Goal: Task Accomplishment & Management: Complete application form

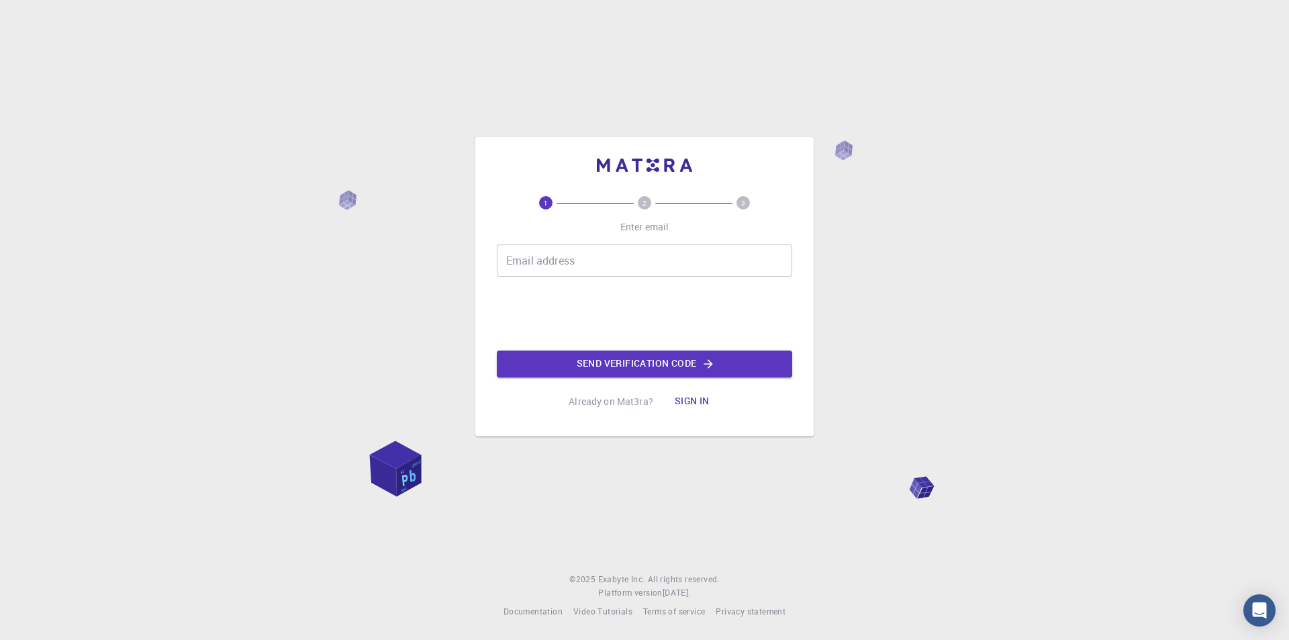
click at [582, 263] on input "Email address" at bounding box center [644, 260] width 295 height 32
type input "[PERSON_NAME][EMAIL_ADDRESS][DOMAIN_NAME]"
click at [590, 371] on button "Send verification code" at bounding box center [644, 364] width 295 height 27
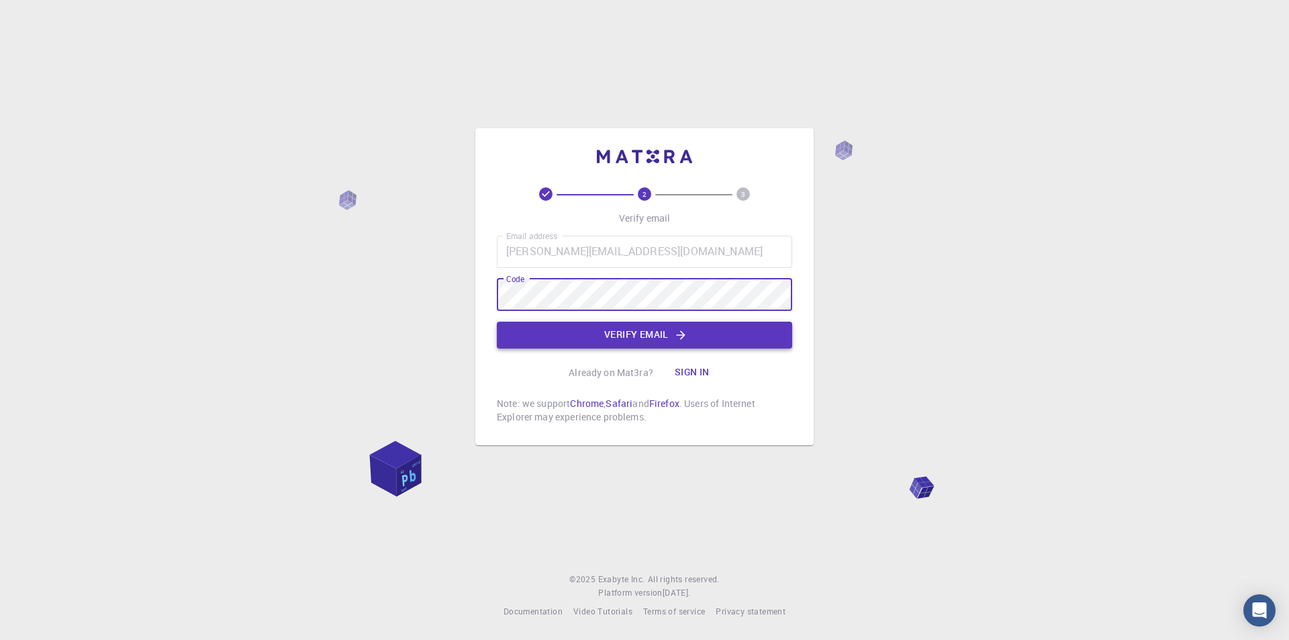
click at [655, 332] on button "Verify email" at bounding box center [644, 335] width 295 height 27
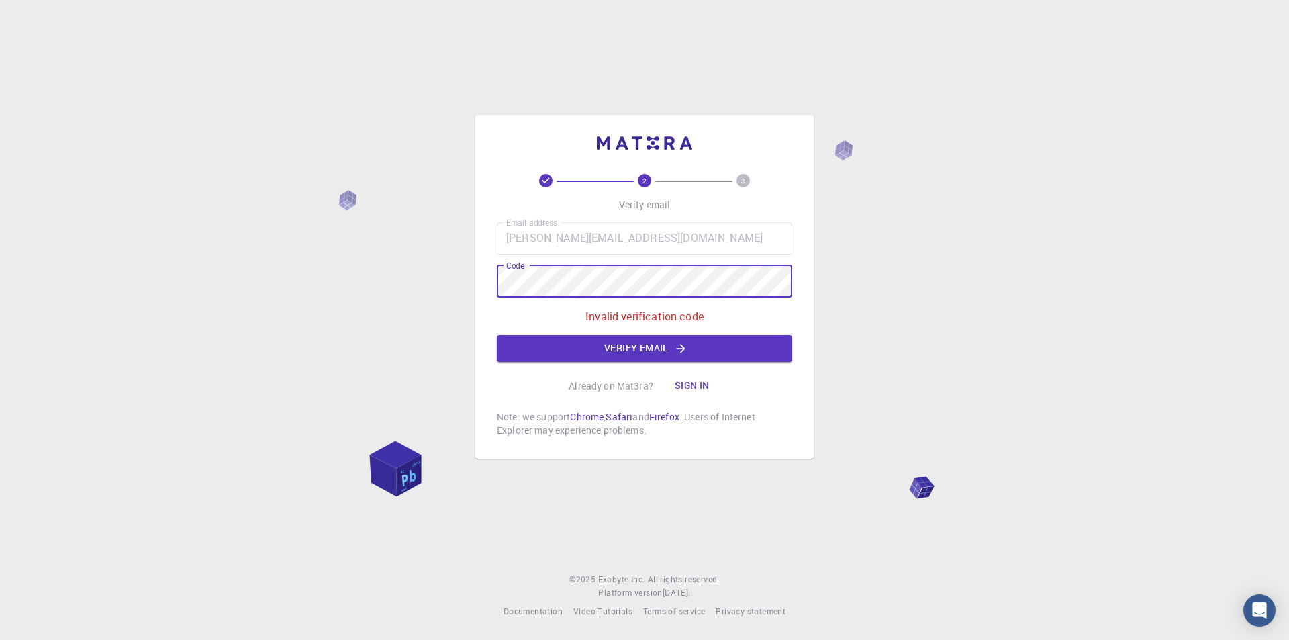
click at [474, 282] on div "2 3 Verify email Email address [PERSON_NAME][EMAIL_ADDRESS][DOMAIN_NAME] Email …" at bounding box center [644, 320] width 1289 height 640
click at [672, 349] on button "Verify email" at bounding box center [644, 348] width 295 height 27
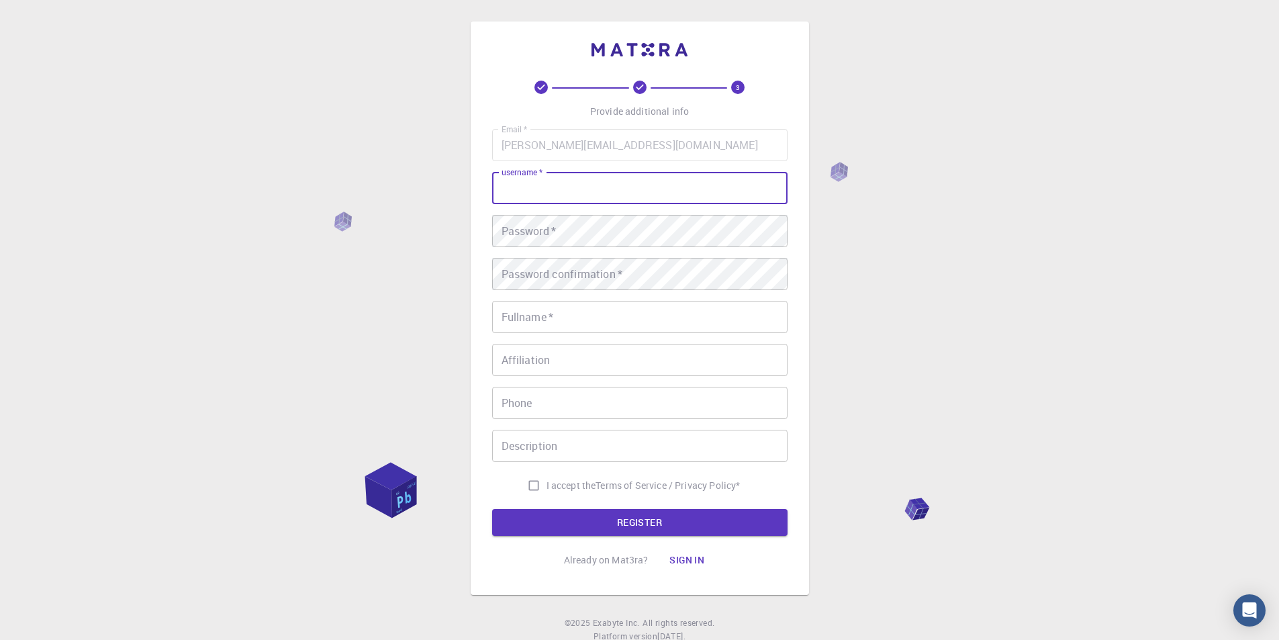
click at [665, 196] on input "username   *" at bounding box center [639, 188] width 295 height 32
type input "[PERSON_NAME][EMAIL_ADDRESS][DOMAIN_NAME]"
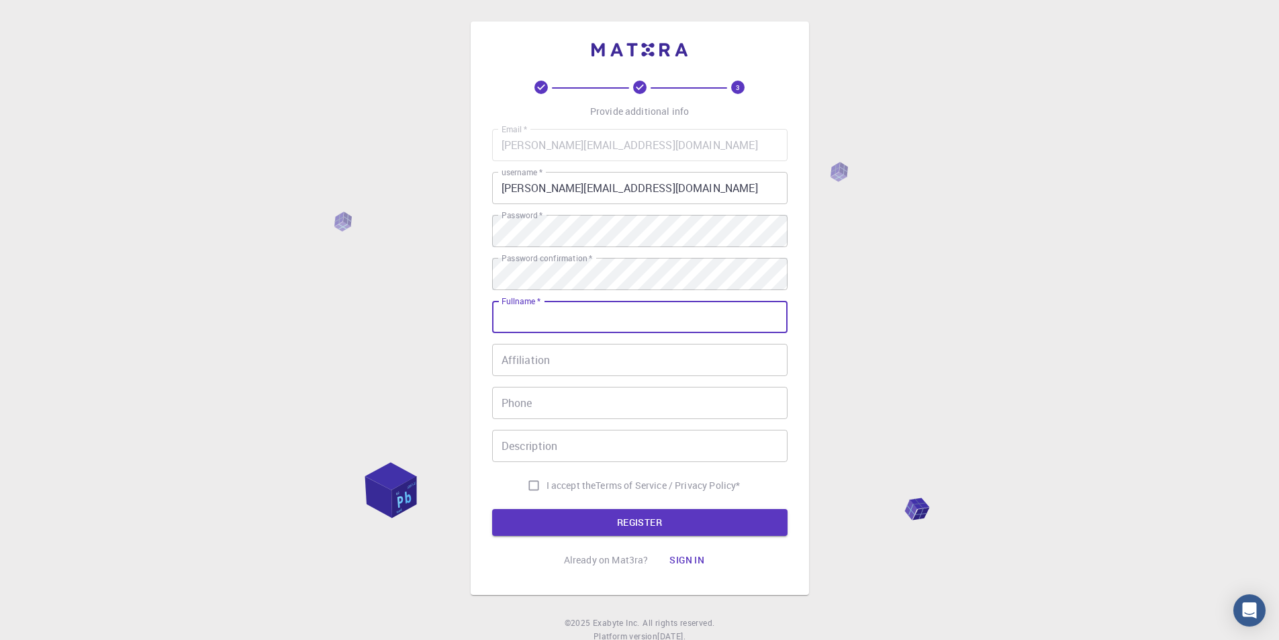
click at [561, 318] on input "Fullname   *" at bounding box center [639, 317] width 295 height 32
type input "[PERSON_NAME] [PERSON_NAME]"
click at [524, 484] on input "I accept the Terms of Service / Privacy Policy *" at bounding box center [534, 486] width 26 height 26
checkbox input "true"
click at [599, 527] on button "REGISTER" at bounding box center [639, 522] width 295 height 27
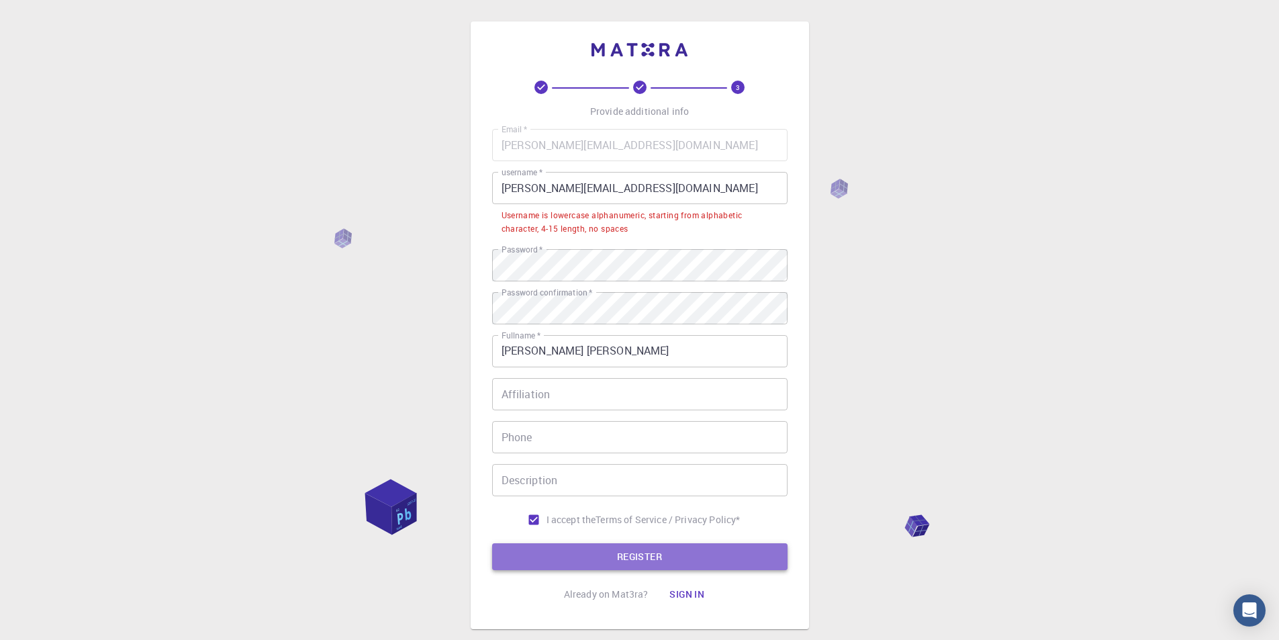
click at [618, 563] on button "REGISTER" at bounding box center [639, 556] width 295 height 27
click at [569, 399] on input "Affiliation" at bounding box center [639, 394] width 295 height 32
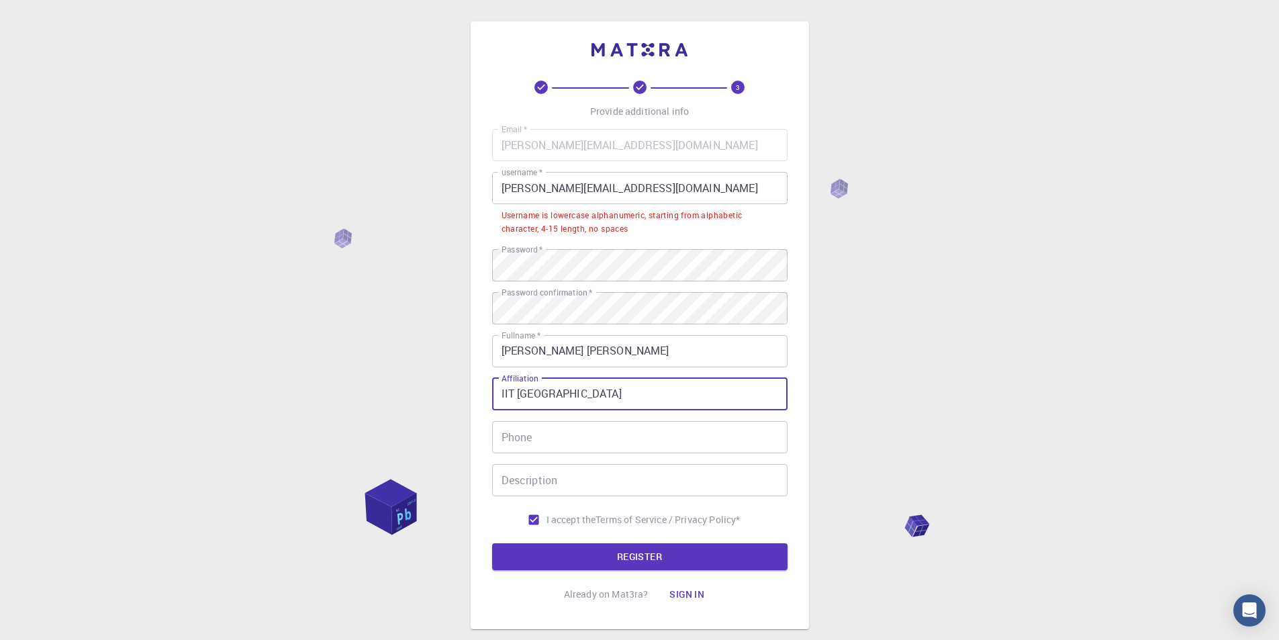
type input "IIT [GEOGRAPHIC_DATA]"
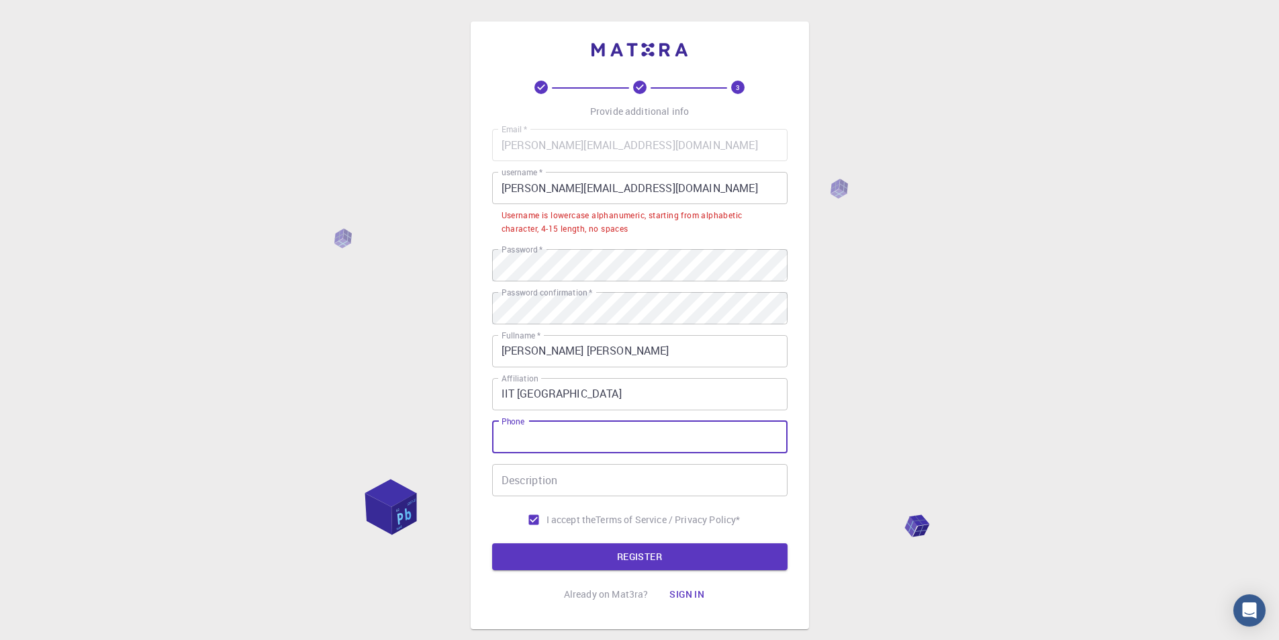
click at [535, 430] on input "Phone" at bounding box center [639, 437] width 295 height 32
type input "+919460136322"
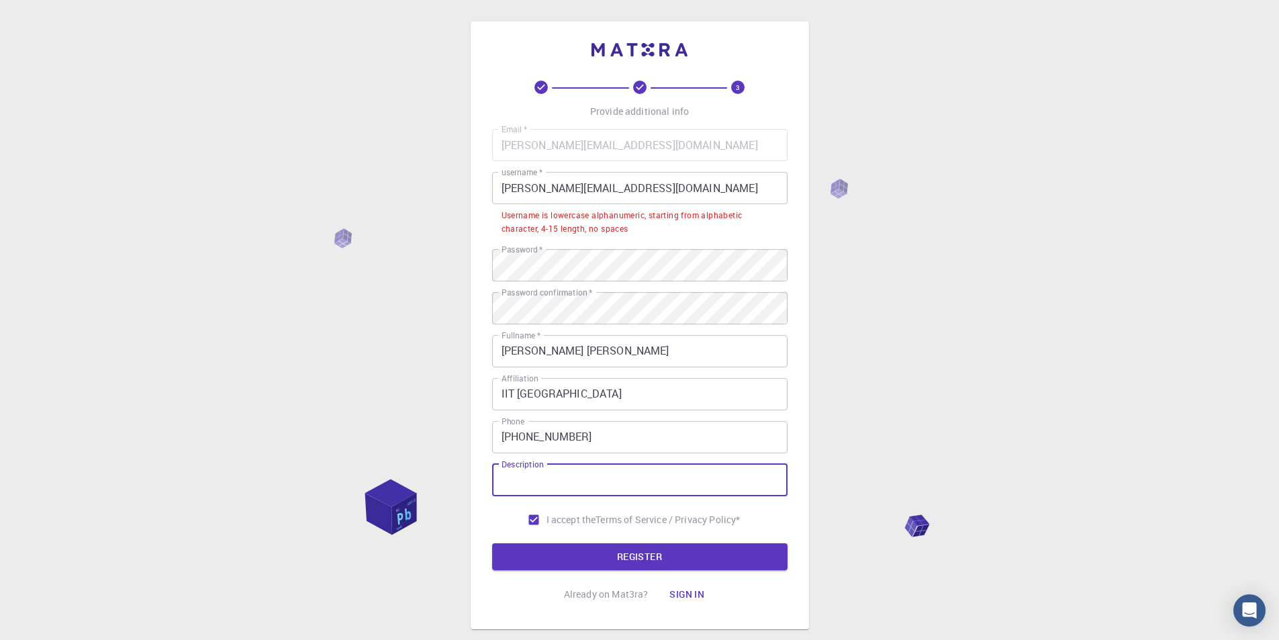
click at [586, 474] on input "Description" at bounding box center [639, 480] width 295 height 32
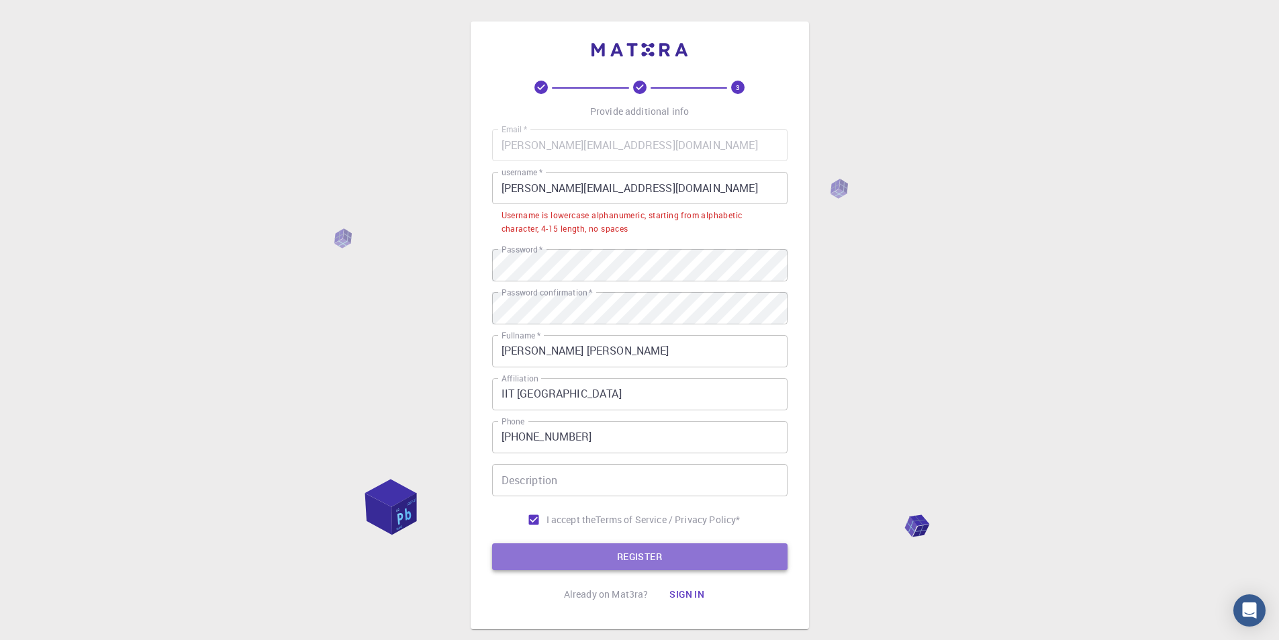
click at [598, 559] on button "REGISTER" at bounding box center [639, 556] width 295 height 27
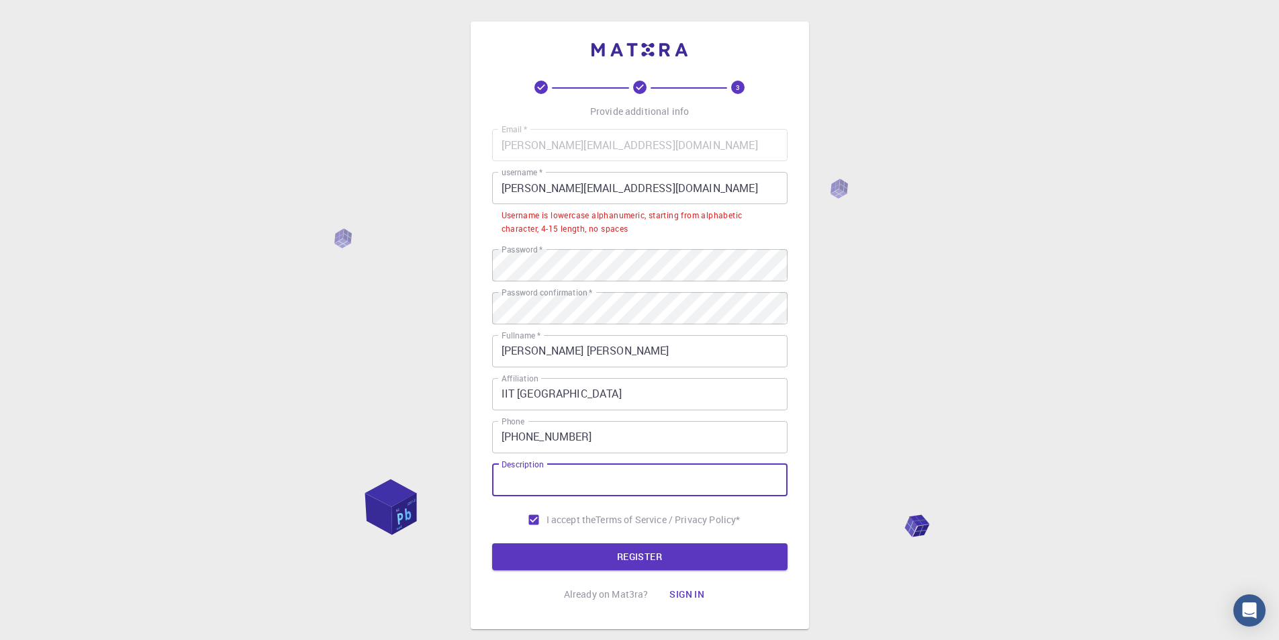
click at [608, 467] on input "Description" at bounding box center [639, 480] width 295 height 32
click at [540, 188] on input "shringi.1@iitj.in" at bounding box center [639, 188] width 295 height 32
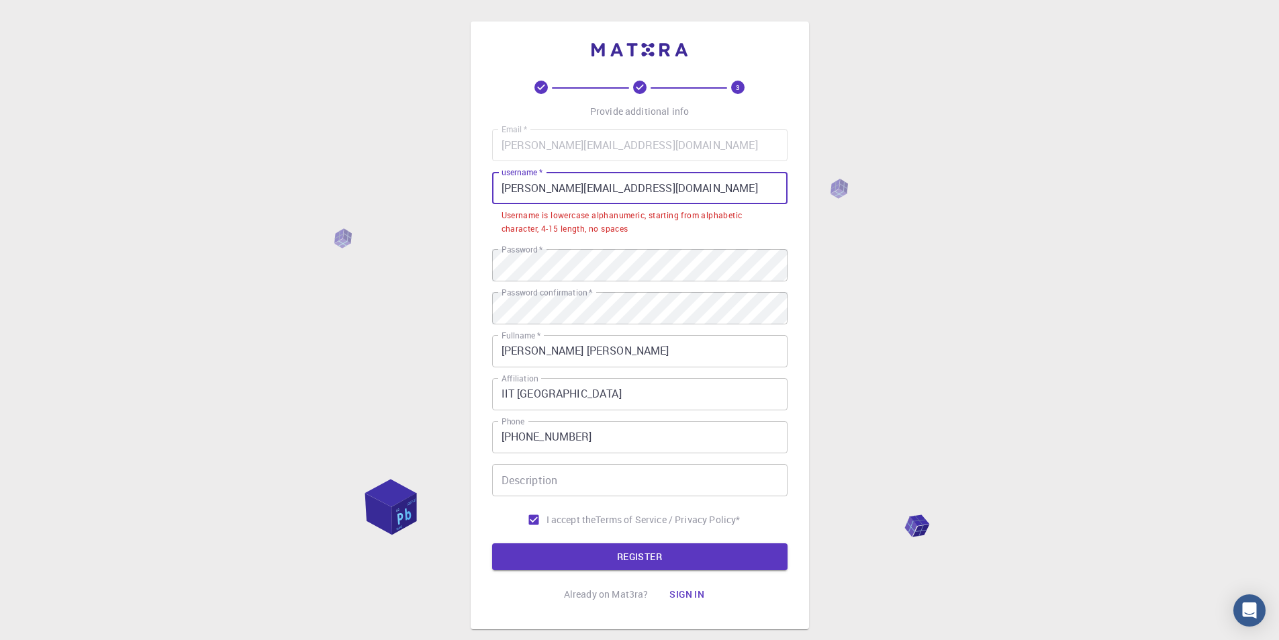
click at [607, 203] on input "shringi.1@iitj.in" at bounding box center [639, 188] width 295 height 32
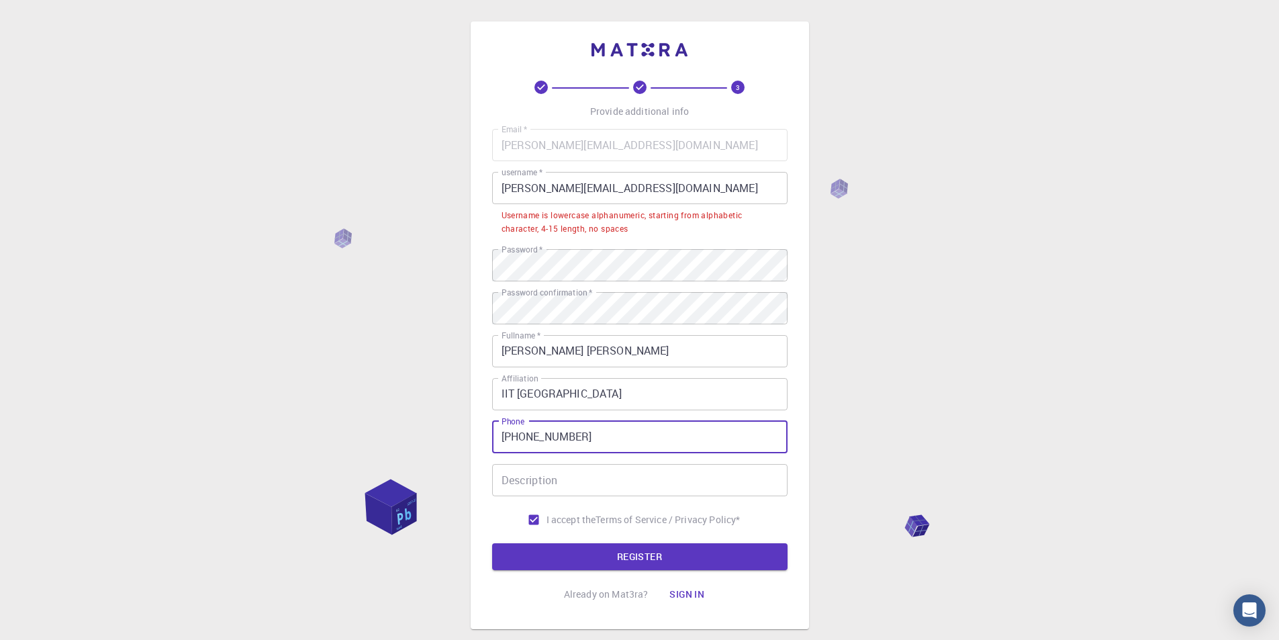
drag, startPoint x: 593, startPoint y: 440, endPoint x: 430, endPoint y: 437, distance: 162.5
click at [430, 437] on div "3 Provide additional info Email   * shringi.1@iitj.ac.in Email   * username   *…" at bounding box center [639, 359] width 1279 height 718
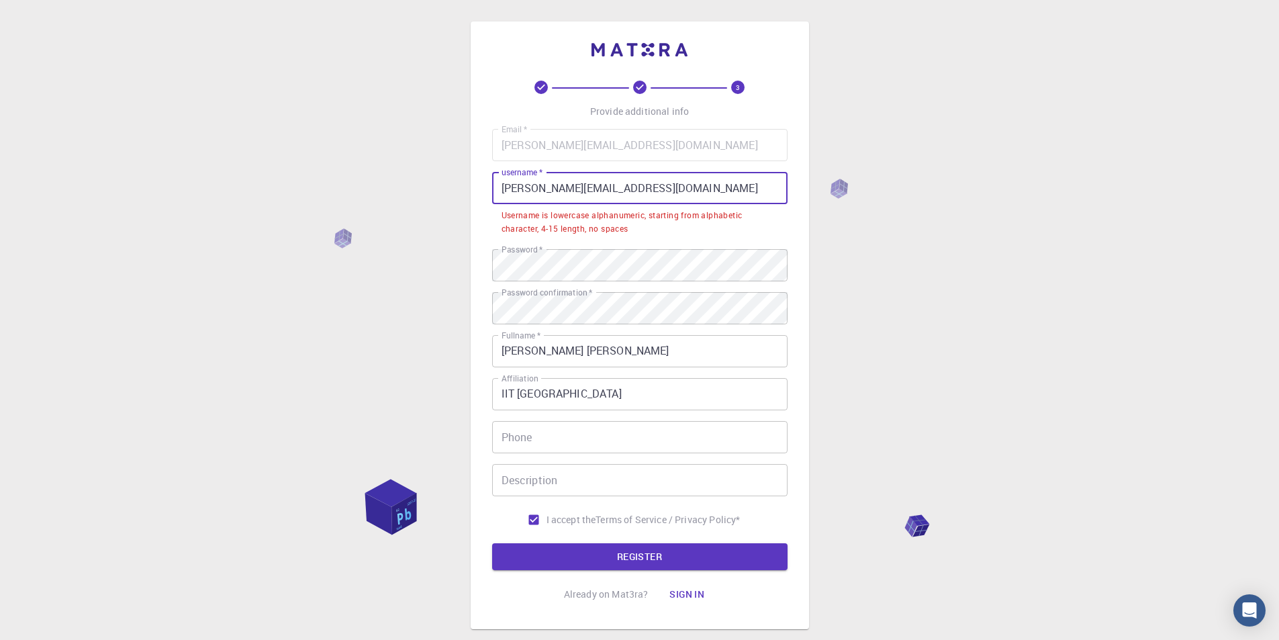
drag, startPoint x: 606, startPoint y: 194, endPoint x: 428, endPoint y: 208, distance: 178.5
click at [428, 208] on div "3 Provide additional info Email   * shringi.1@iitj.ac.in Email   * username   *…" at bounding box center [639, 359] width 1279 height 718
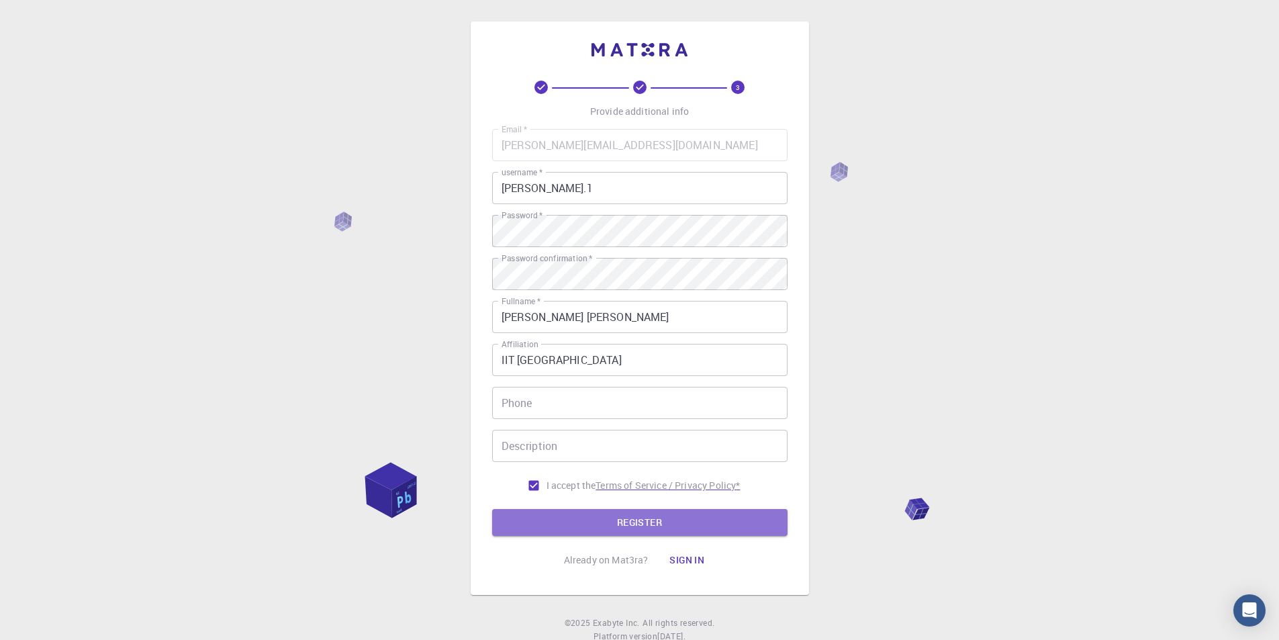
click at [621, 515] on button "REGISTER" at bounding box center [639, 522] width 295 height 27
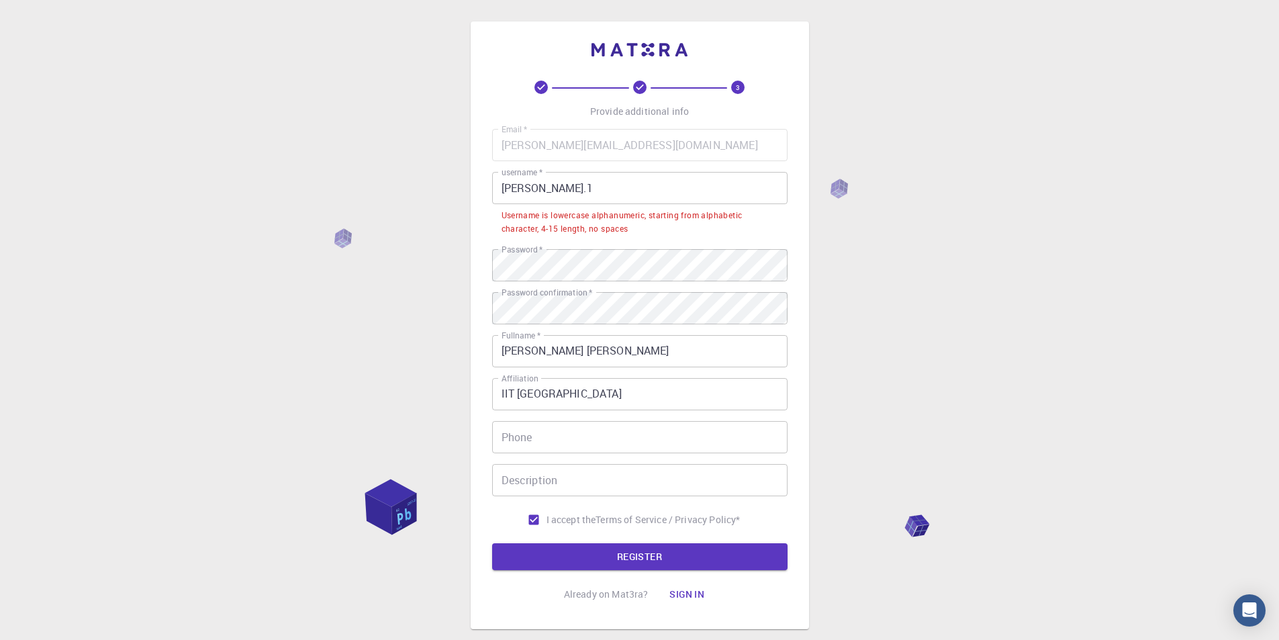
click at [554, 191] on input "shringi.1" at bounding box center [639, 188] width 295 height 32
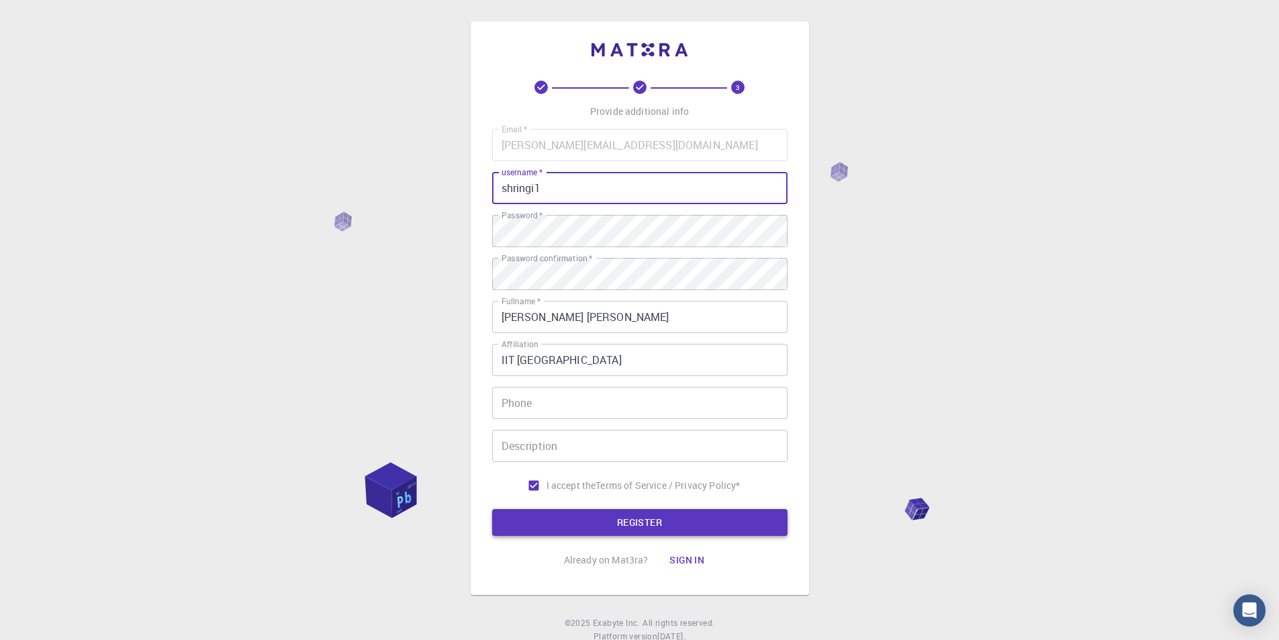
type input "shringi1"
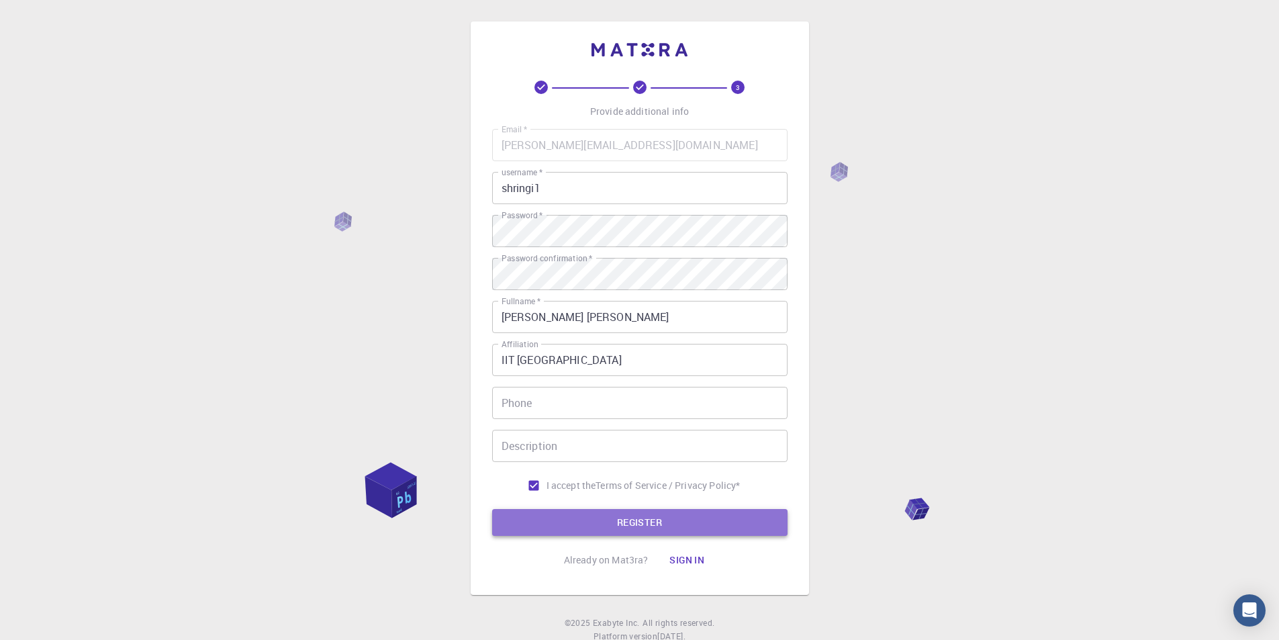
click at [608, 533] on button "REGISTER" at bounding box center [639, 522] width 295 height 27
drag, startPoint x: 397, startPoint y: 494, endPoint x: 357, endPoint y: 496, distance: 39.7
click at [357, 496] on div "3 Provide additional info Email   * shringi.1@iitj.ac.in Email   * username   *…" at bounding box center [639, 342] width 1279 height 684
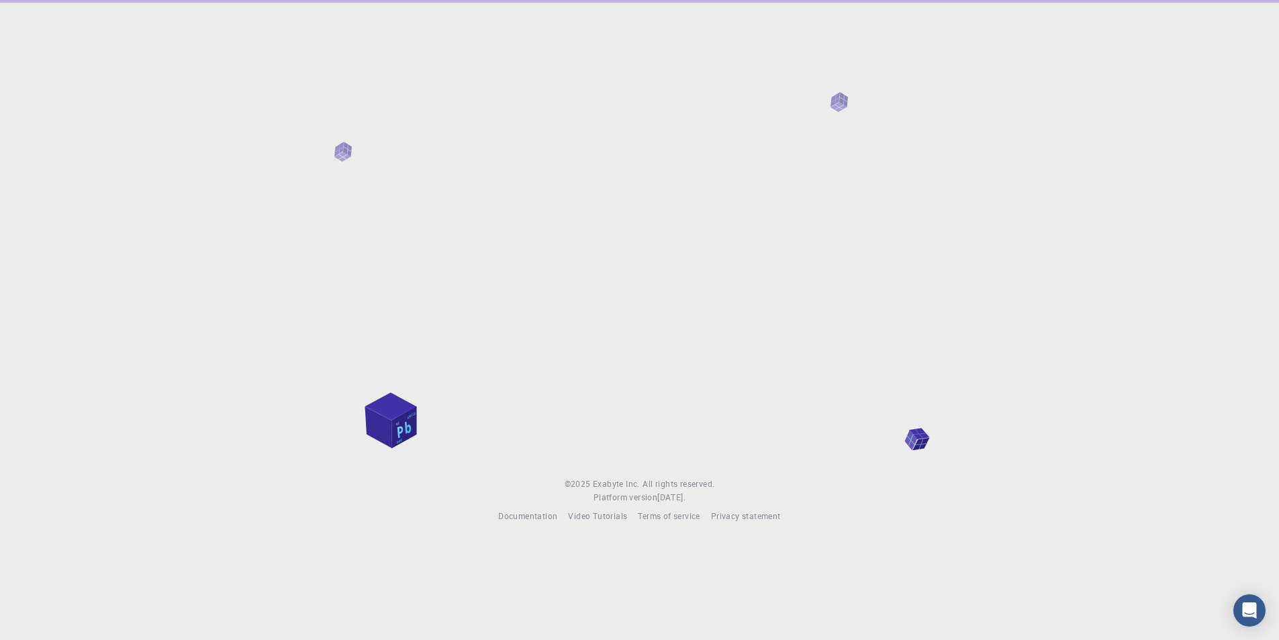
click at [952, 499] on footer "© 2025 Exabyte Inc. All rights reserved. Platform version 2025.7.24 . Documenta…" at bounding box center [639, 500] width 1279 height 46
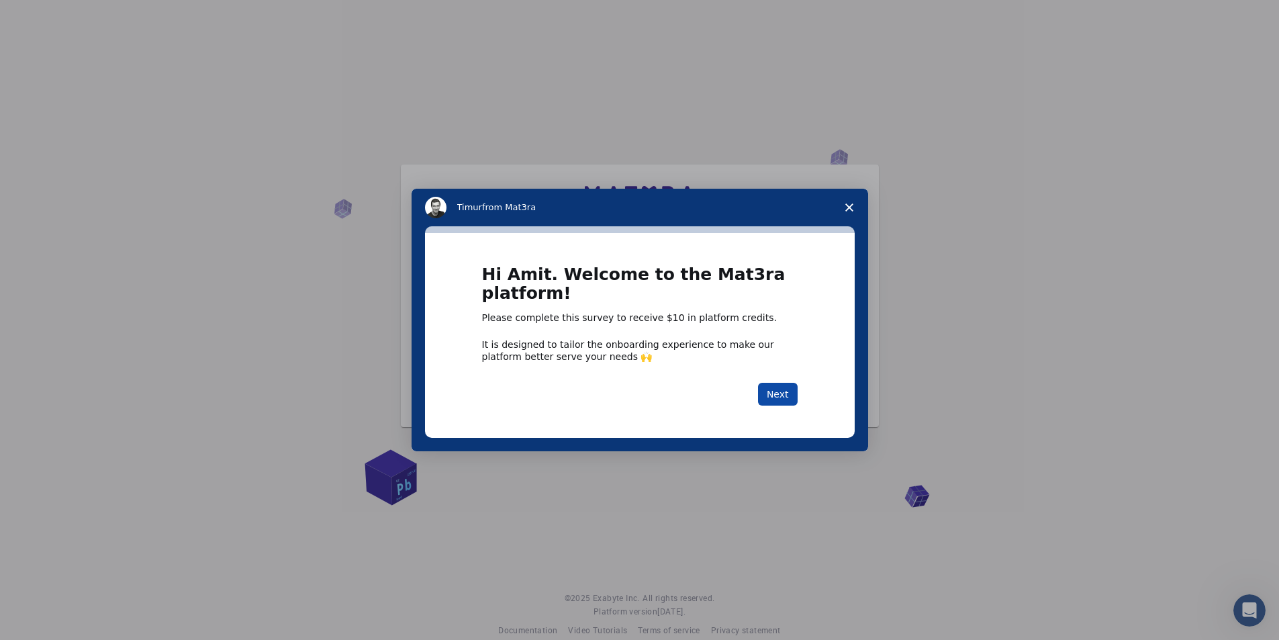
click at [778, 389] on button "Next" at bounding box center [778, 394] width 40 height 23
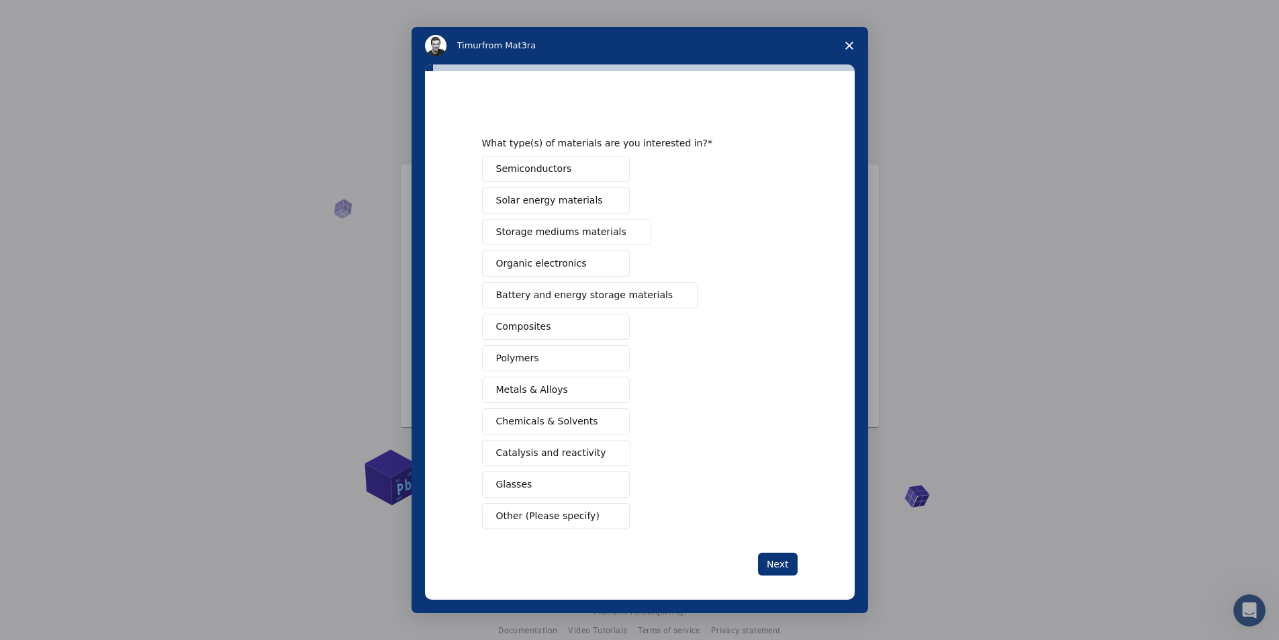
click at [552, 169] on span "Semiconductors" at bounding box center [534, 169] width 76 height 14
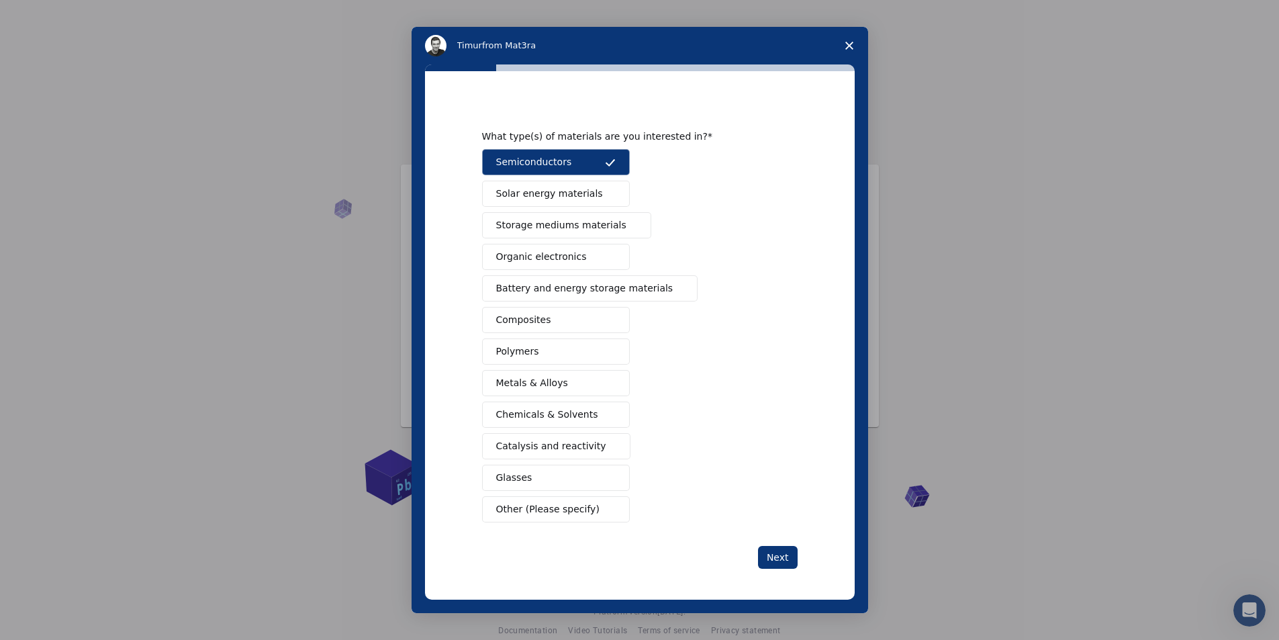
scroll to position [8, 0]
click at [565, 205] on button "Solar energy materials" at bounding box center [556, 192] width 148 height 26
click at [572, 296] on button "Battery and energy storage materials" at bounding box center [590, 287] width 216 height 26
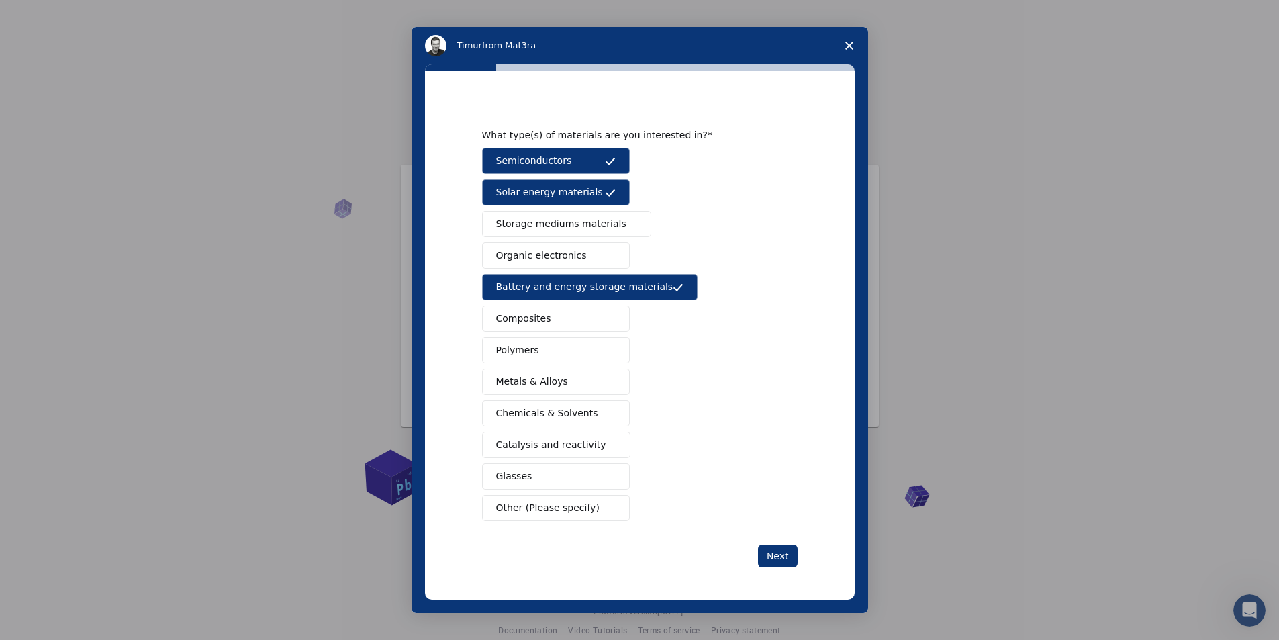
click at [600, 448] on button "Catalysis and reactivity" at bounding box center [556, 445] width 149 height 26
click at [770, 557] on button "Next" at bounding box center [778, 556] width 40 height 23
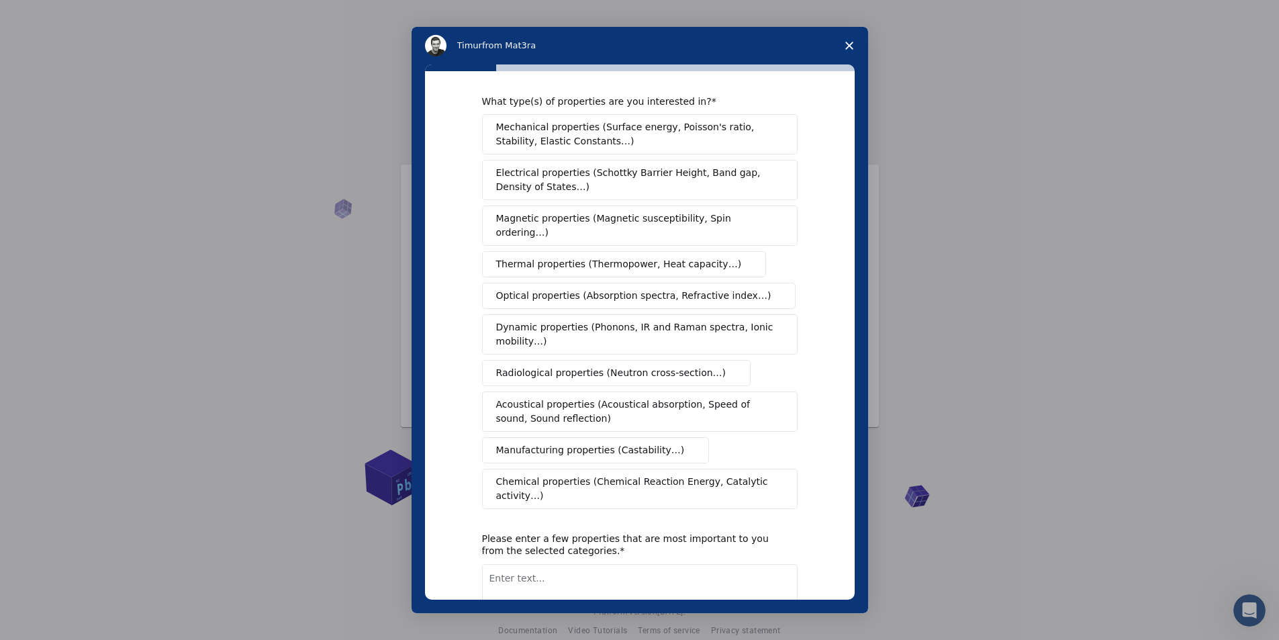
scroll to position [0, 0]
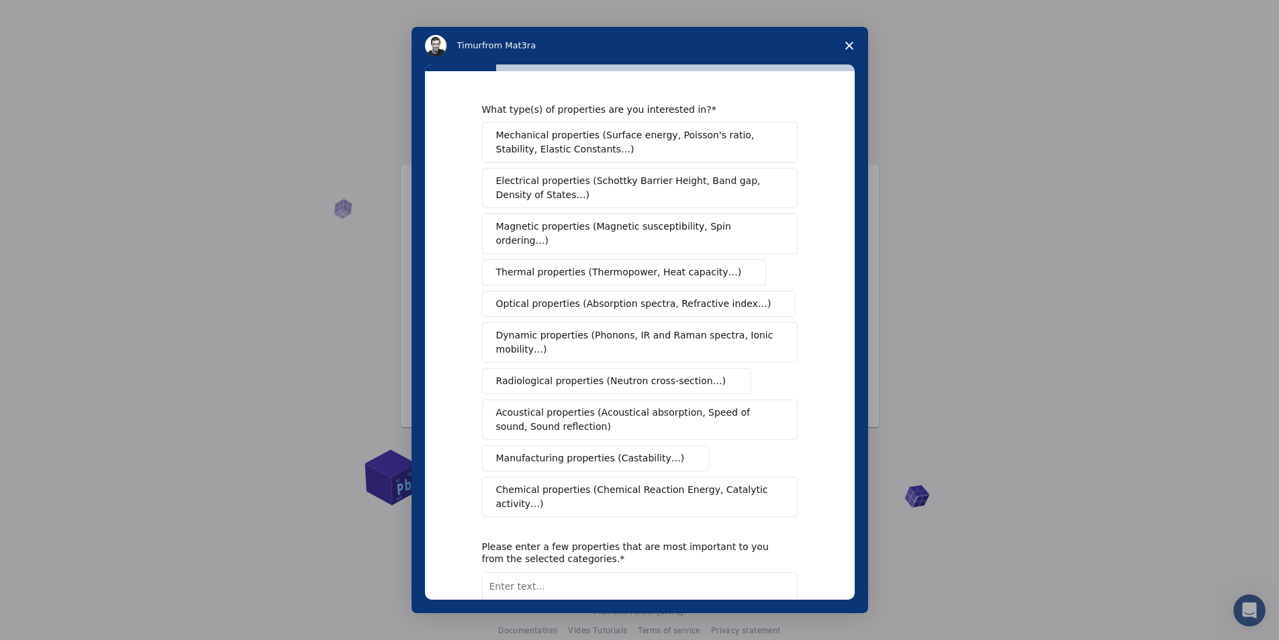
click at [618, 191] on span "Electrical properties (Schottky Barrier Height, Band gap, Density of States…)" at bounding box center [635, 188] width 279 height 28
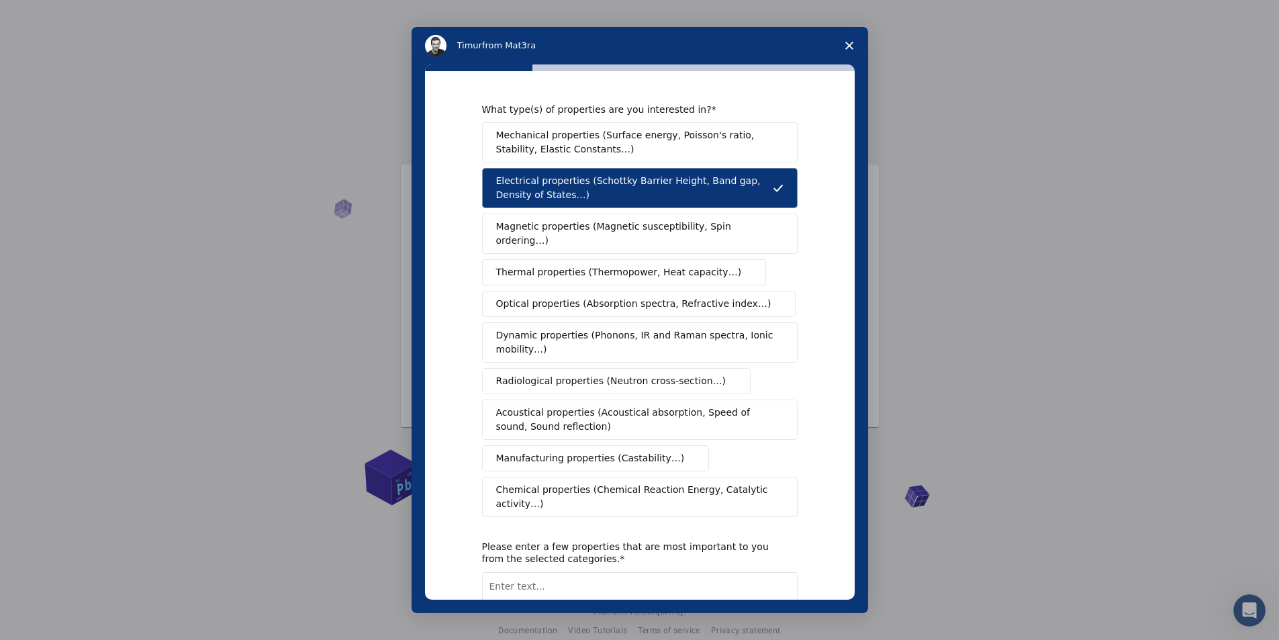
click at [620, 297] on span "Optical properties (Absorption spectra, Refractive index…)" at bounding box center [633, 304] width 275 height 14
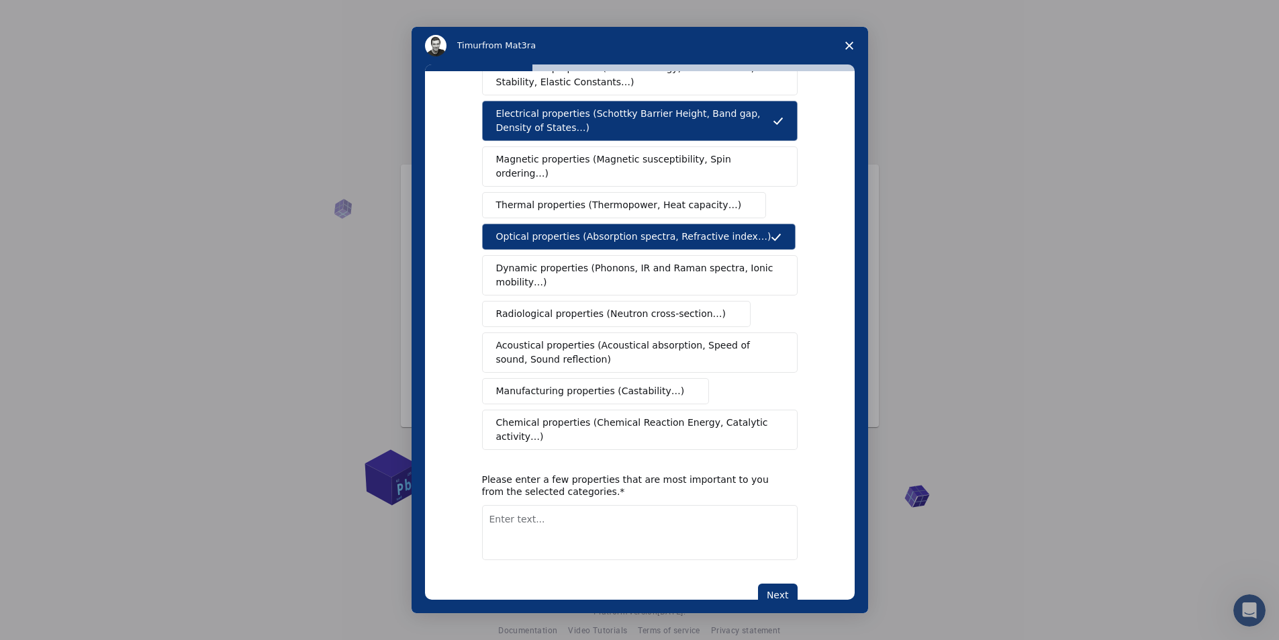
scroll to position [78, 0]
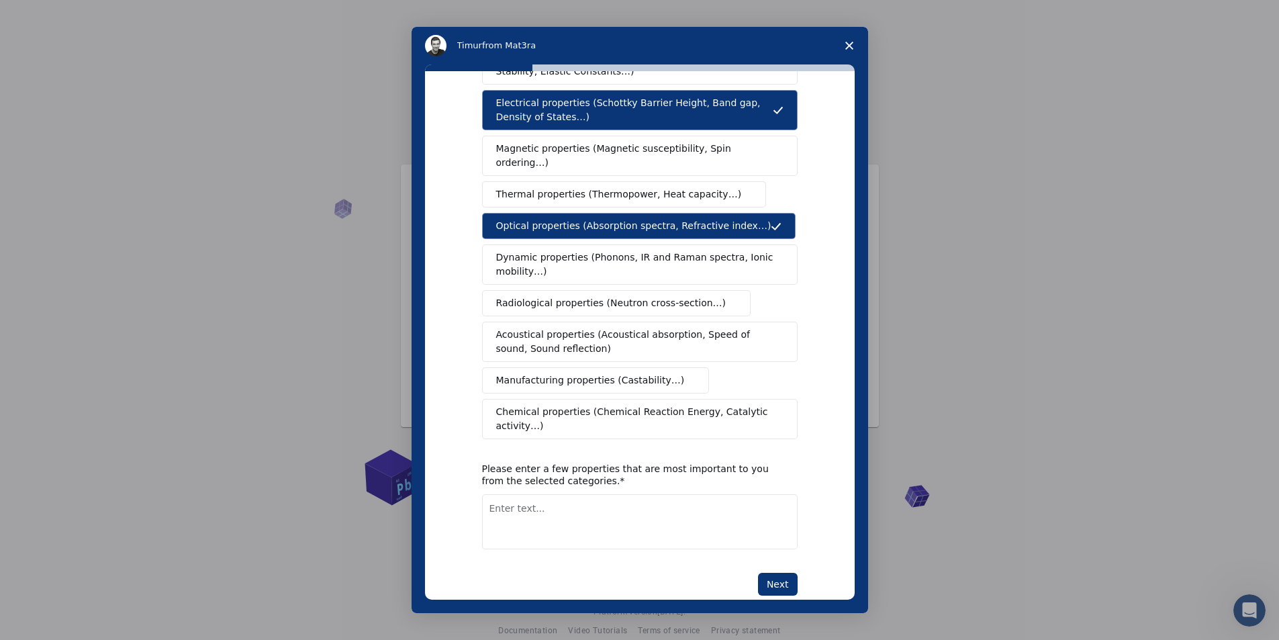
click at [645, 262] on span "Dynamic properties (Phonons, IR and Raman spectra, Ionic mobility…)" at bounding box center [635, 264] width 279 height 28
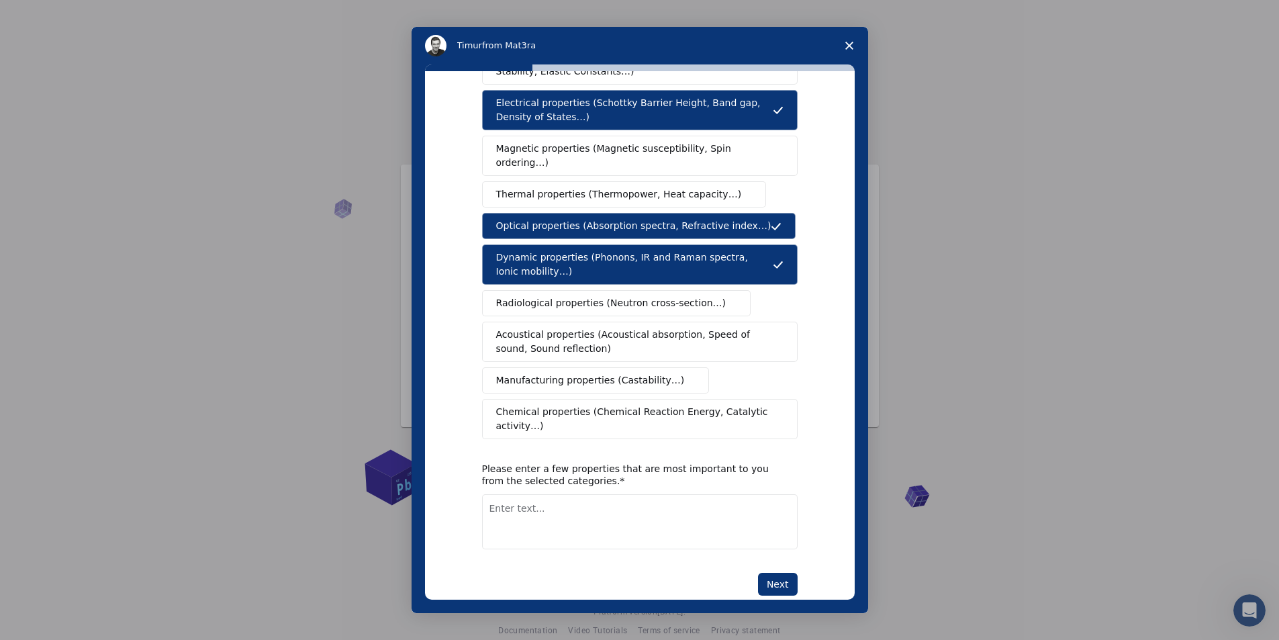
click at [598, 407] on button "Chemical properties (Chemical Reaction Energy, Catalytic activity…)" at bounding box center [640, 419] width 316 height 40
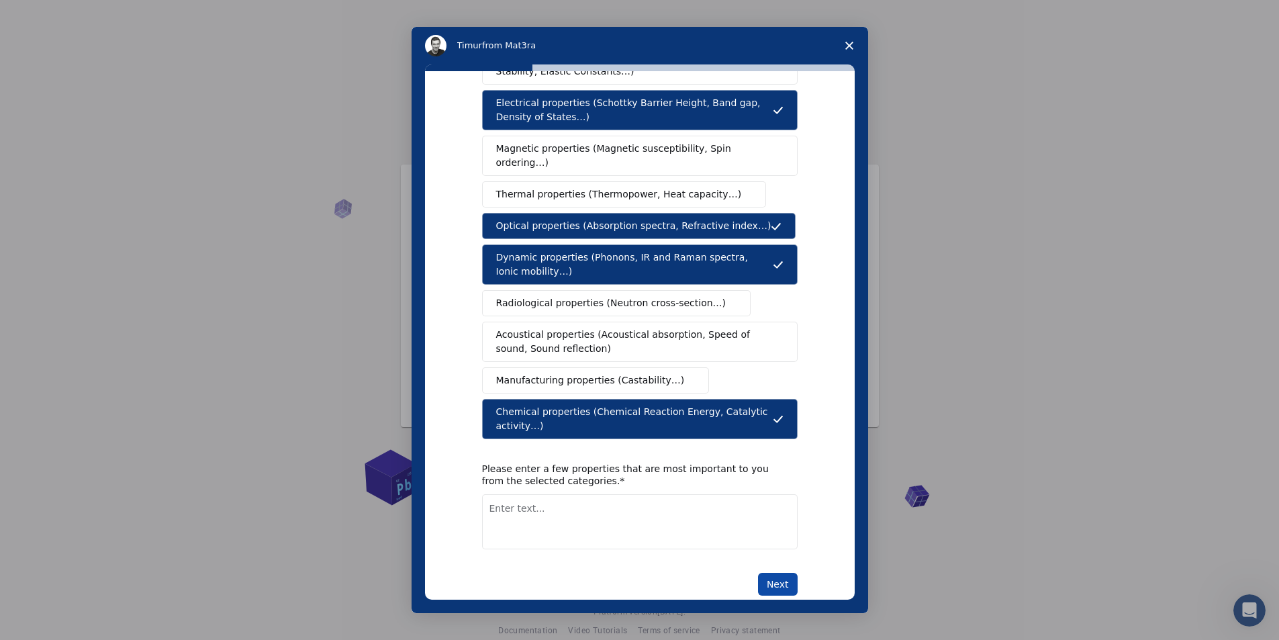
click at [770, 573] on button "Next" at bounding box center [778, 584] width 40 height 23
click at [630, 499] on textarea "Enter text..." at bounding box center [640, 521] width 316 height 55
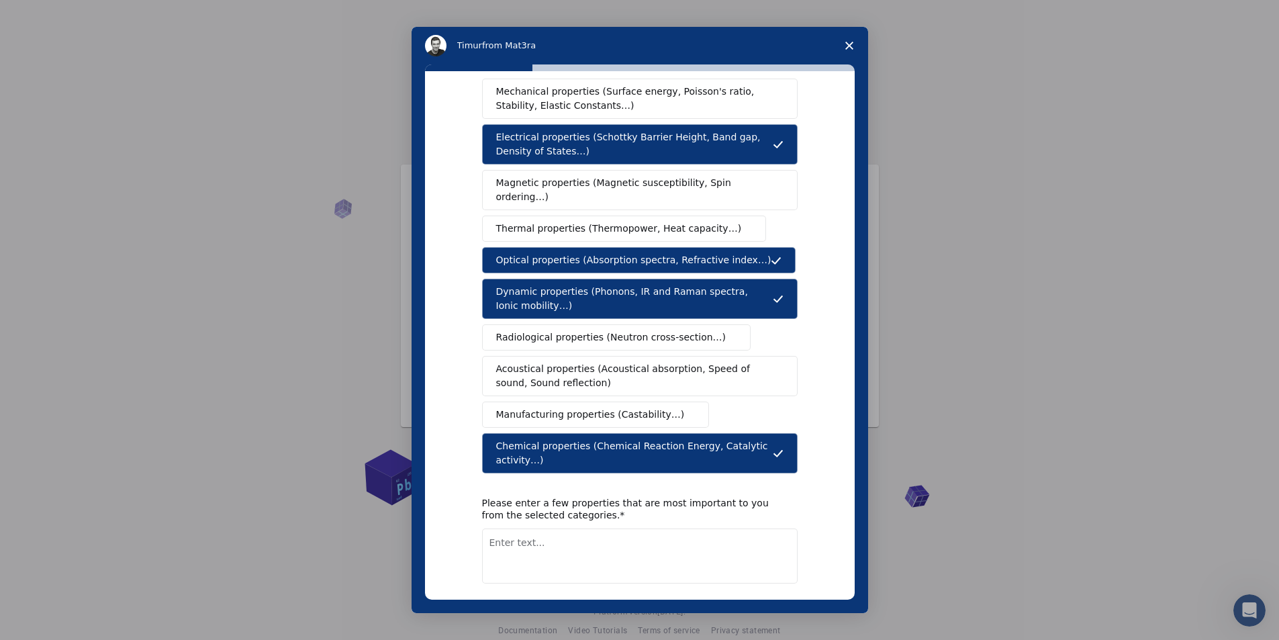
scroll to position [67, 0]
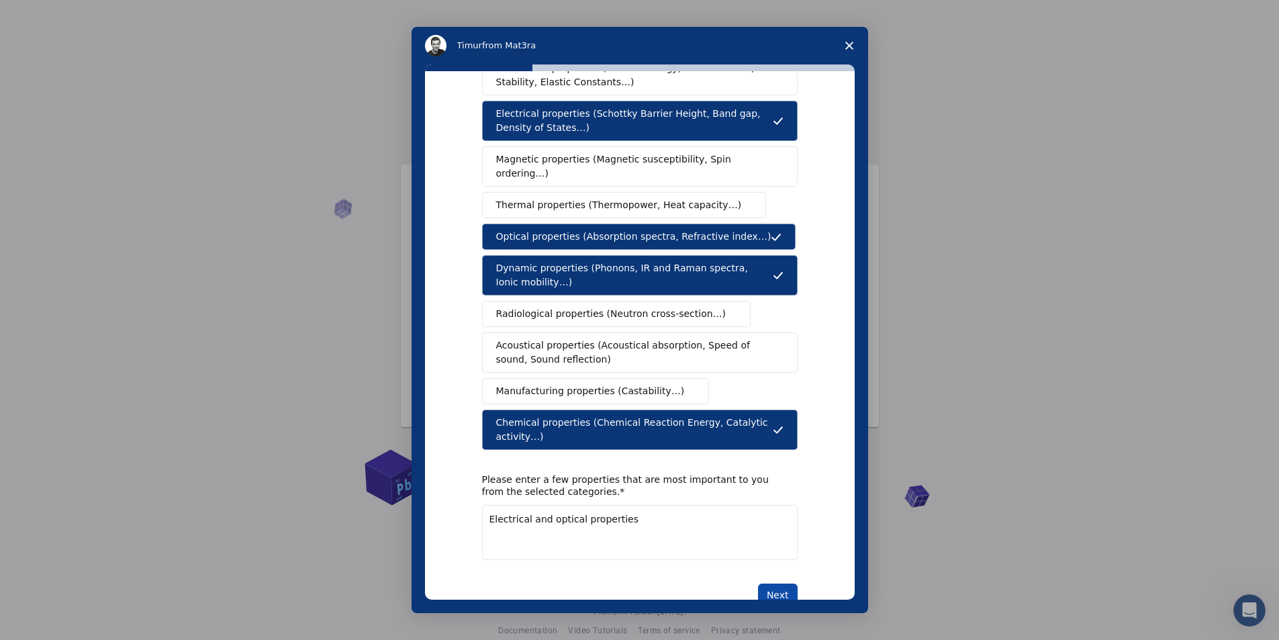
type textarea "Electrical and optical properties"
click at [786, 584] on button "Next" at bounding box center [778, 595] width 40 height 23
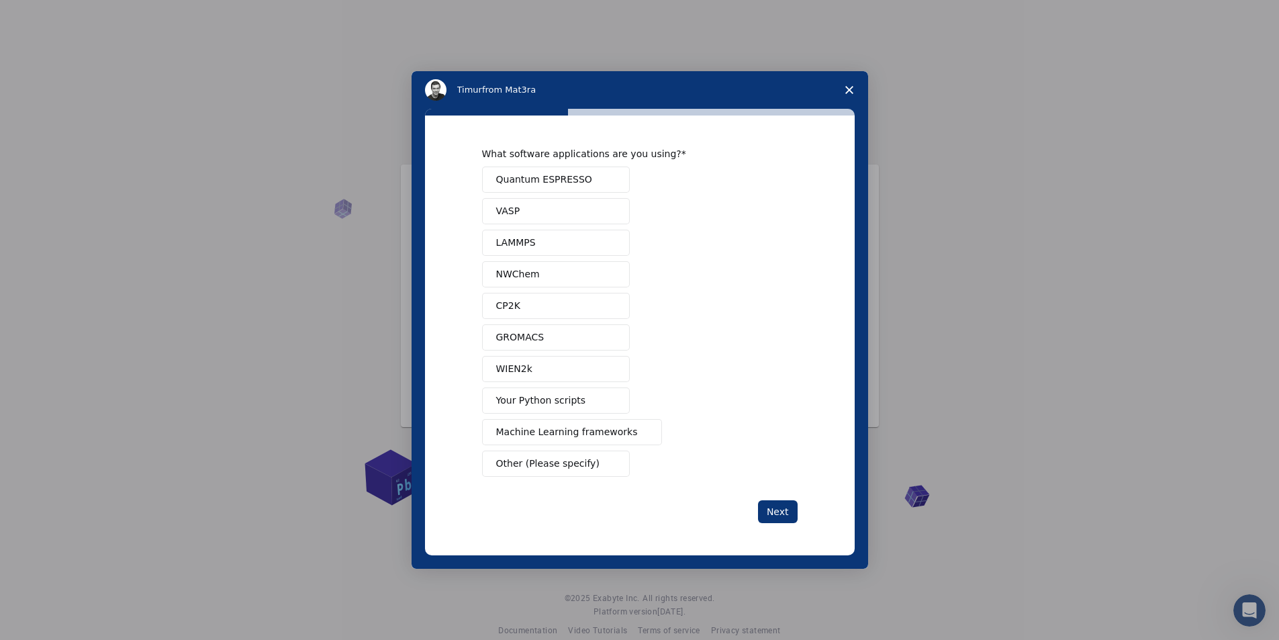
click at [551, 179] on span "Quantum ESPRESSO" at bounding box center [544, 180] width 96 height 14
click at [782, 508] on button "Next" at bounding box center [778, 511] width 40 height 23
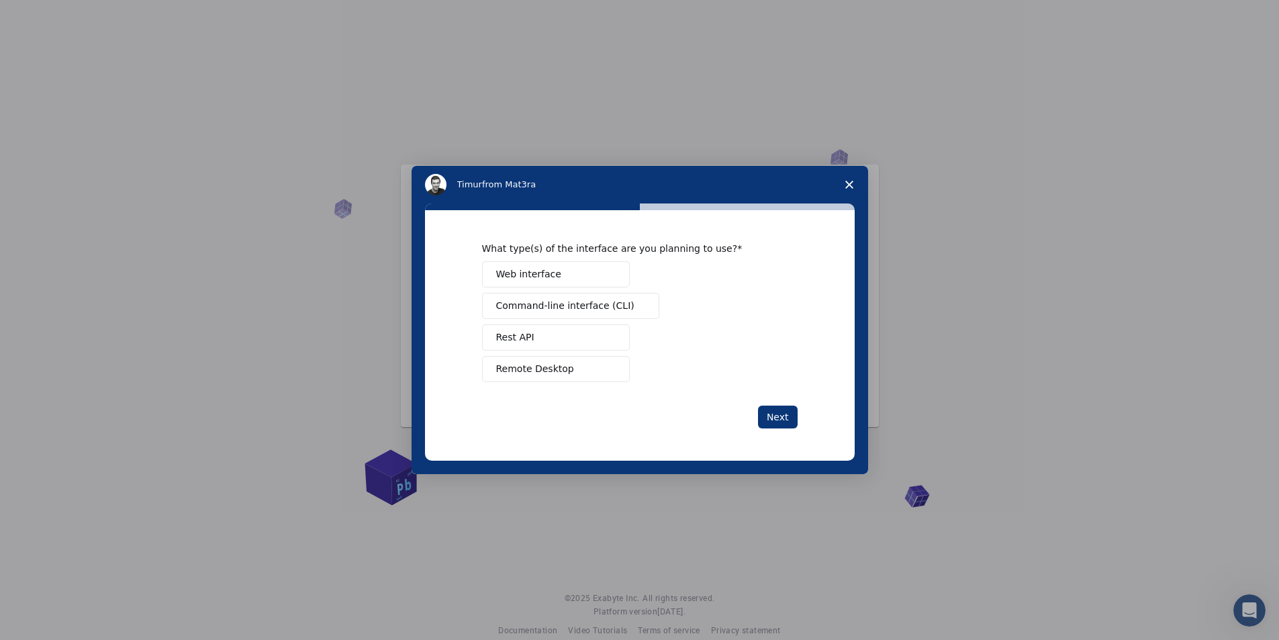
click at [580, 277] on button "Web interface" at bounding box center [556, 274] width 148 height 26
click at [772, 414] on button "Next" at bounding box center [778, 417] width 40 height 23
click at [569, 310] on button "Perform research" at bounding box center [556, 306] width 148 height 26
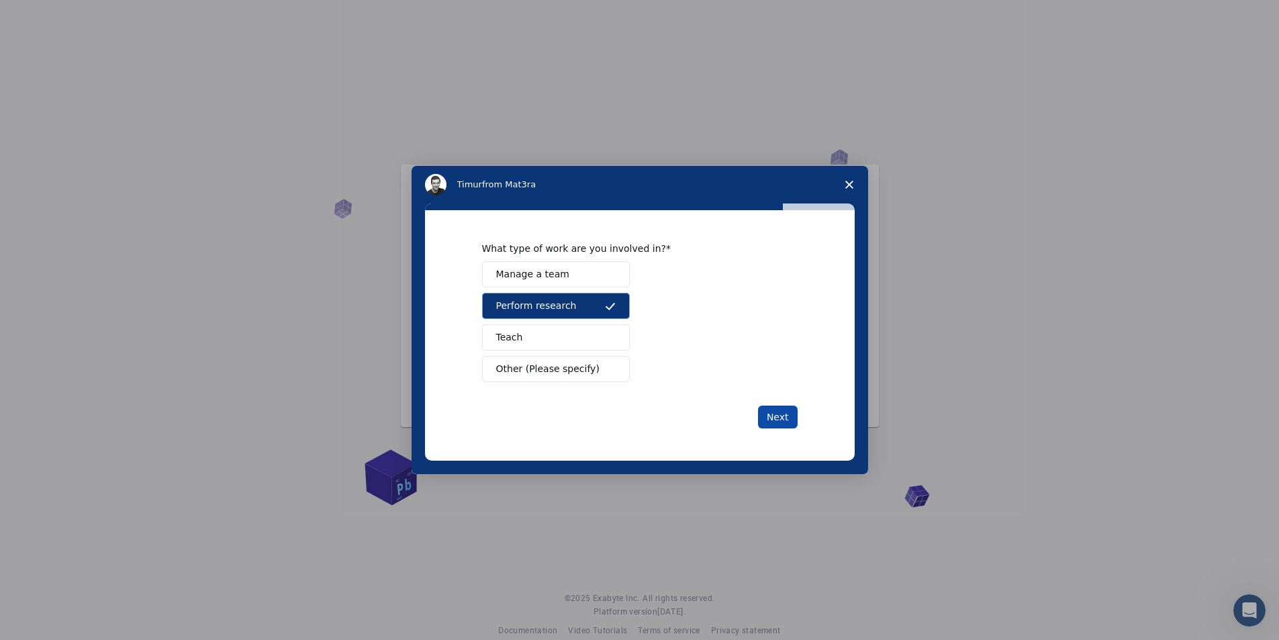
click at [774, 418] on button "Next" at bounding box center [778, 417] width 40 height 23
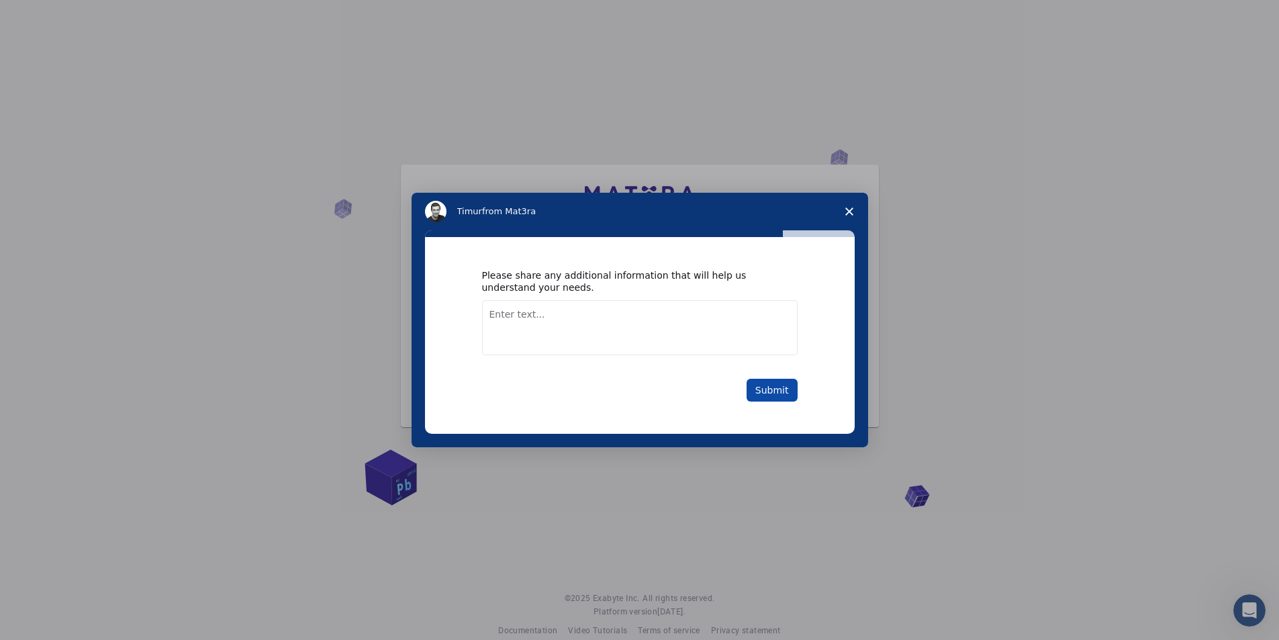
click at [762, 394] on button "Submit" at bounding box center [772, 390] width 51 height 23
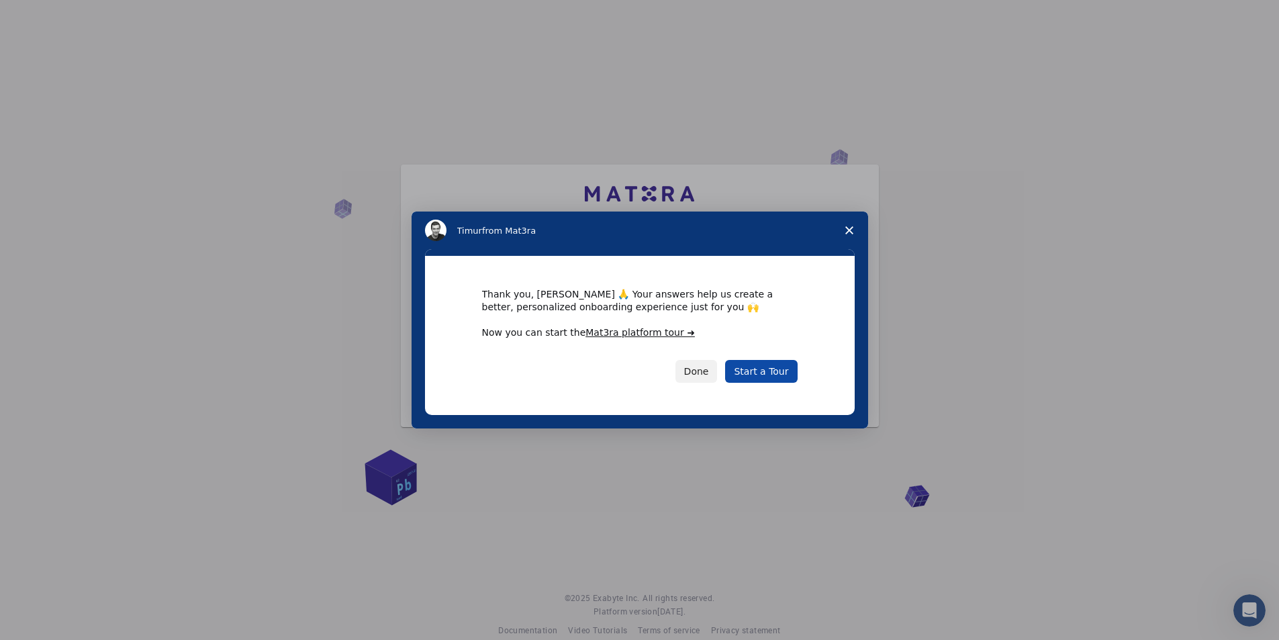
click at [768, 374] on link "Start a Tour" at bounding box center [761, 371] width 72 height 23
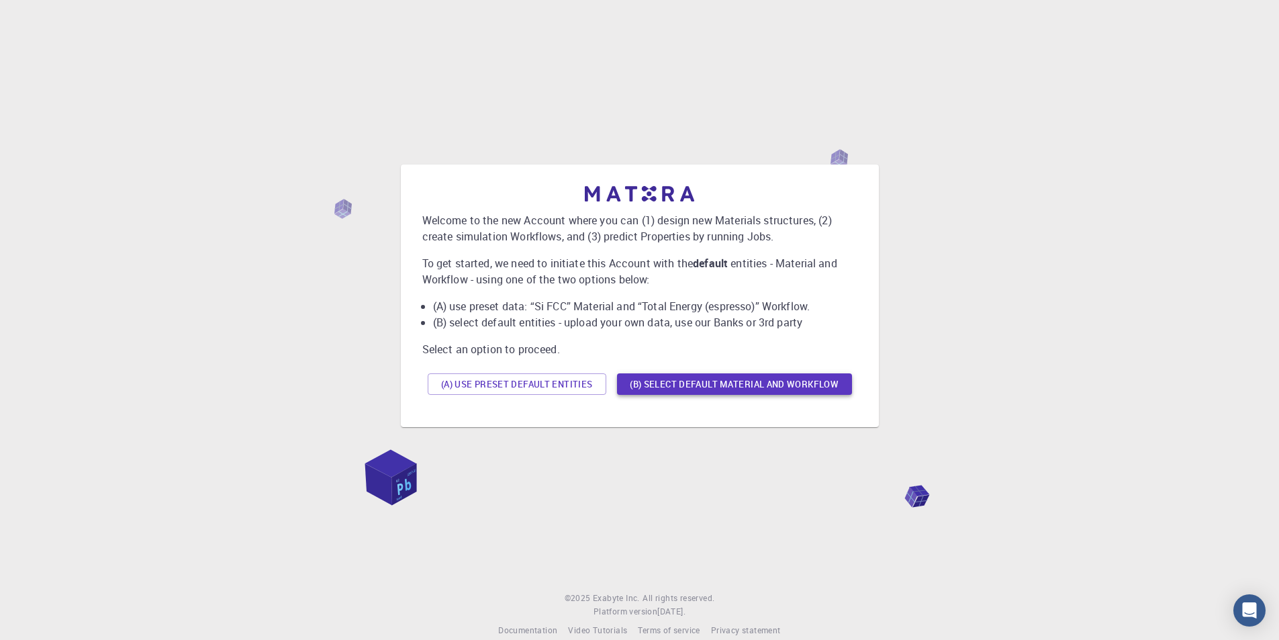
click at [753, 391] on button "(B) Select default material and workflow" at bounding box center [734, 383] width 235 height 21
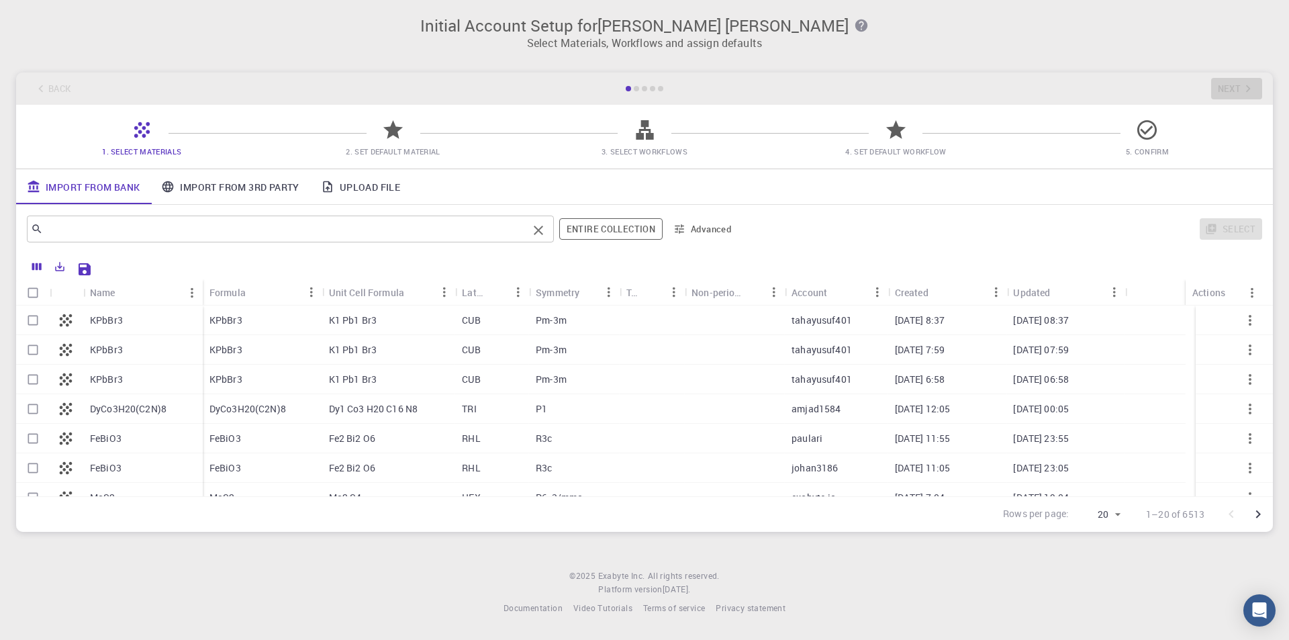
click at [434, 229] on input "text" at bounding box center [285, 229] width 485 height 19
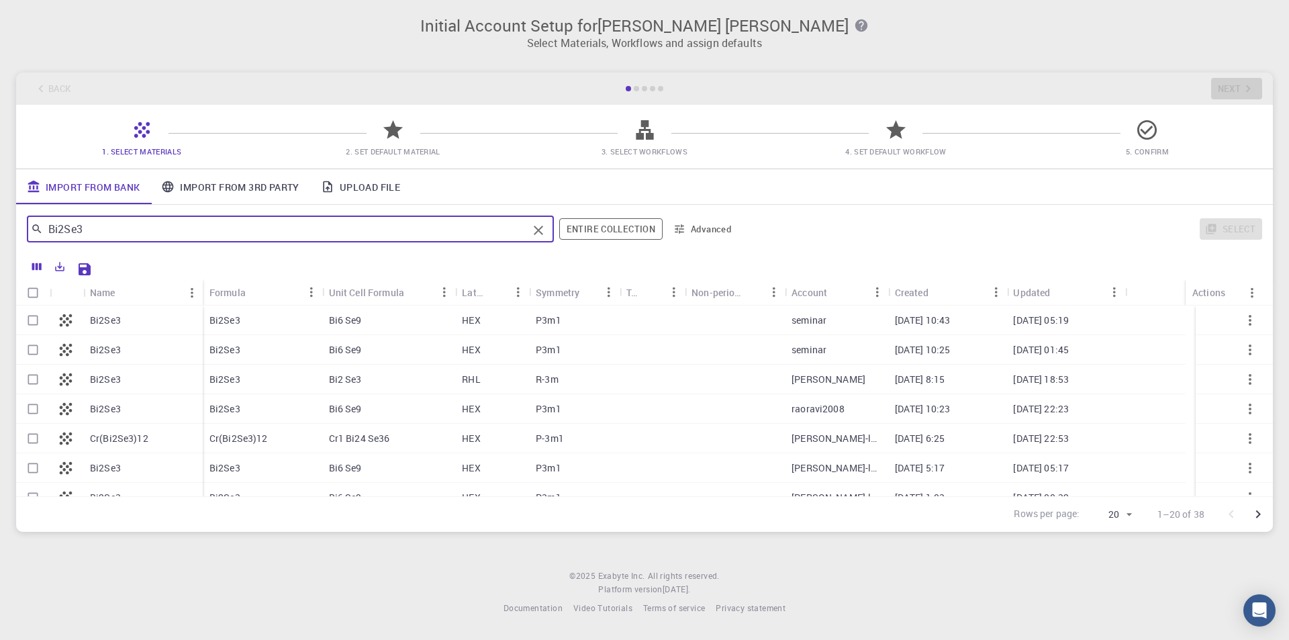
type input "Bi2Se3"
click at [218, 322] on p "Bi2Se3" at bounding box center [225, 320] width 31 height 13
checkbox input "true"
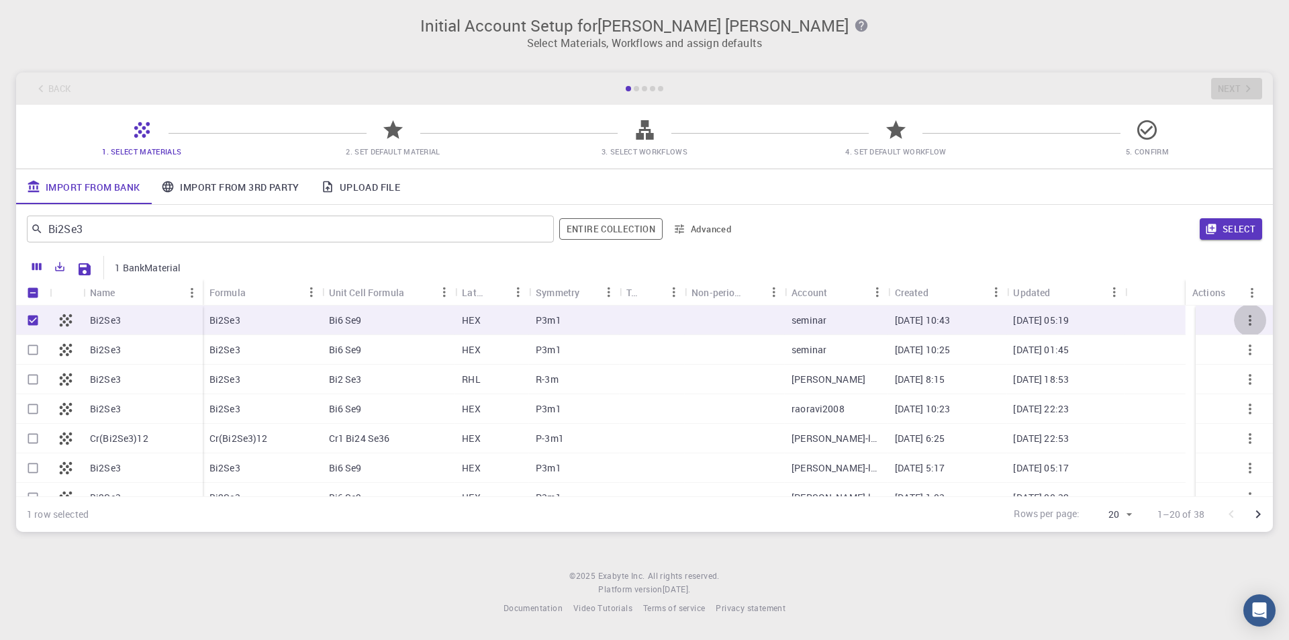
click at [1244, 320] on icon "button" at bounding box center [1250, 320] width 16 height 16
click at [1242, 323] on icon "button" at bounding box center [1250, 320] width 16 height 16
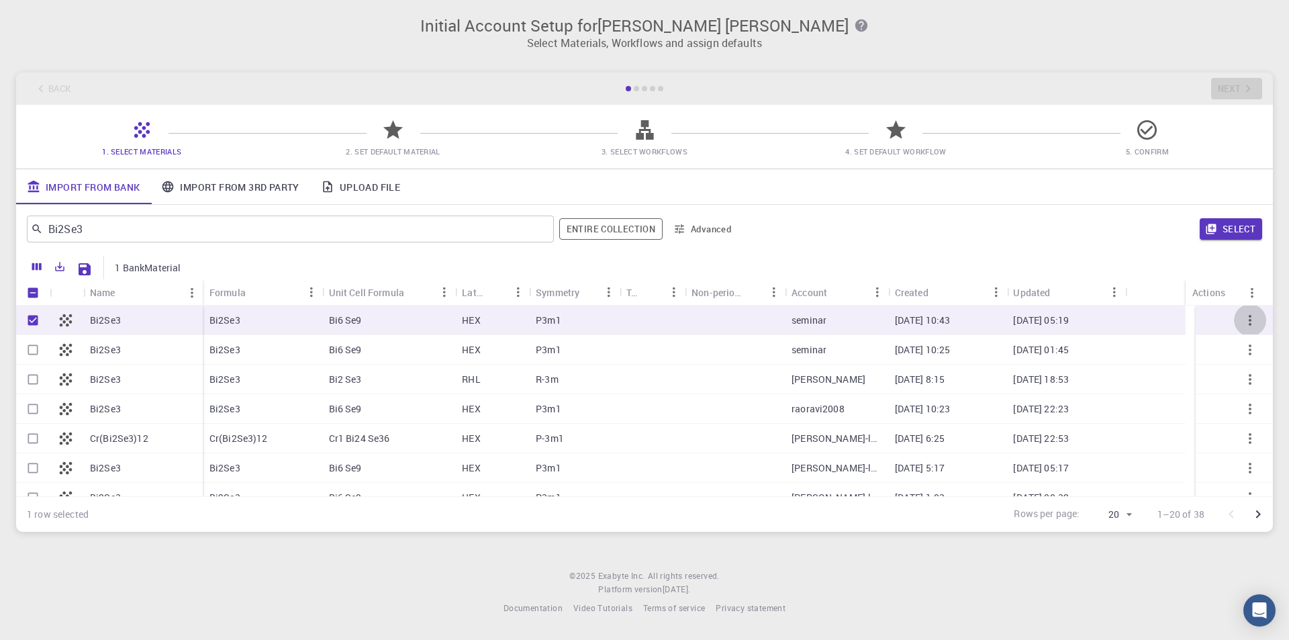
click at [1242, 323] on icon "button" at bounding box center [1250, 320] width 16 height 16
click at [218, 322] on p "Bi2Se3" at bounding box center [225, 320] width 31 height 13
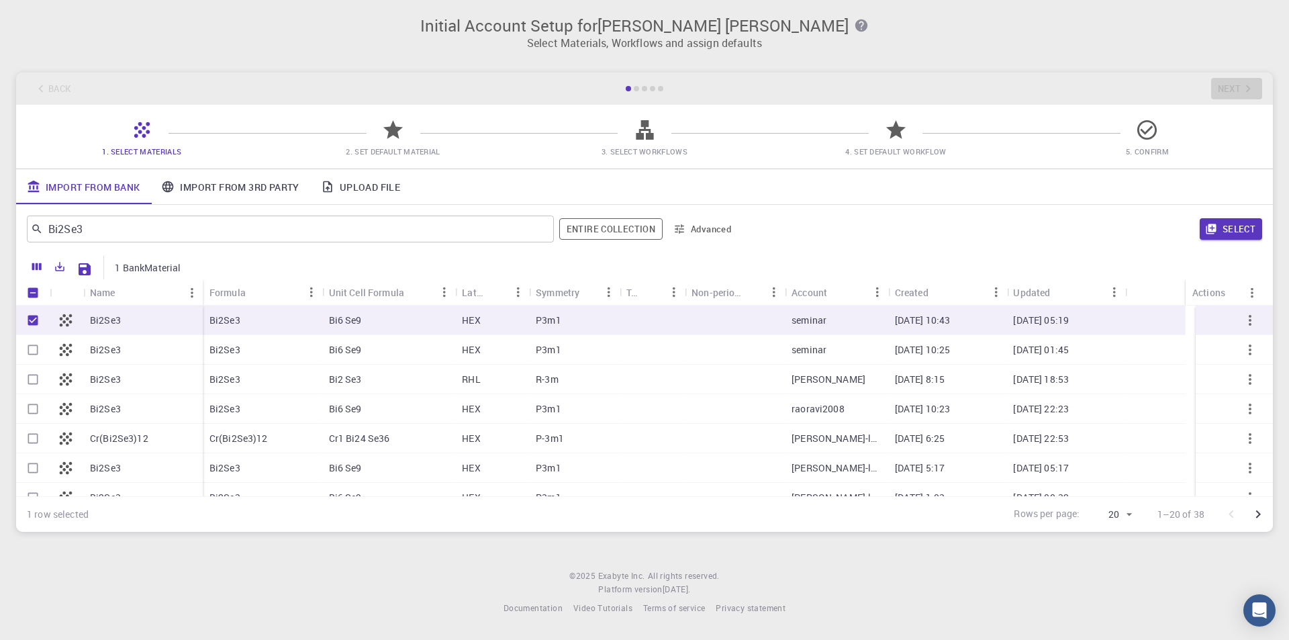
checkbox input "false"
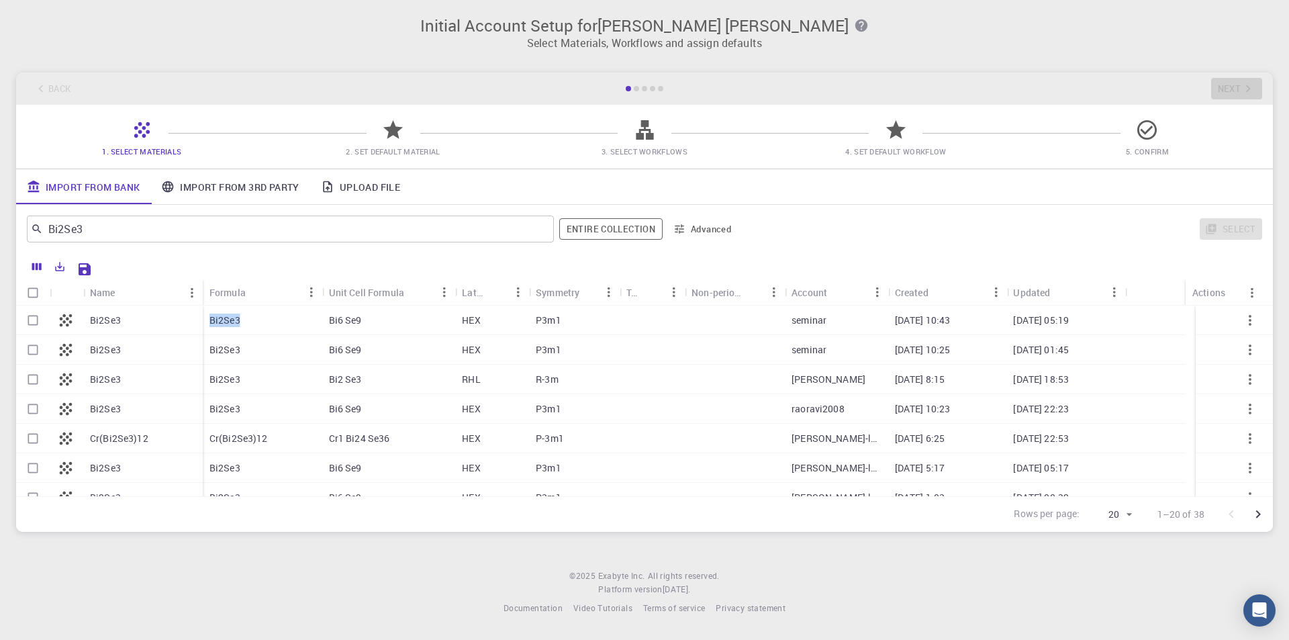
click at [218, 322] on p "Bi2Se3" at bounding box center [225, 320] width 31 height 13
checkbox input "true"
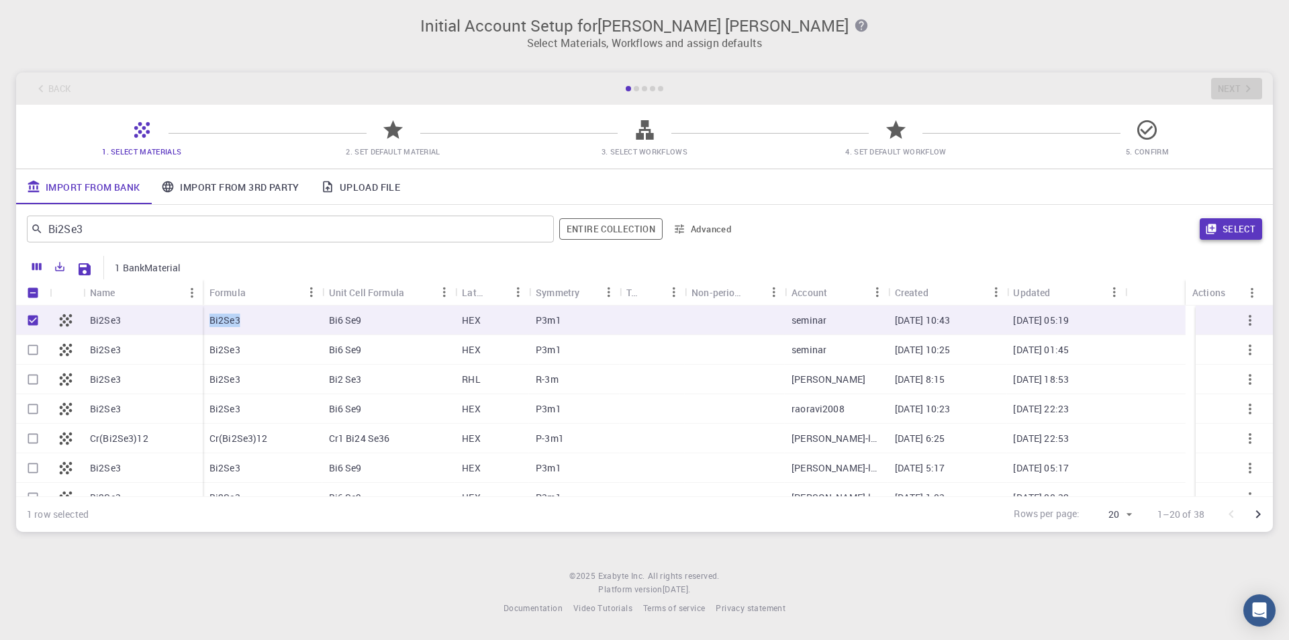
click at [1222, 232] on button "Select" at bounding box center [1231, 228] width 62 height 21
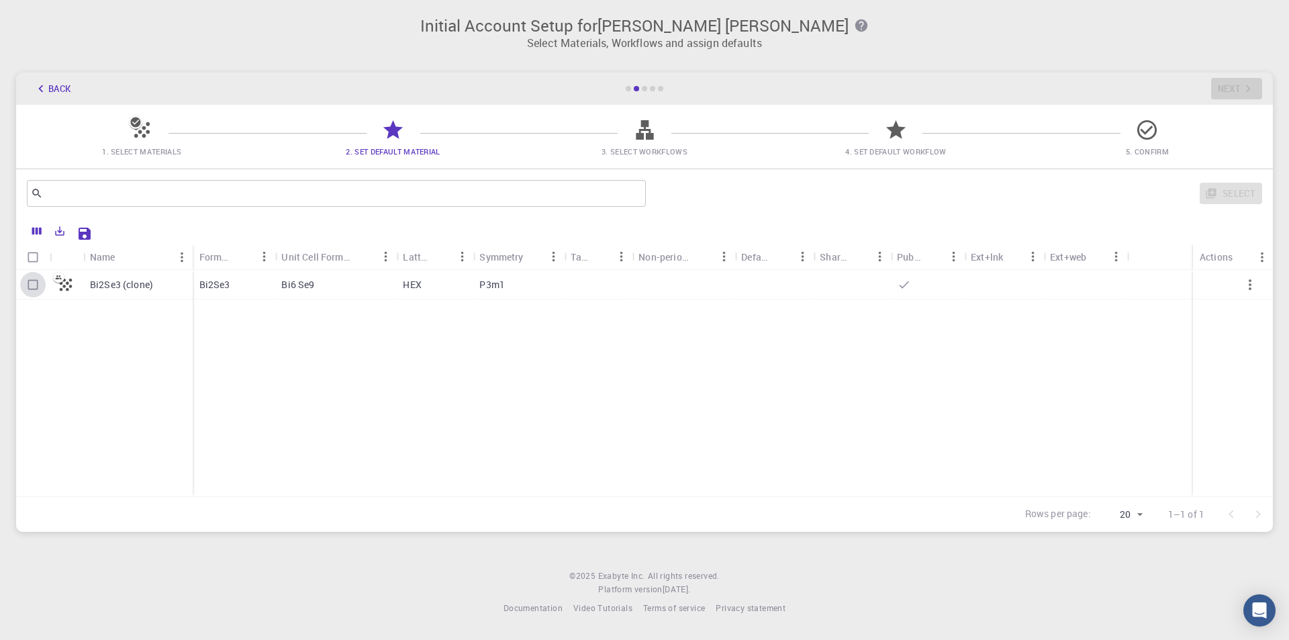
click at [33, 283] on input "Select row" at bounding box center [33, 285] width 26 height 26
checkbox input "true"
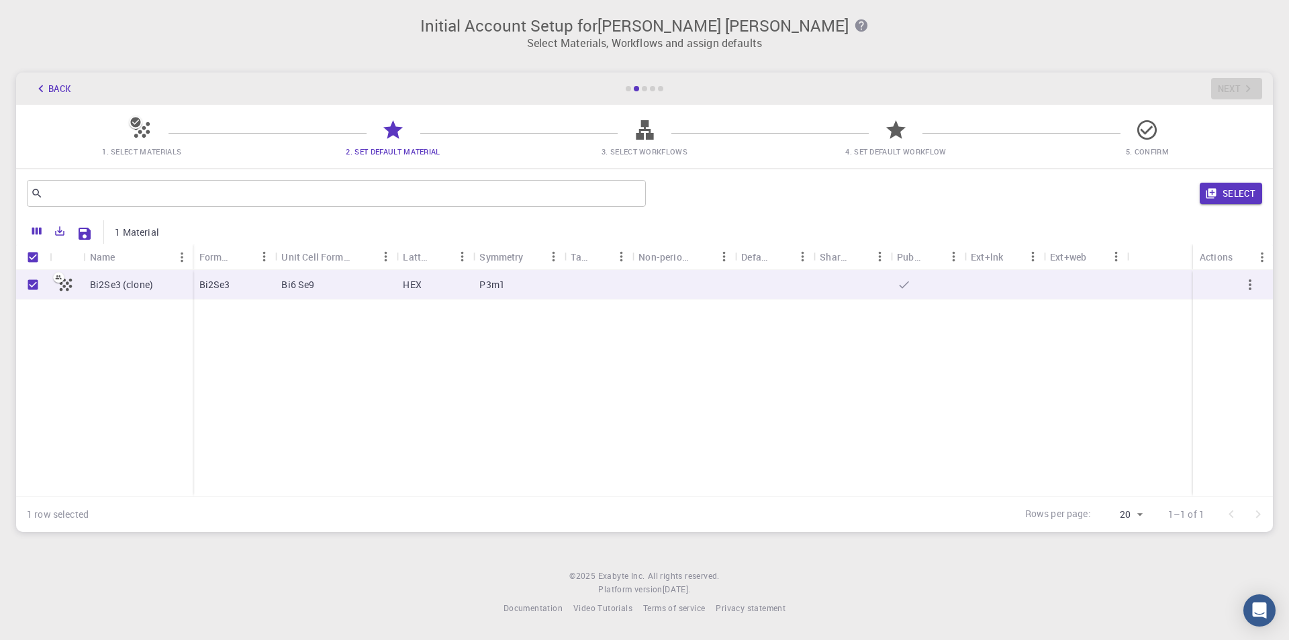
click at [645, 135] on icon at bounding box center [645, 130] width 24 height 24
click at [1223, 199] on button "Select" at bounding box center [1231, 193] width 62 height 21
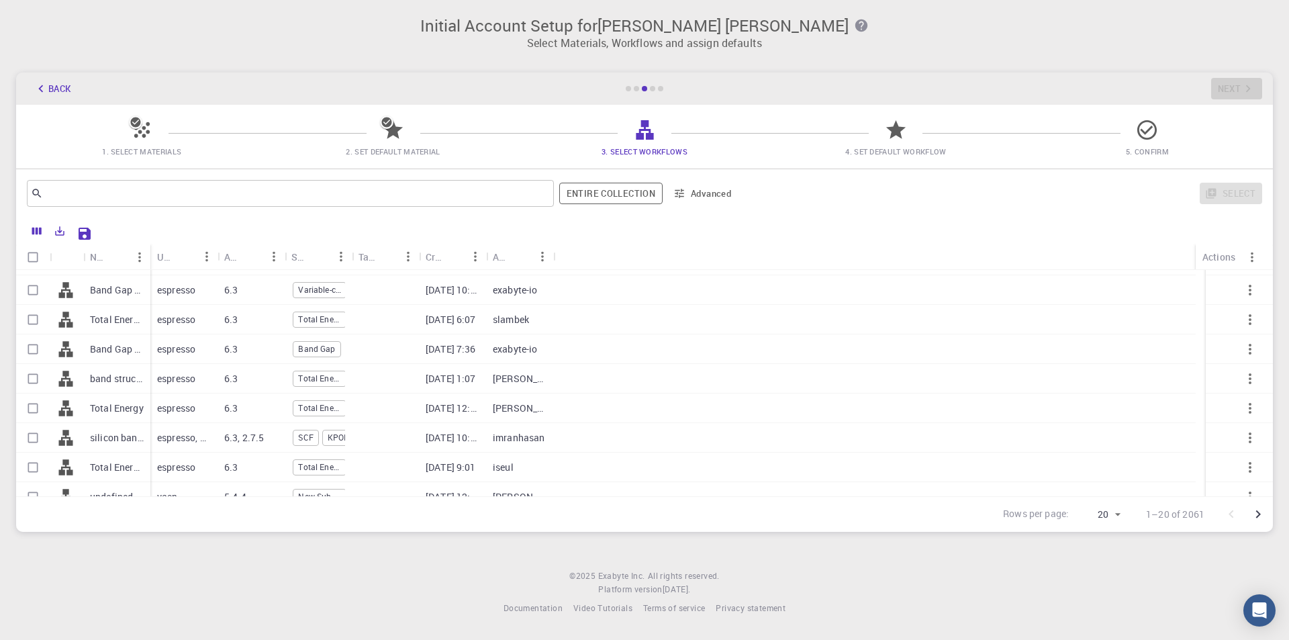
scroll to position [230, 0]
click at [116, 350] on p "Band Gap (LDA)" at bounding box center [117, 349] width 54 height 13
checkbox input "true"
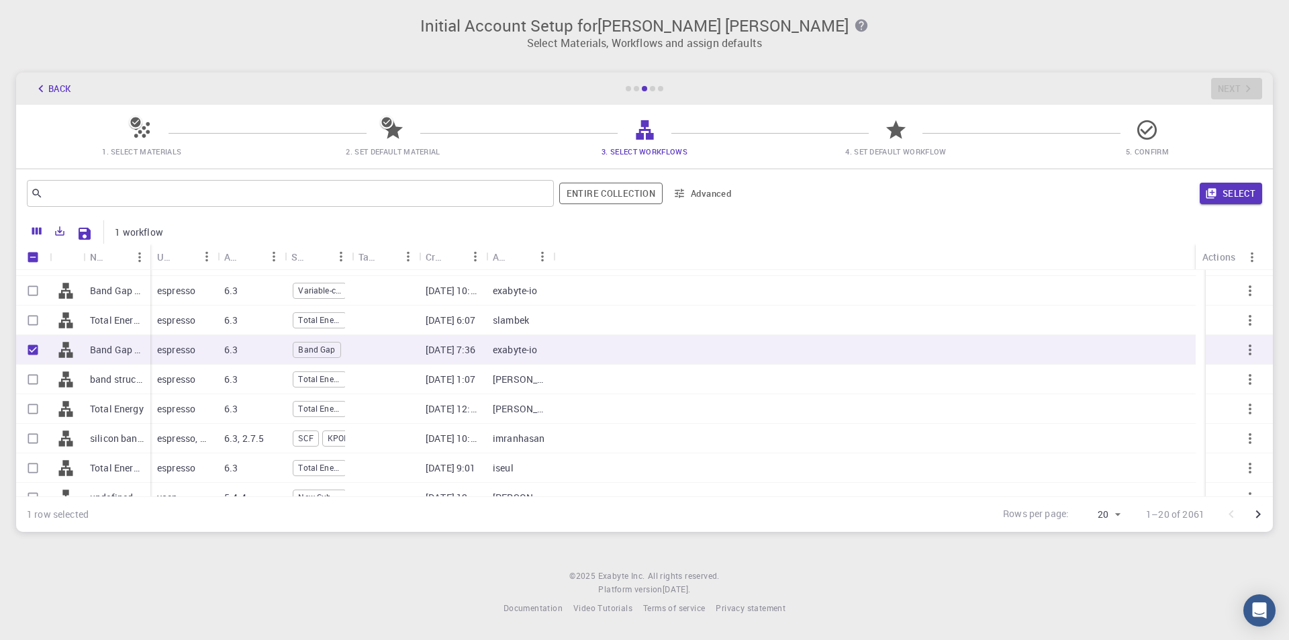
click at [116, 350] on p "Band Gap (LDA)" at bounding box center [117, 349] width 54 height 13
checkbox input "false"
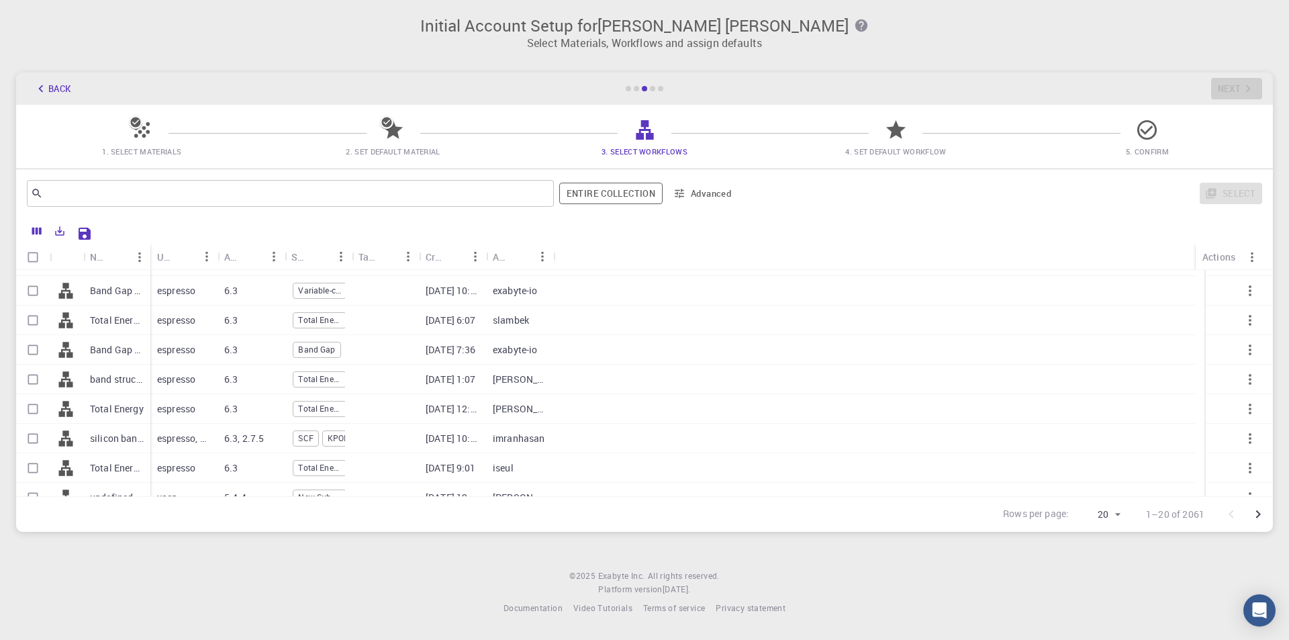
click at [116, 350] on p "Band Gap (LDA)" at bounding box center [117, 349] width 54 height 13
checkbox input "true"
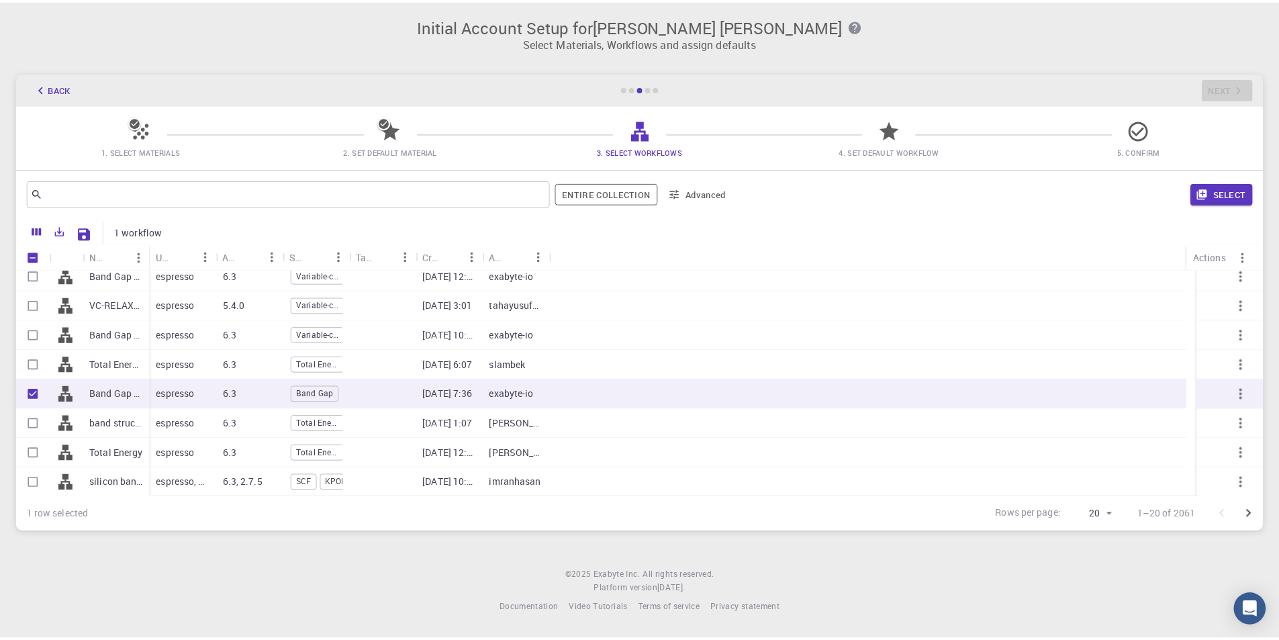
scroll to position [201, 0]
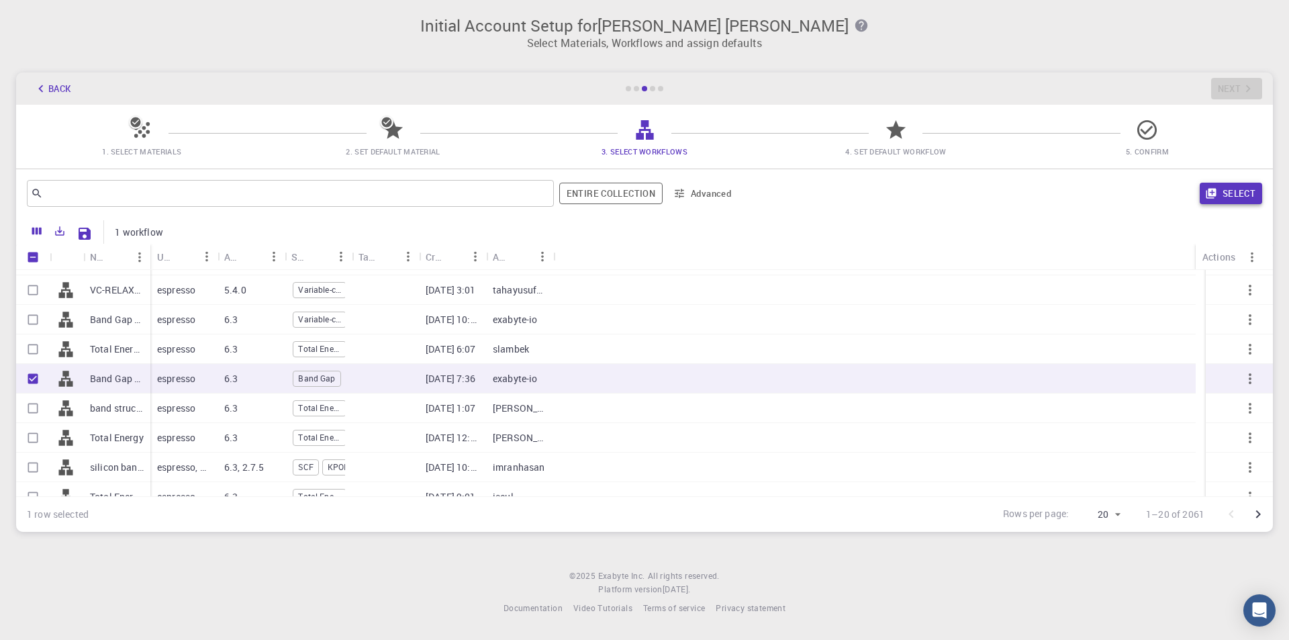
click at [1225, 190] on button "Select" at bounding box center [1231, 193] width 62 height 21
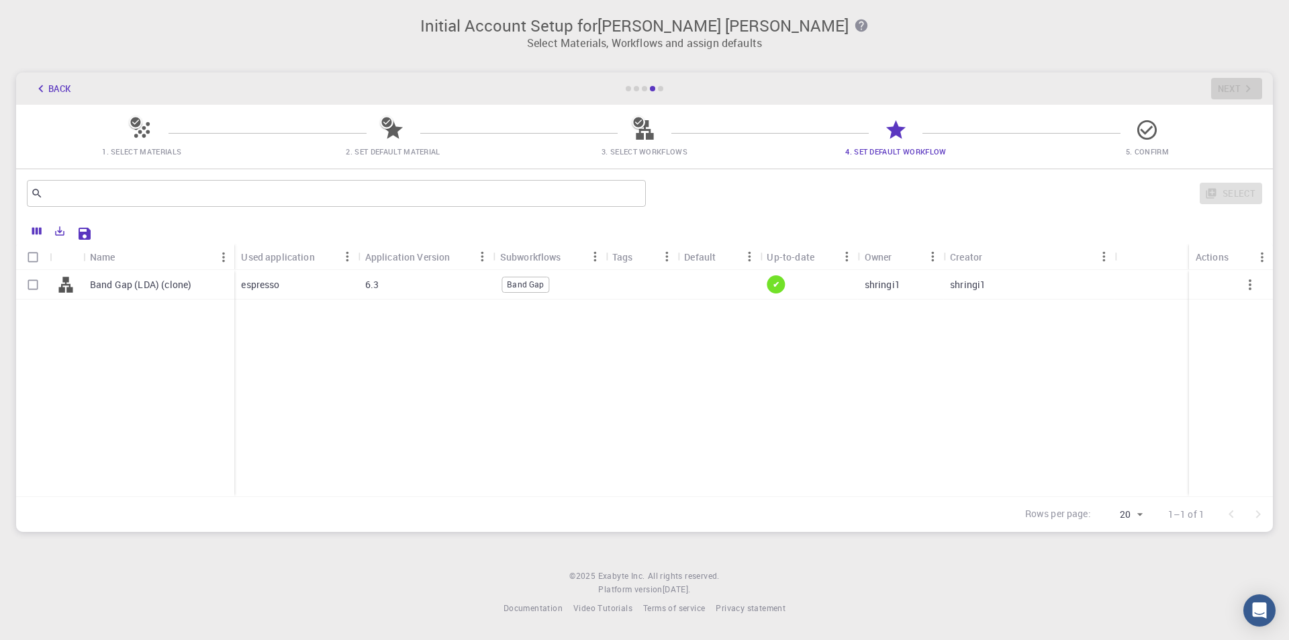
click at [120, 279] on p "Band Gap (LDA) (clone)" at bounding box center [140, 284] width 101 height 13
checkbox input "true"
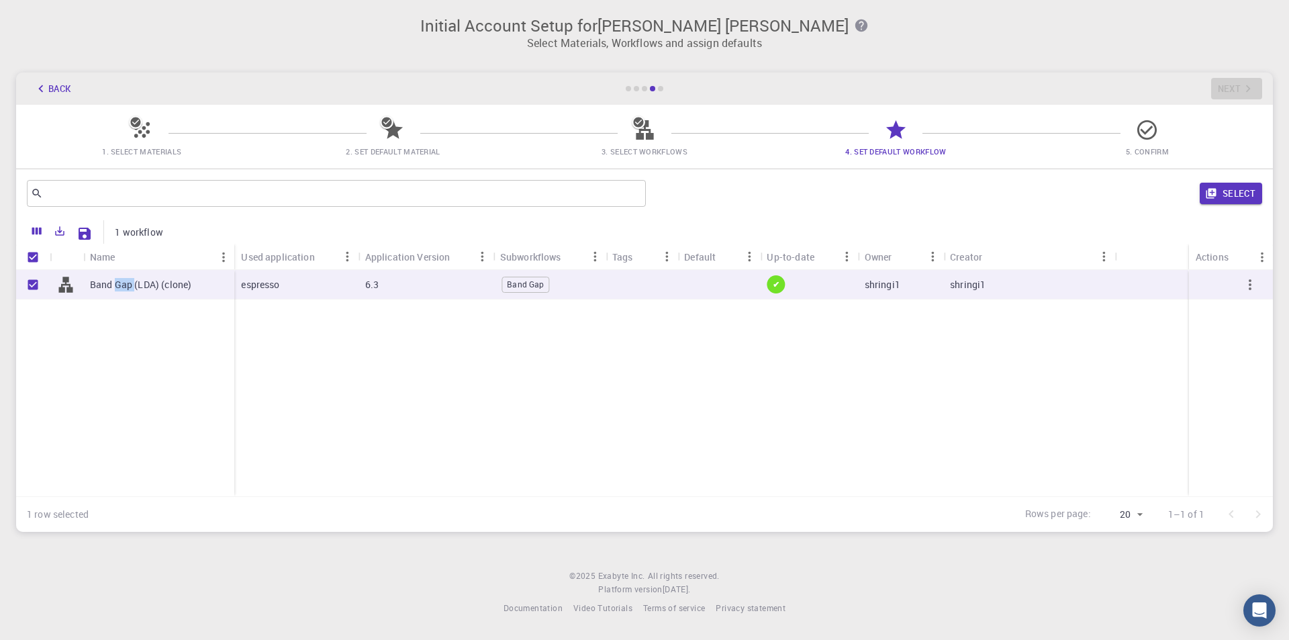
click at [120, 279] on p "Band Gap (LDA) (clone)" at bounding box center [140, 284] width 101 height 13
checkbox input "false"
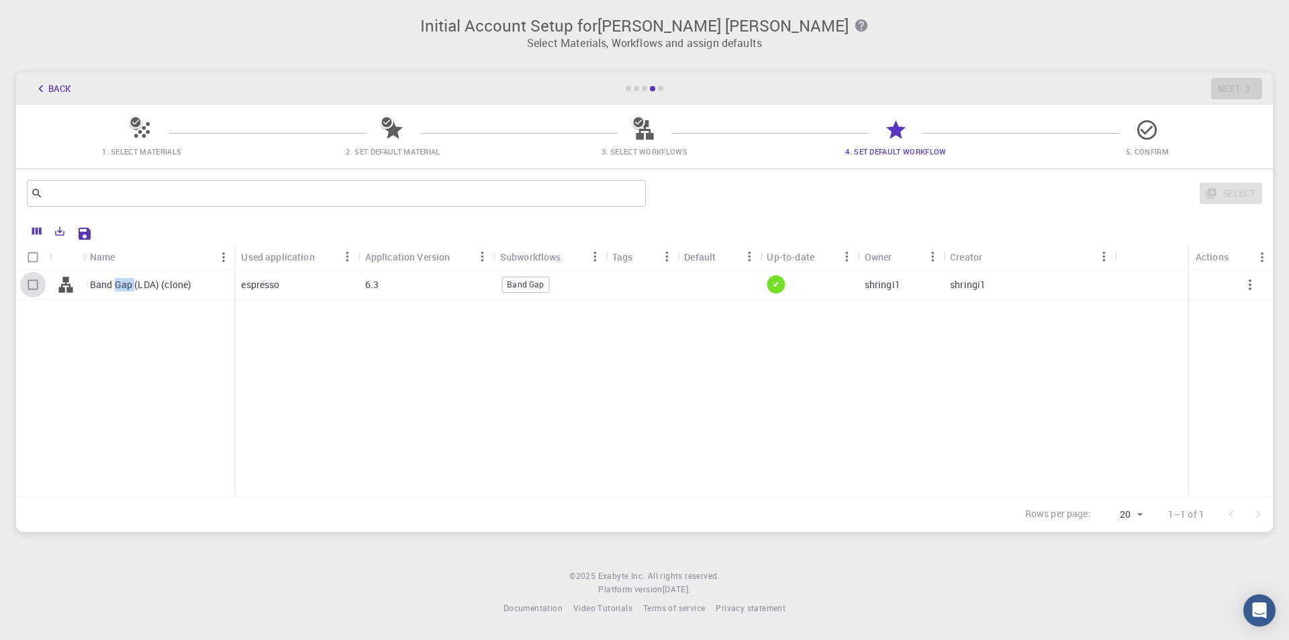
click at [28, 283] on input "Select row" at bounding box center [33, 285] width 26 height 26
checkbox input "true"
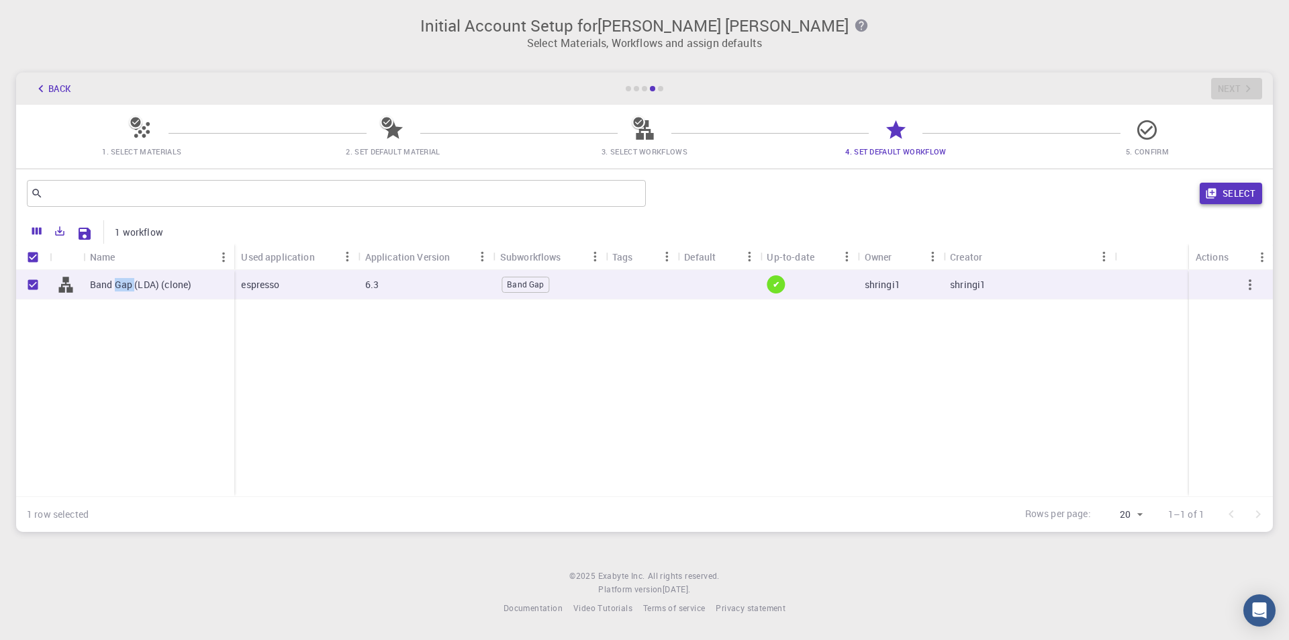
click at [1201, 189] on button "Select" at bounding box center [1231, 193] width 62 height 21
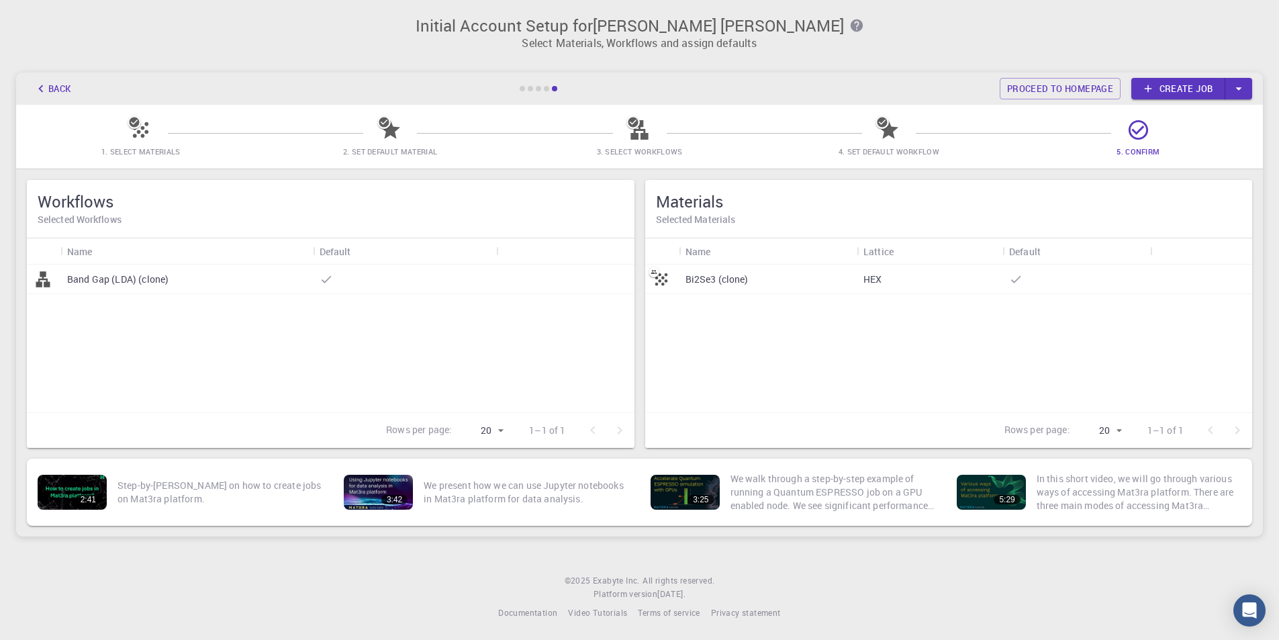
click at [437, 269] on div at bounding box center [404, 280] width 183 height 30
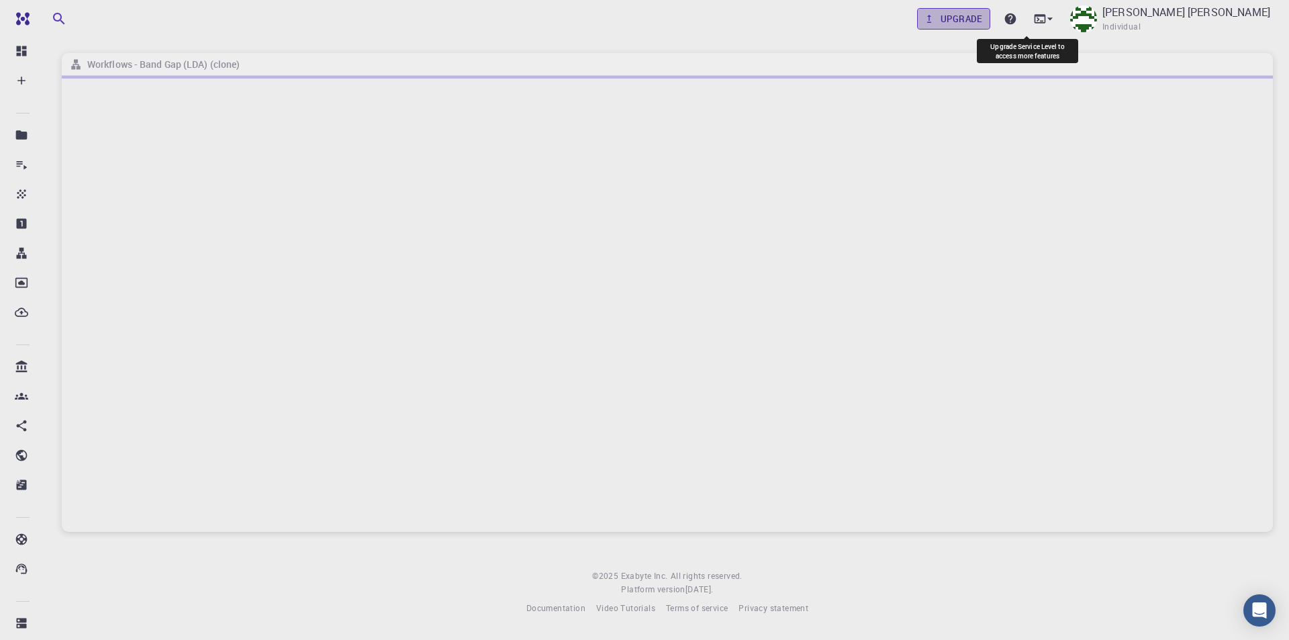
click at [935, 18] on icon at bounding box center [929, 19] width 12 height 12
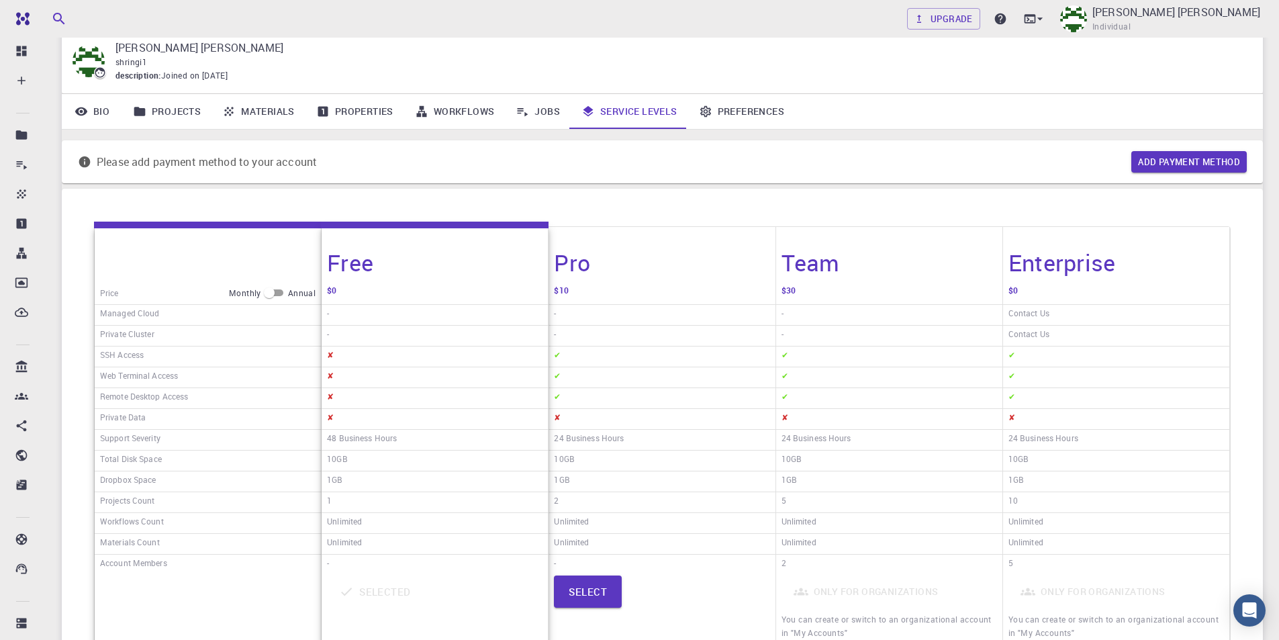
scroll to position [67, 0]
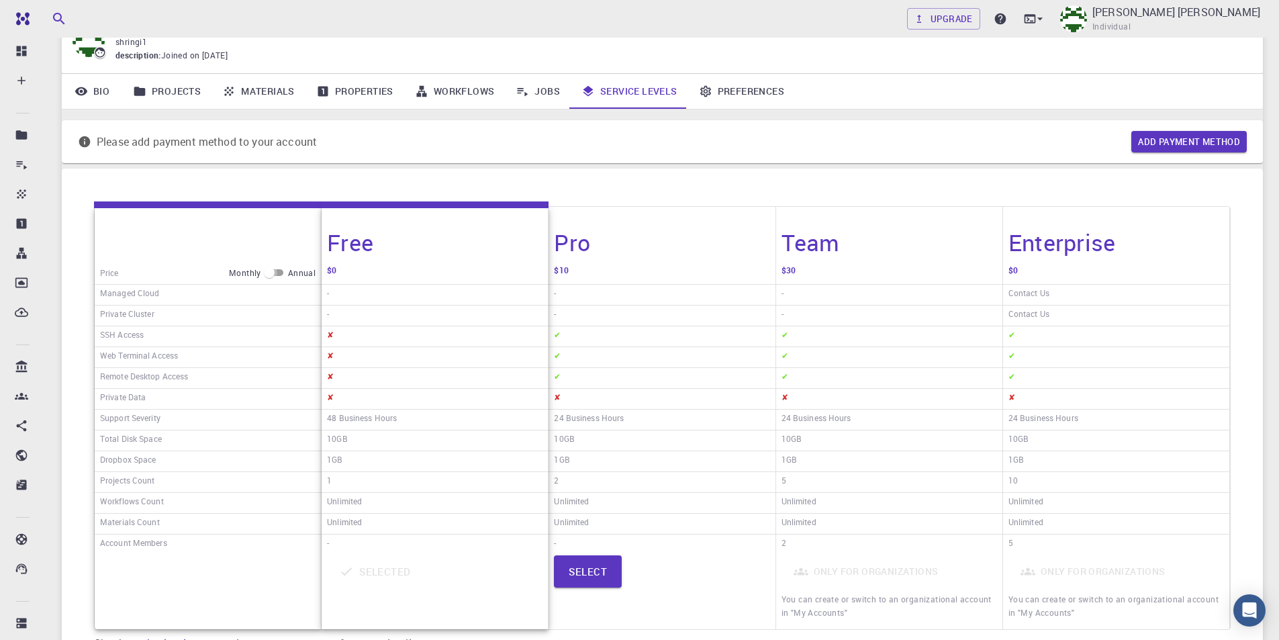
click at [281, 274] on input "checkbox" at bounding box center [269, 273] width 48 height 16
checkbox input "true"
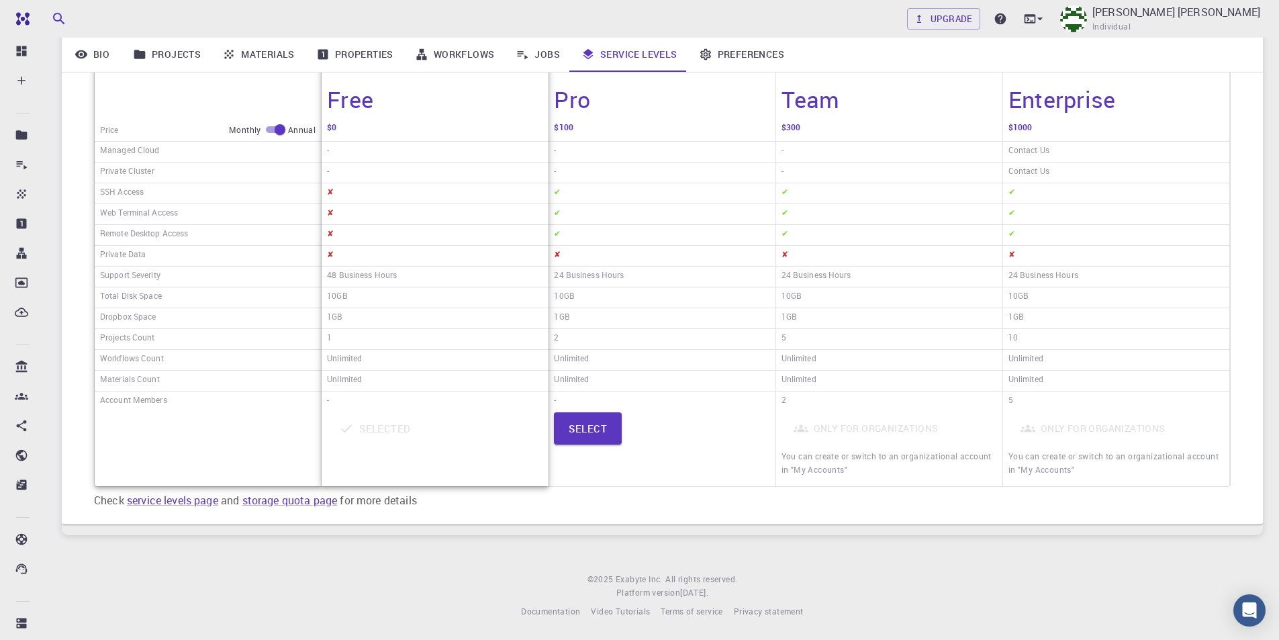
scroll to position [0, 0]
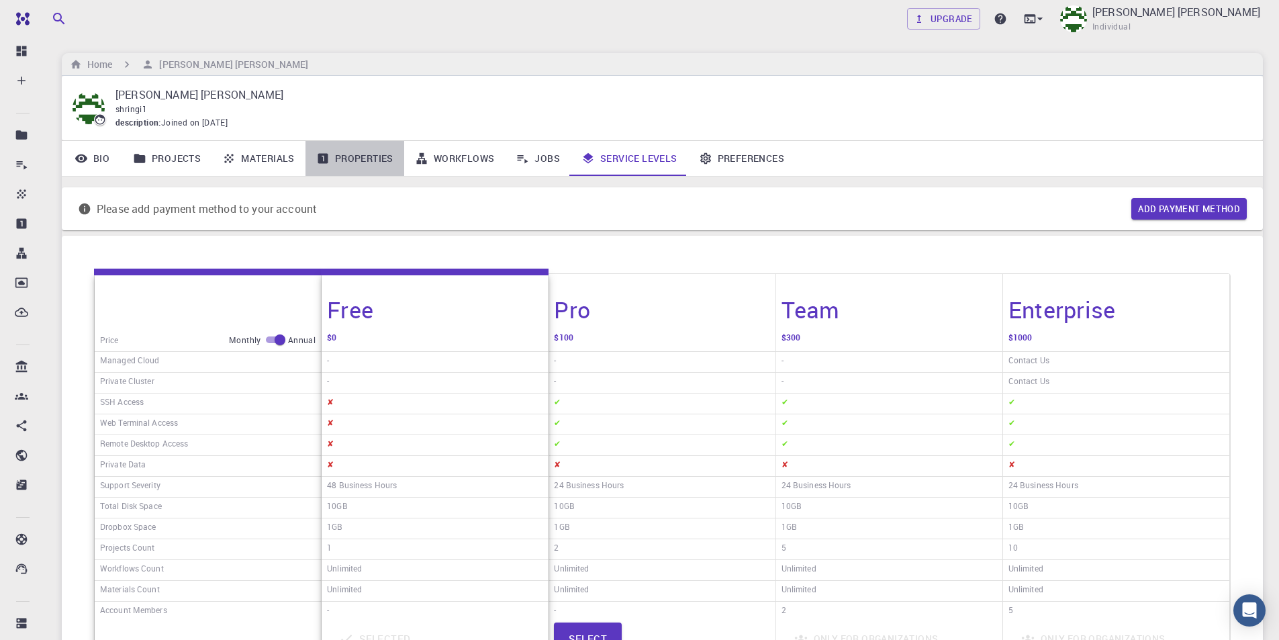
click at [344, 164] on link "Properties" at bounding box center [355, 158] width 99 height 35
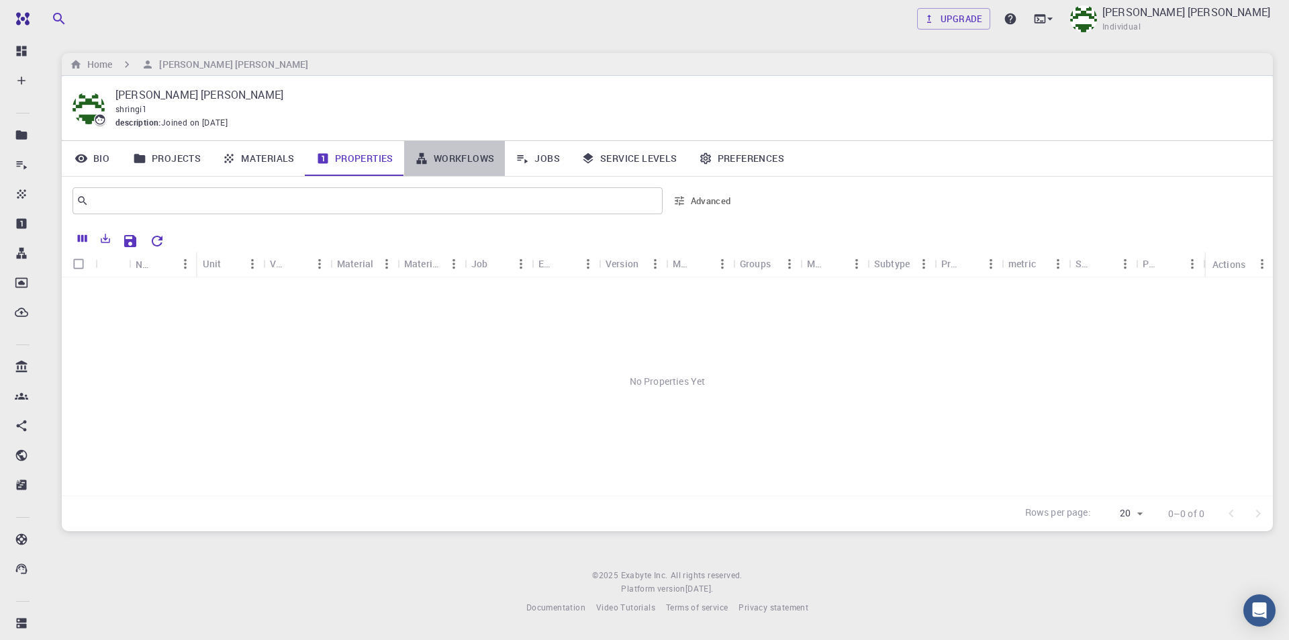
click at [461, 158] on link "Workflows" at bounding box center [454, 158] width 101 height 35
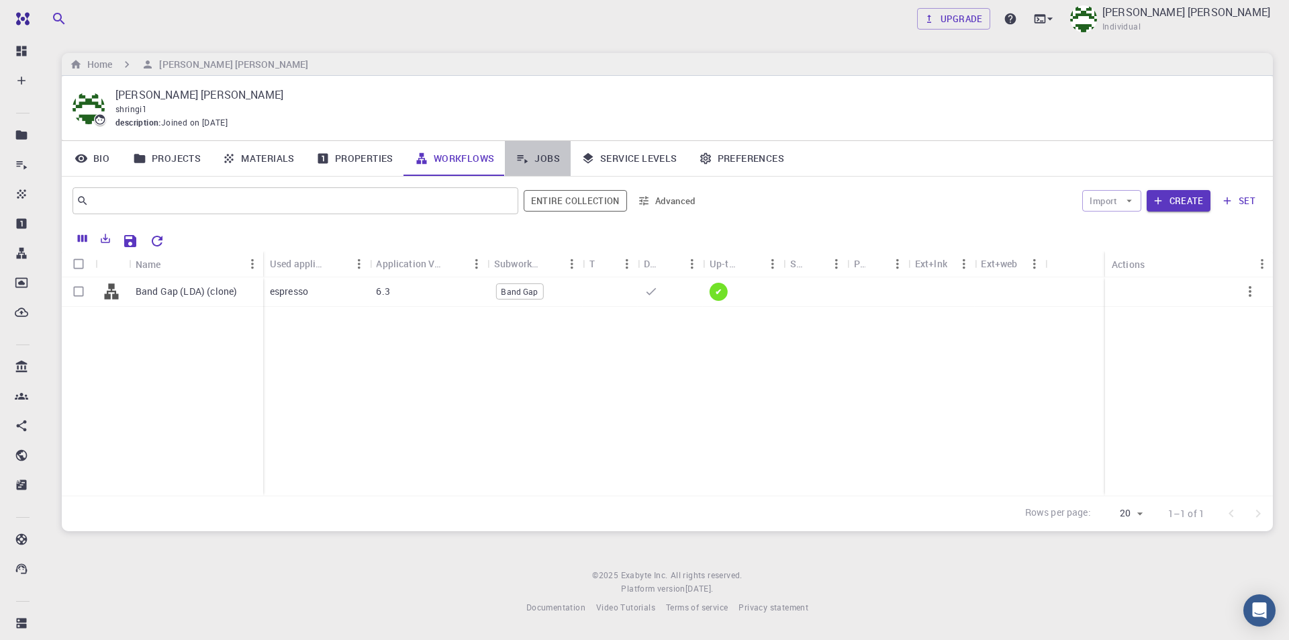
click at [545, 163] on link "Jobs" at bounding box center [538, 158] width 66 height 35
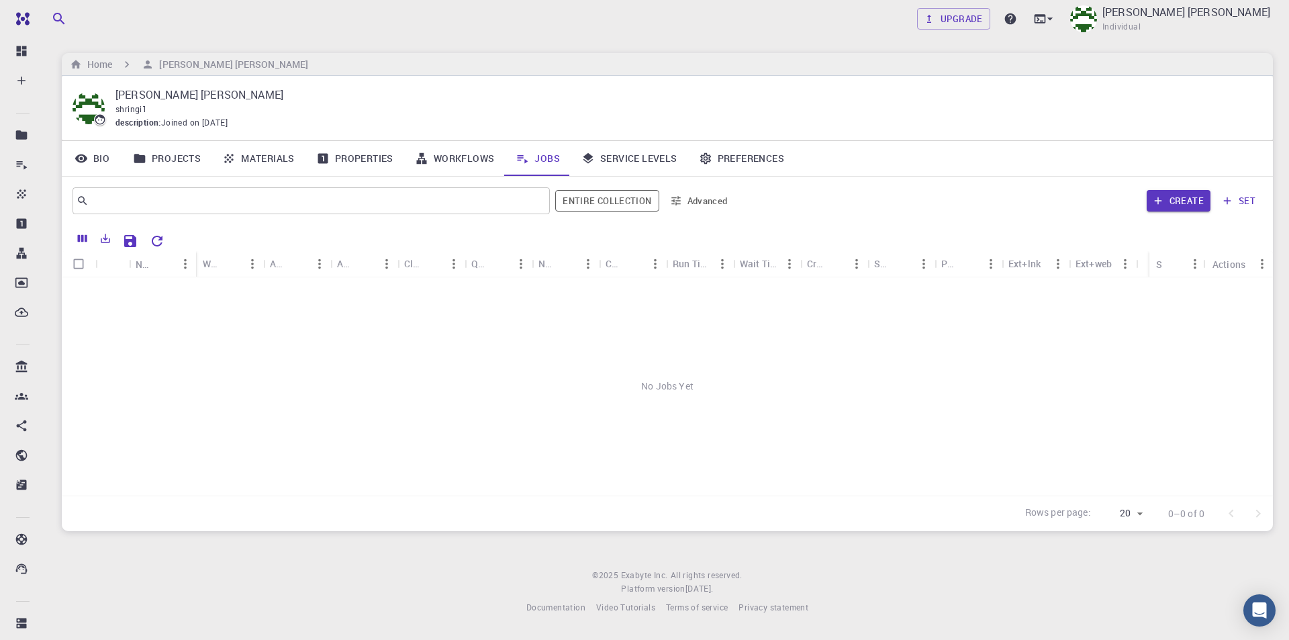
click at [600, 164] on link "Service Levels" at bounding box center [630, 158] width 118 height 35
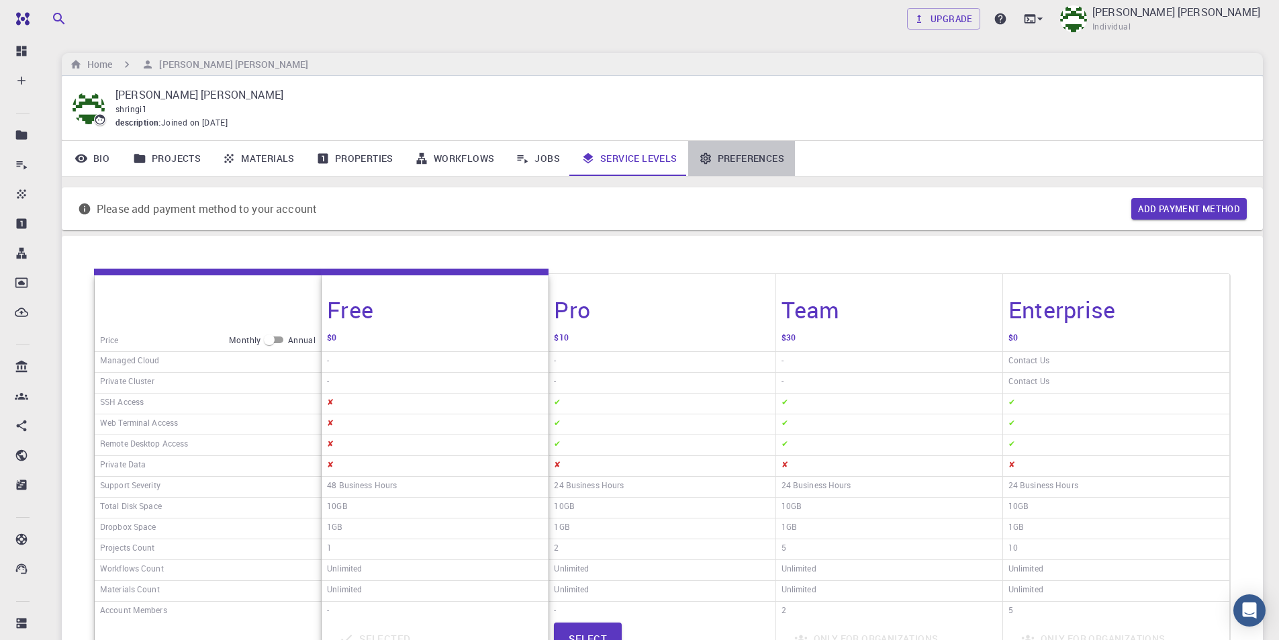
click at [731, 154] on link "Preferences" at bounding box center [741, 158] width 107 height 35
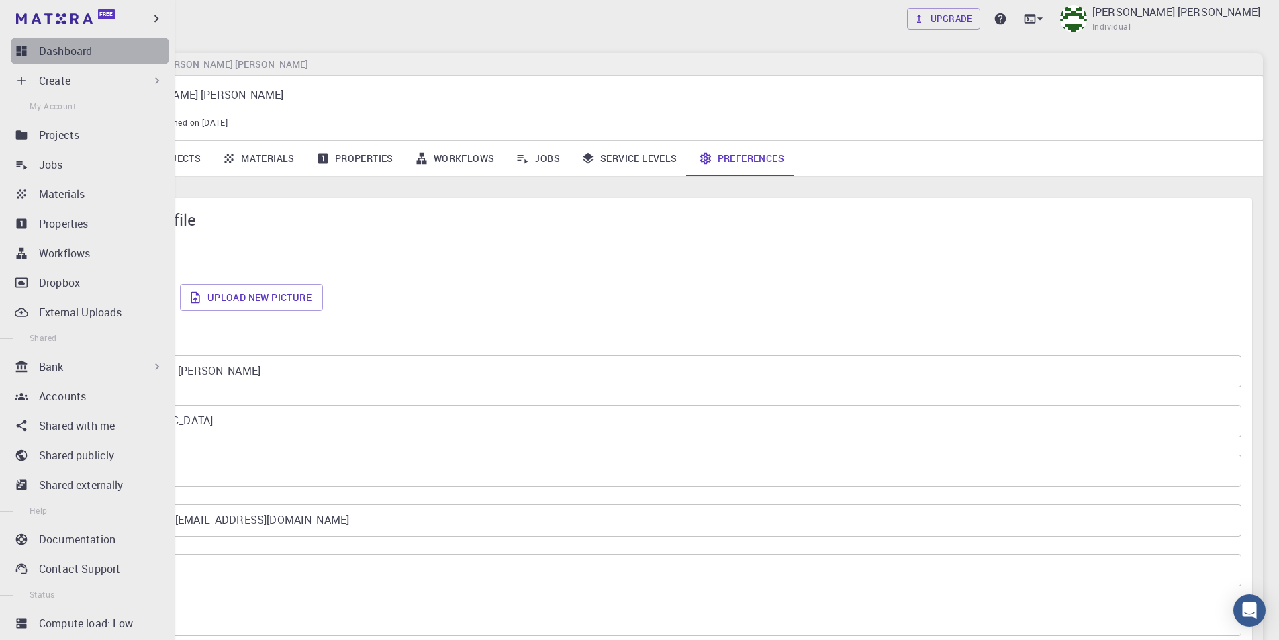
click at [104, 57] on div "Dashboard" at bounding box center [104, 51] width 130 height 16
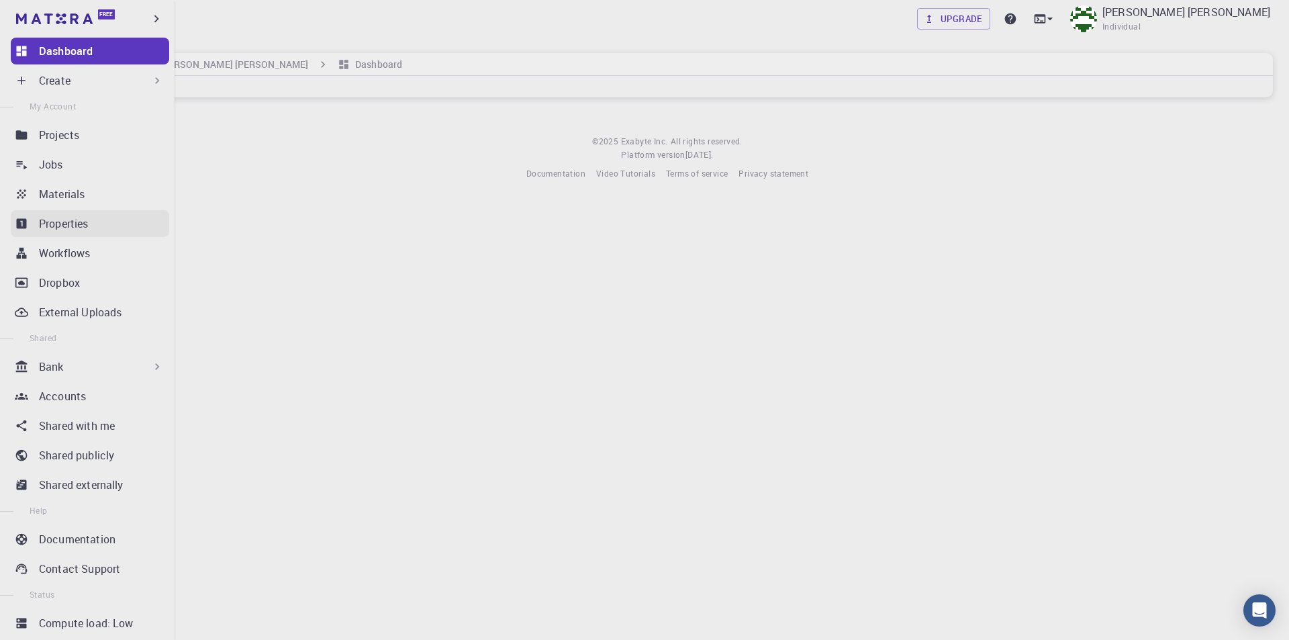
click at [73, 230] on p "Properties" at bounding box center [64, 224] width 50 height 16
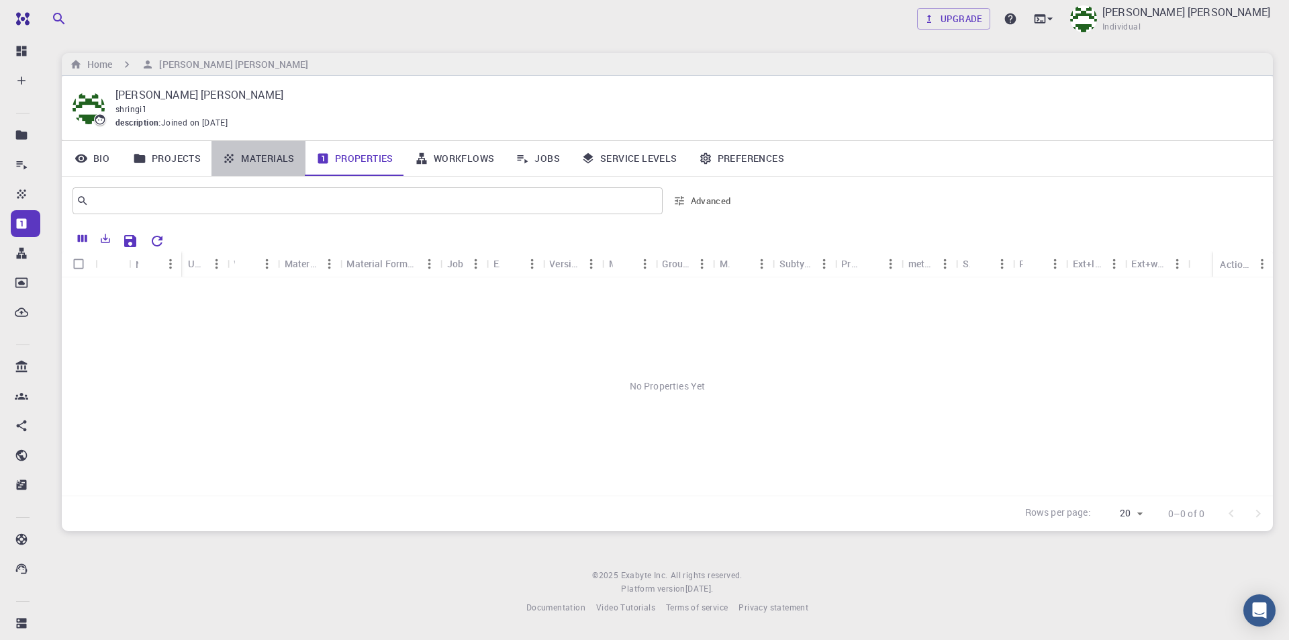
click at [267, 151] on link "Materials" at bounding box center [259, 158] width 94 height 35
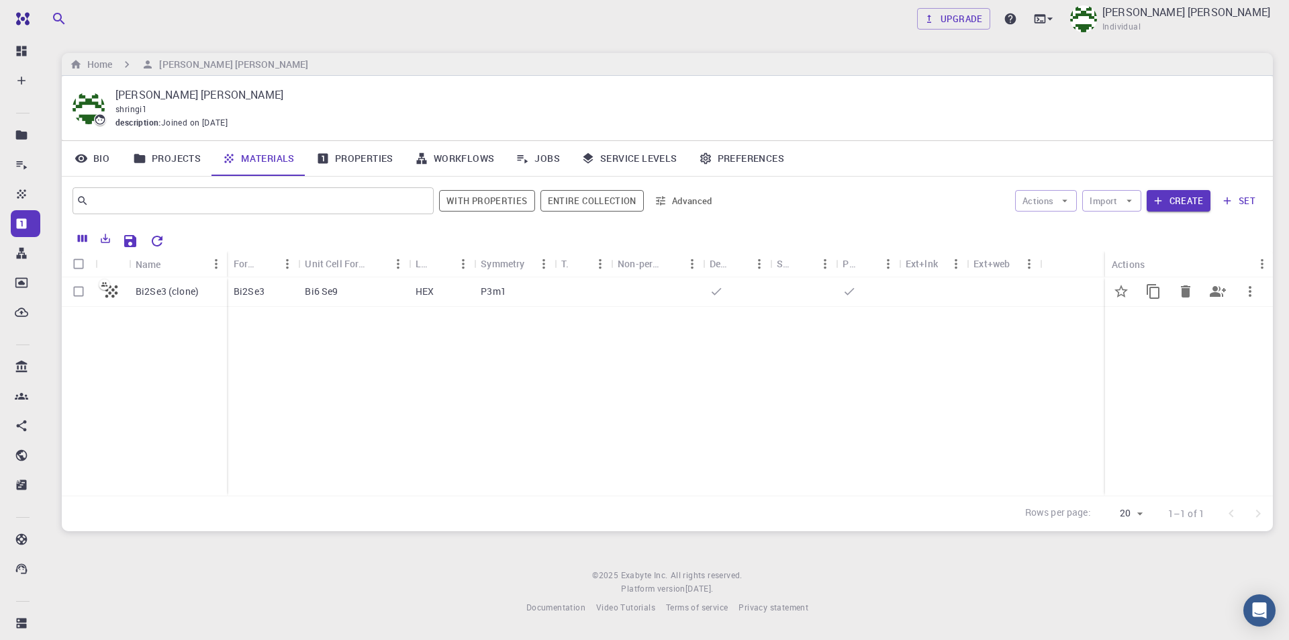
click at [115, 295] on icon at bounding box center [111, 291] width 19 height 19
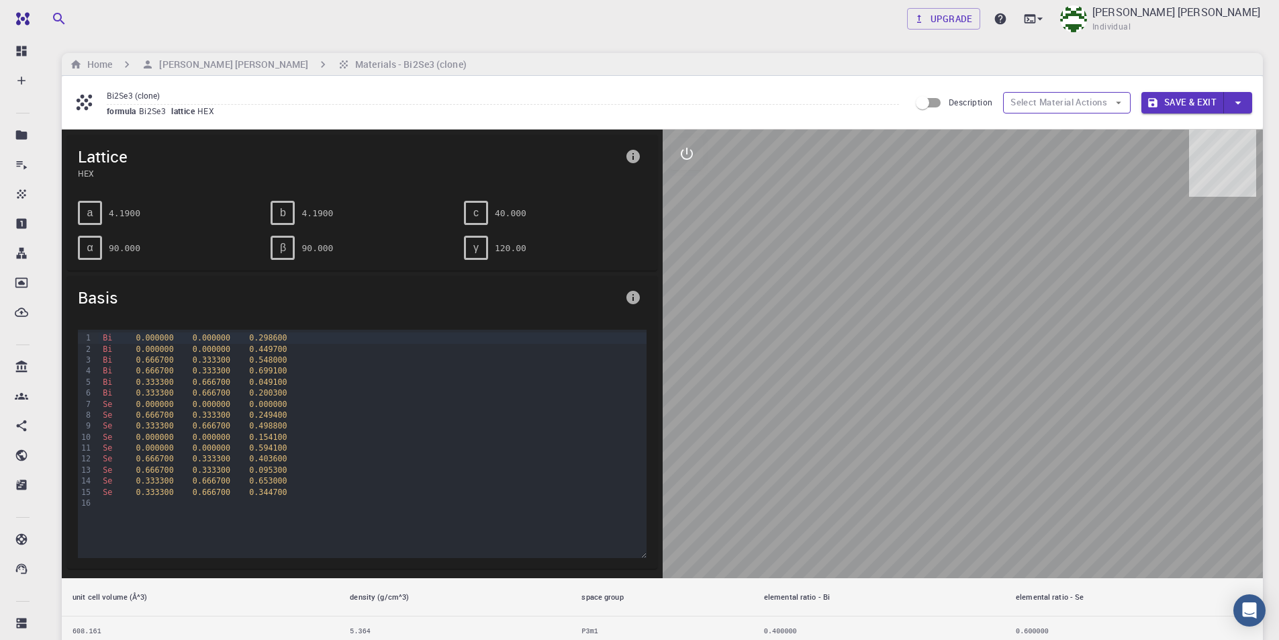
click at [1023, 108] on button "Select Material Actions" at bounding box center [1067, 102] width 128 height 21
click at [87, 213] on span "a" at bounding box center [90, 213] width 6 height 12
click at [700, 158] on button "interactive" at bounding box center [687, 154] width 32 height 32
click at [686, 249] on icon "measurements" at bounding box center [687, 250] width 16 height 16
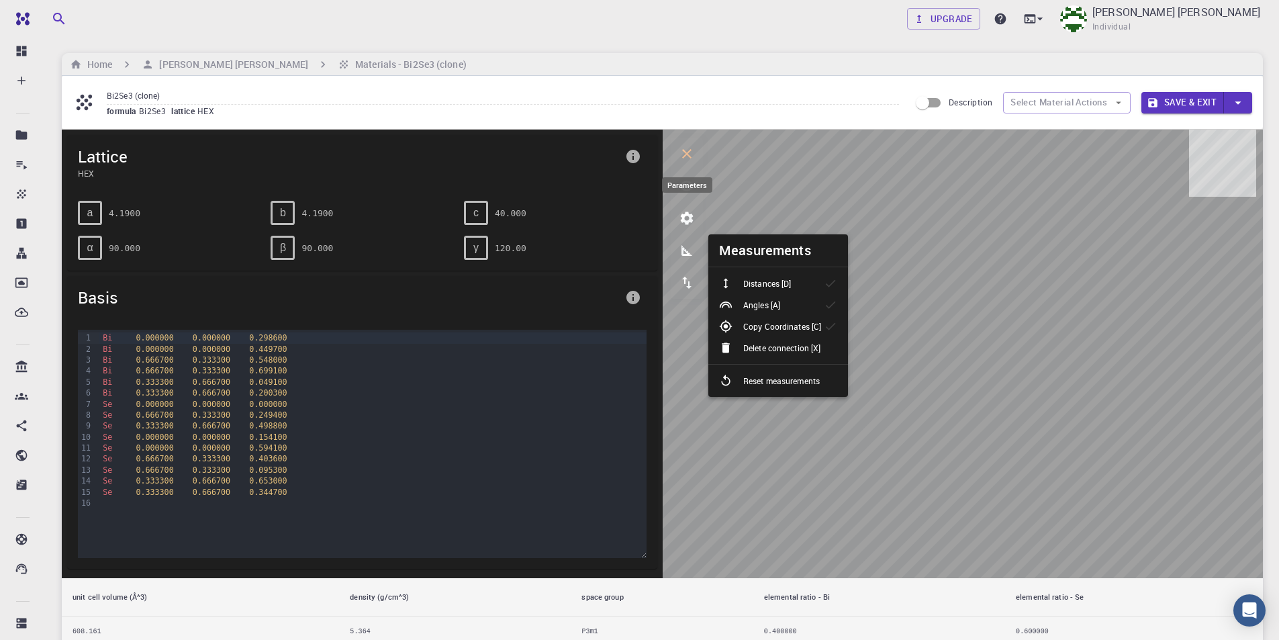
click at [684, 213] on icon "parameters" at bounding box center [687, 218] width 16 height 16
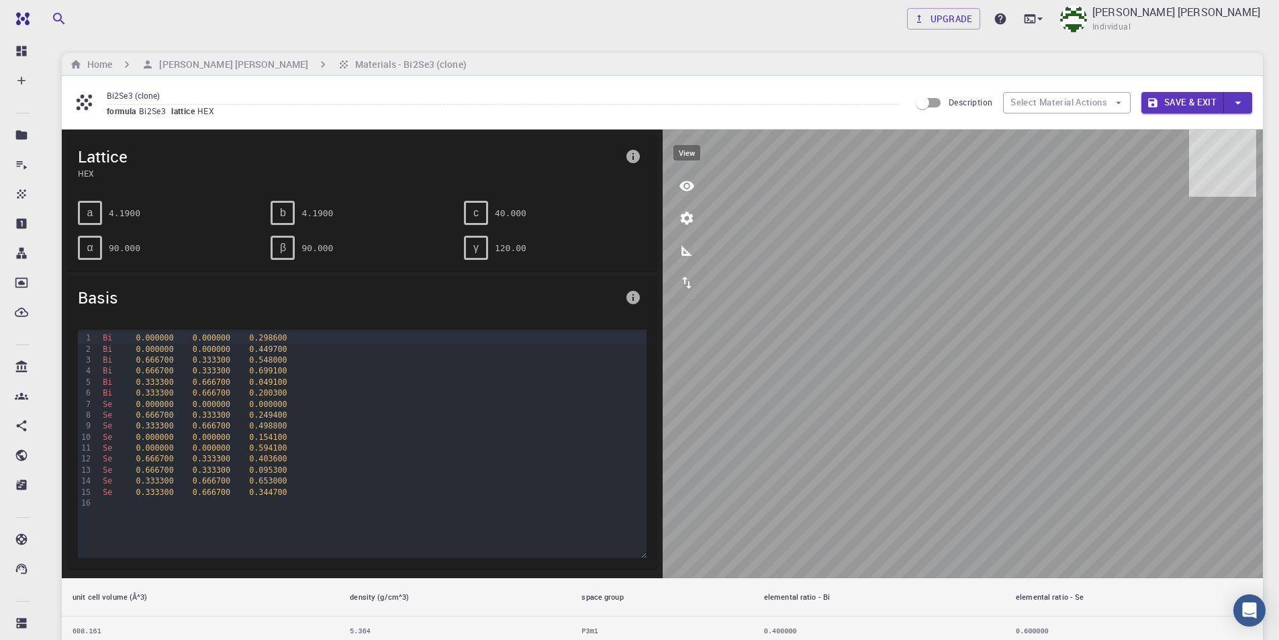
click at [679, 188] on icon "view" at bounding box center [687, 186] width 16 height 16
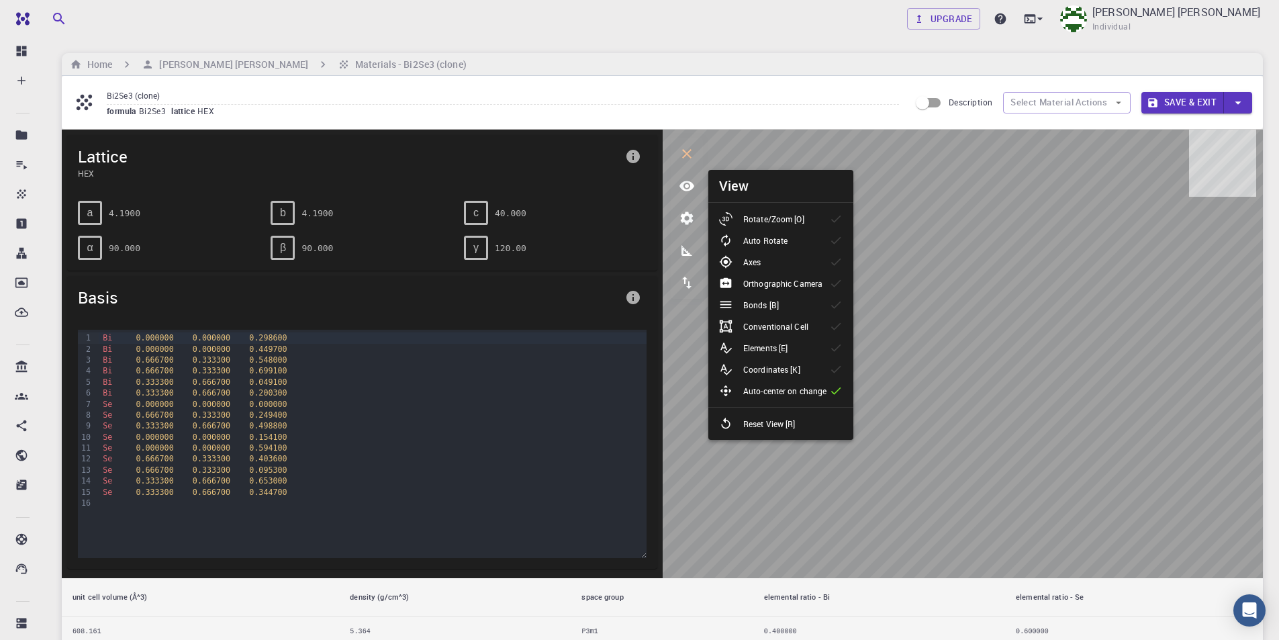
click at [796, 244] on div "Auto Rotate" at bounding box center [758, 240] width 79 height 13
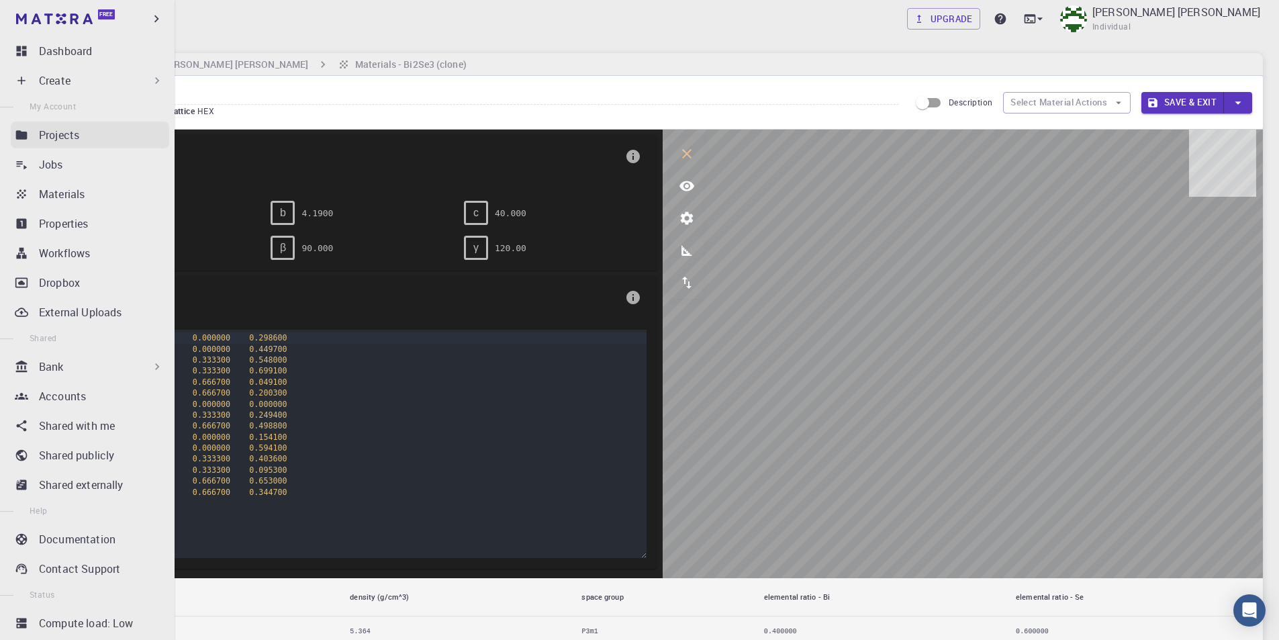
click at [76, 138] on p "Projects" at bounding box center [59, 135] width 40 height 16
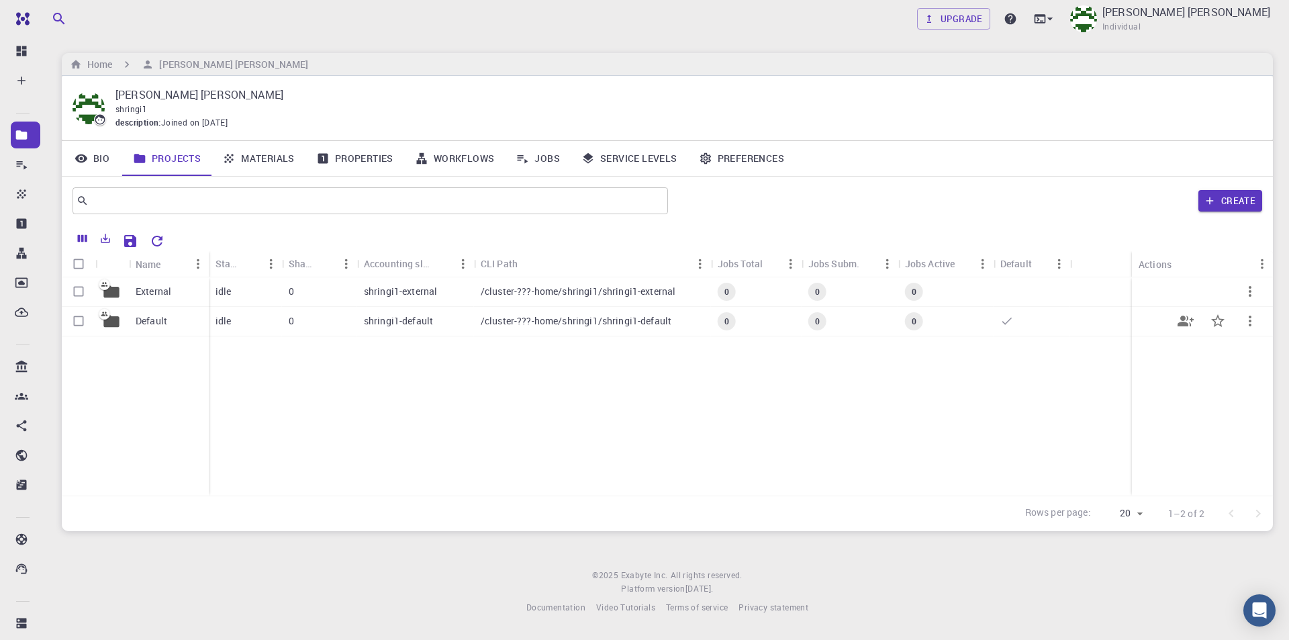
click at [438, 329] on div "shringi1-default" at bounding box center [415, 322] width 117 height 30
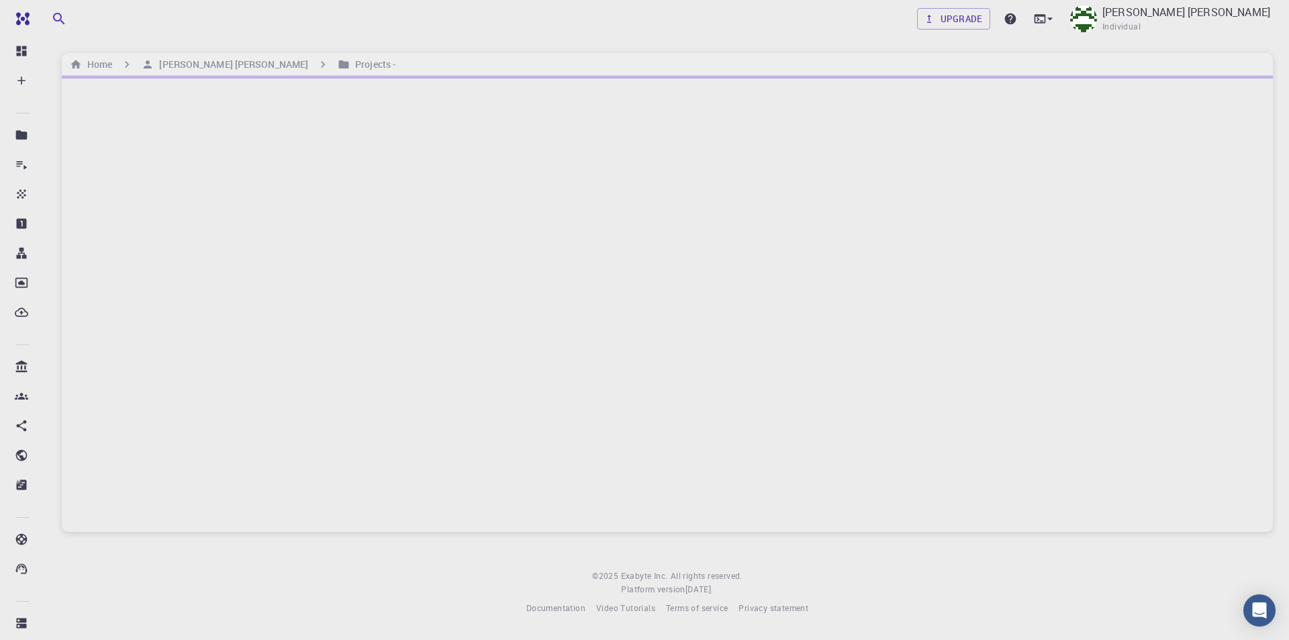
click at [438, 329] on div at bounding box center [667, 304] width 1211 height 456
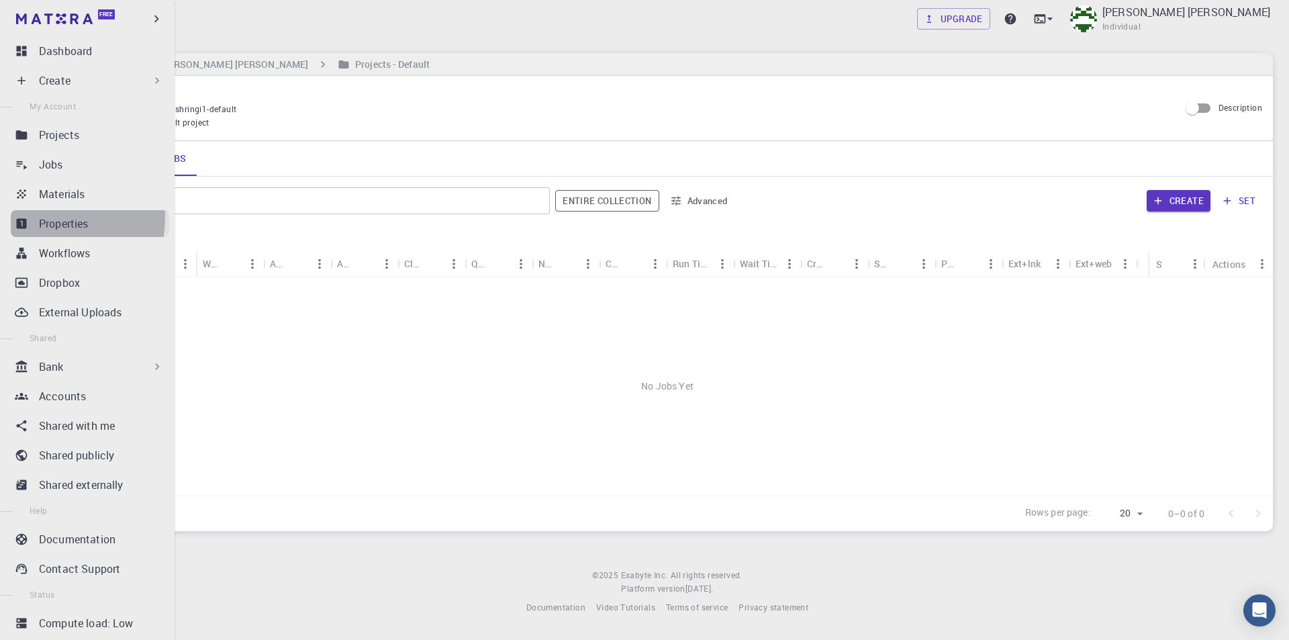
click at [35, 216] on link "Properties" at bounding box center [90, 223] width 158 height 27
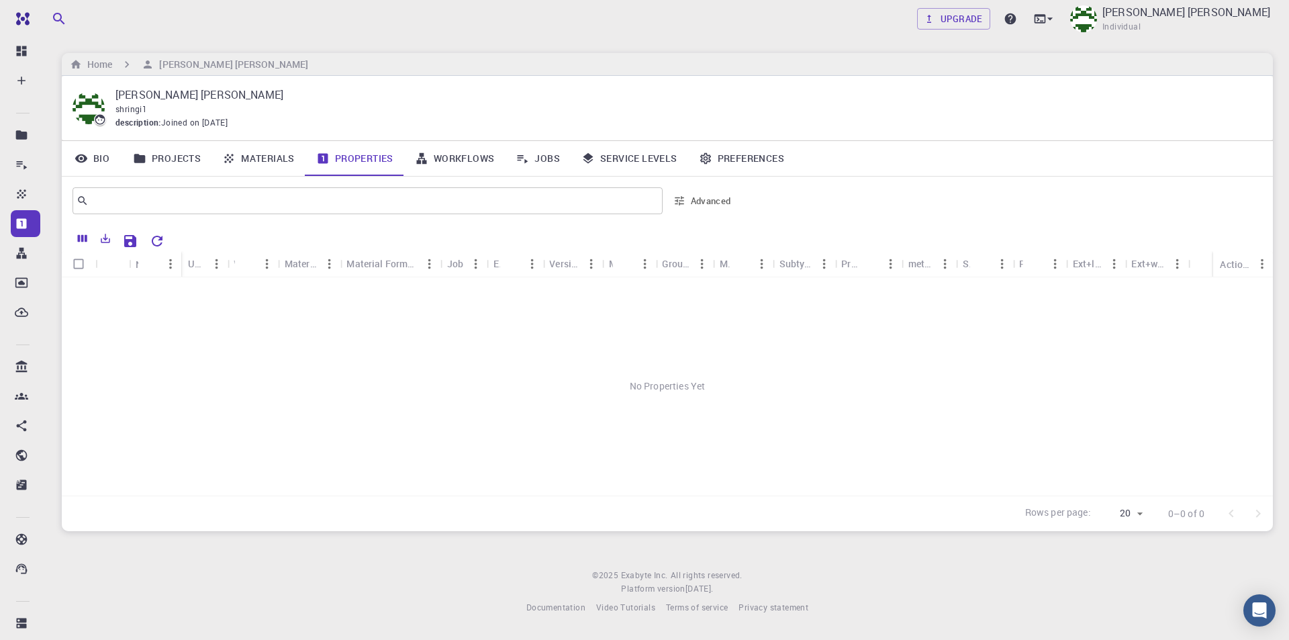
click at [362, 158] on link "Properties" at bounding box center [355, 158] width 99 height 35
click at [279, 167] on link "Materials" at bounding box center [259, 158] width 94 height 35
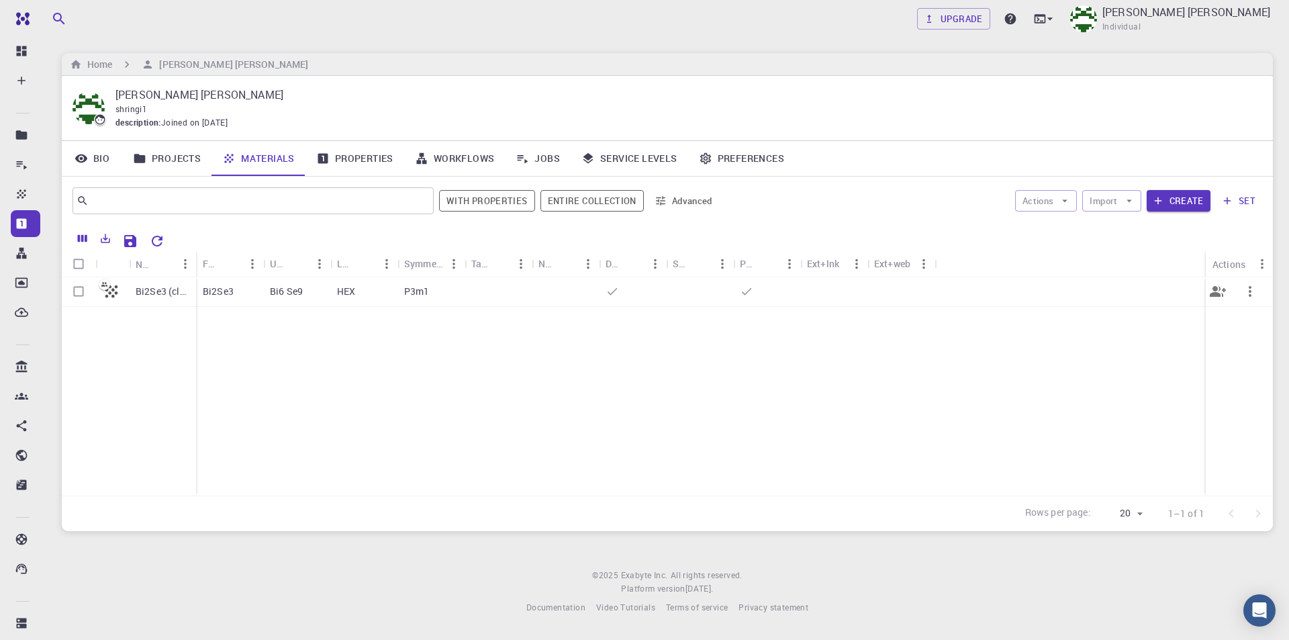
click at [69, 293] on input "Select row" at bounding box center [79, 292] width 26 height 26
checkbox input "true"
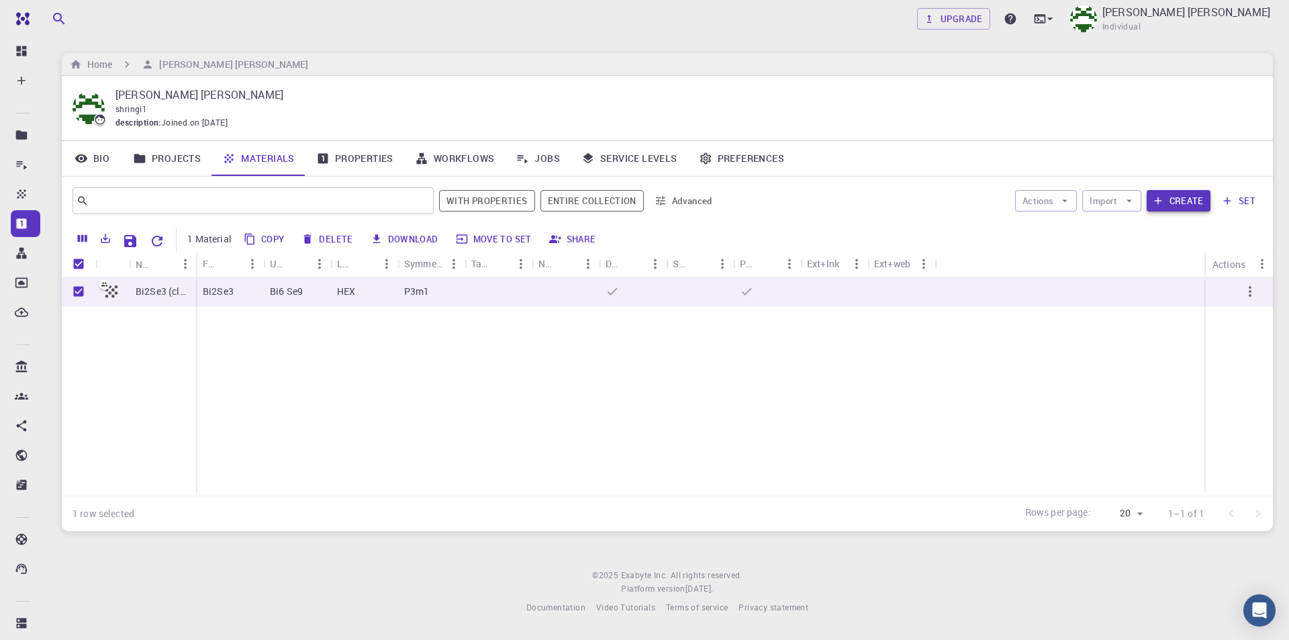
click at [1177, 195] on button "Create" at bounding box center [1179, 200] width 64 height 21
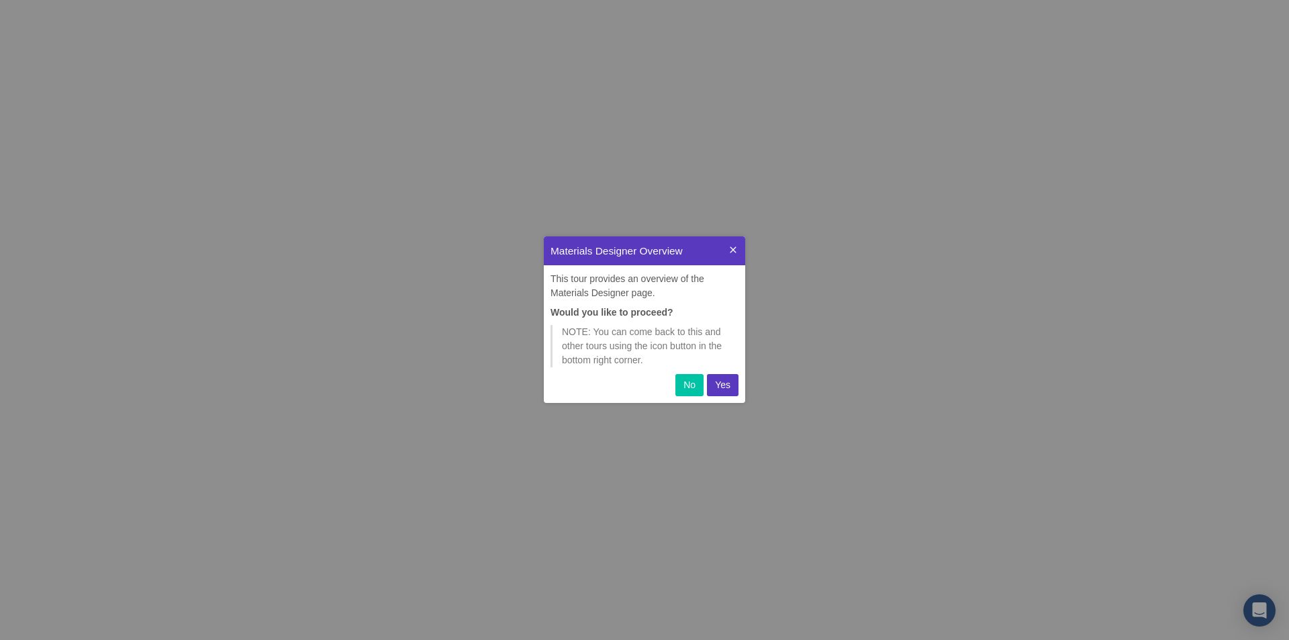
scroll to position [156, 191]
click at [725, 383] on p "Yes" at bounding box center [722, 385] width 15 height 14
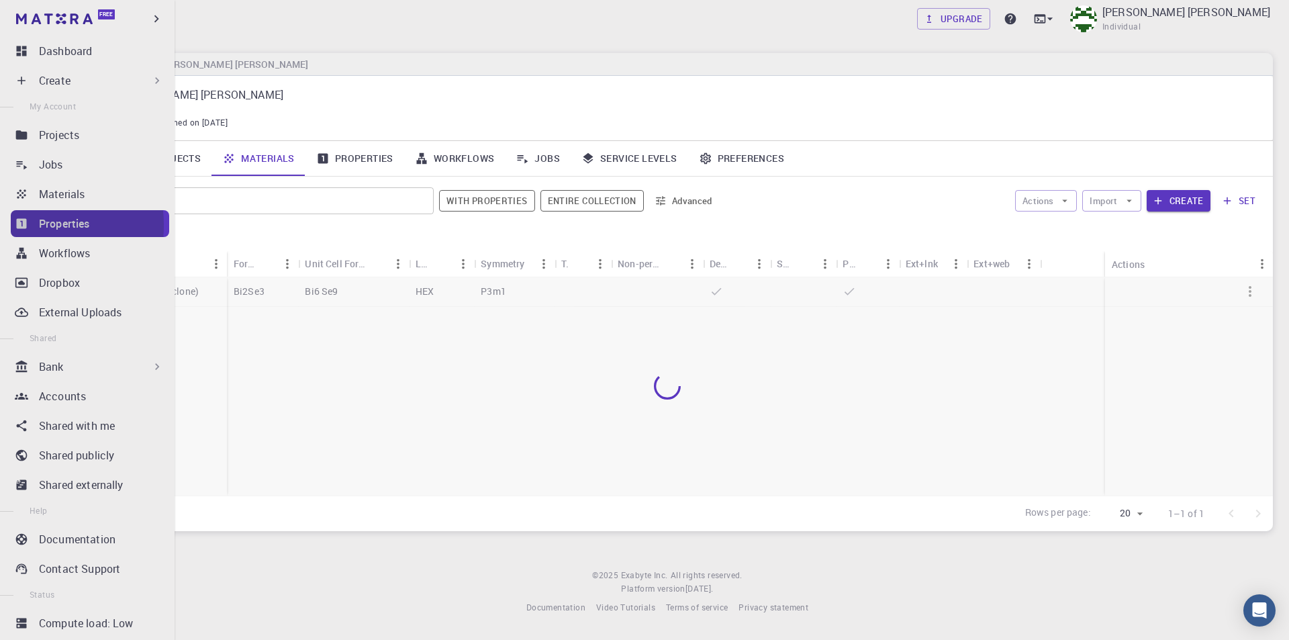
click at [19, 225] on icon at bounding box center [22, 224] width 10 height 10
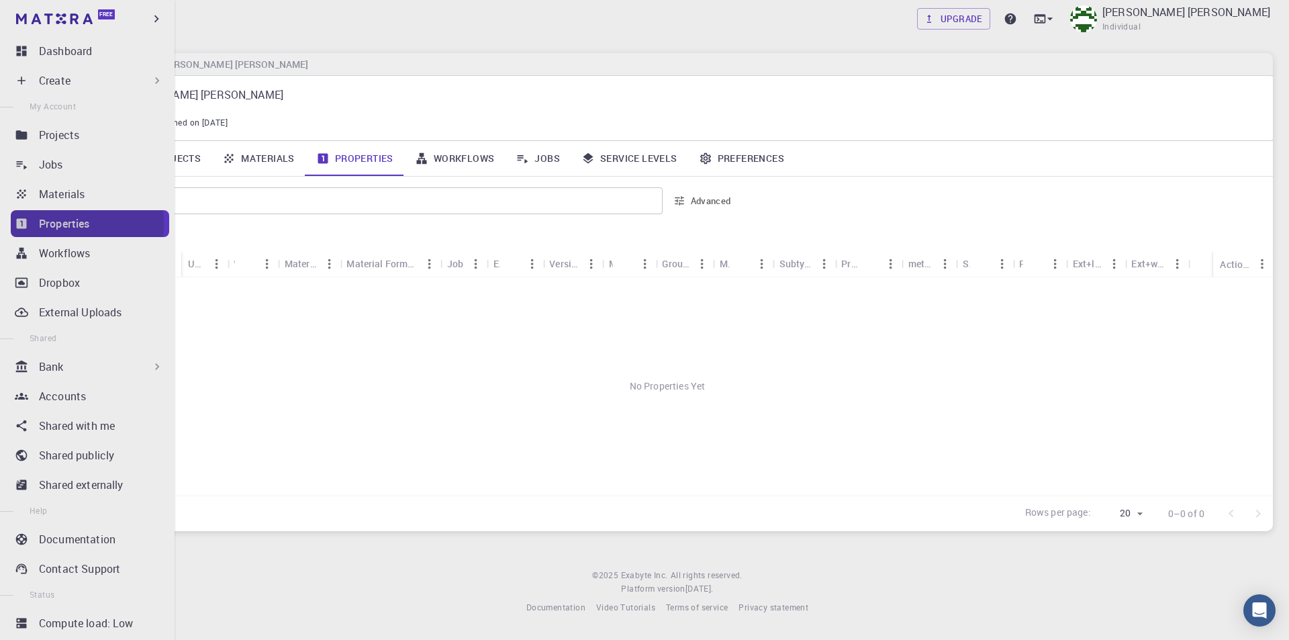
click at [36, 224] on link "Properties" at bounding box center [90, 223] width 158 height 27
click at [38, 249] on link "Workflows" at bounding box center [90, 253] width 158 height 27
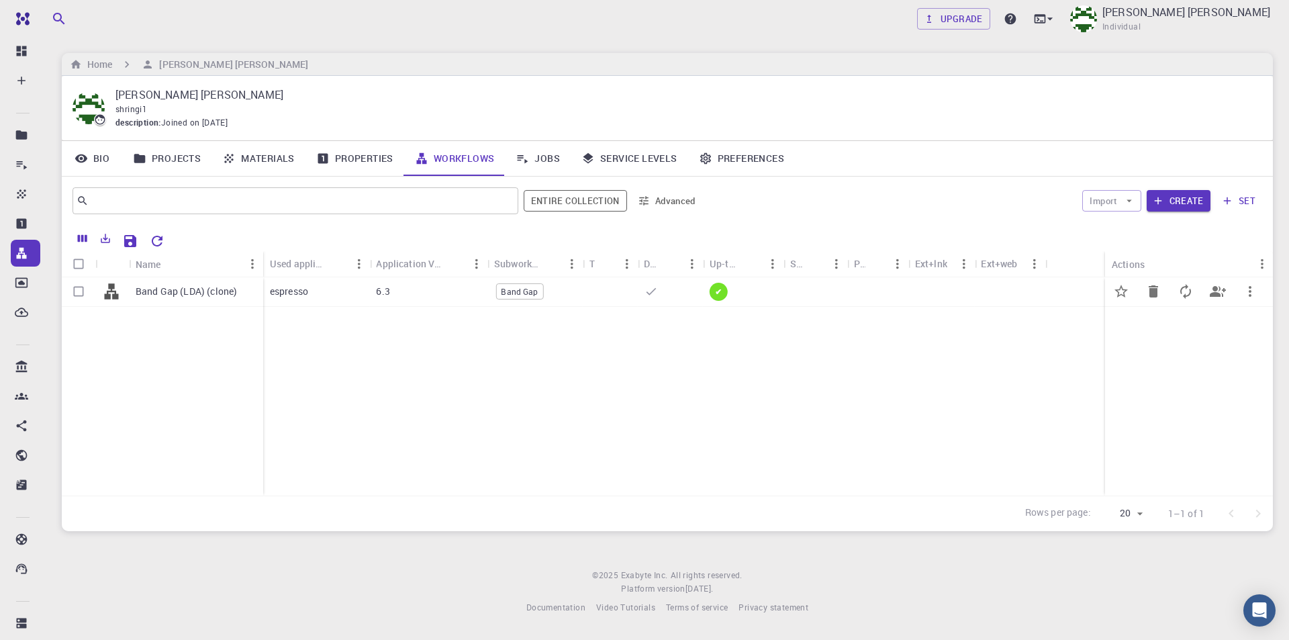
click at [509, 291] on span "Band Gap" at bounding box center [519, 291] width 46 height 11
